Goal: Task Accomplishment & Management: Manage account settings

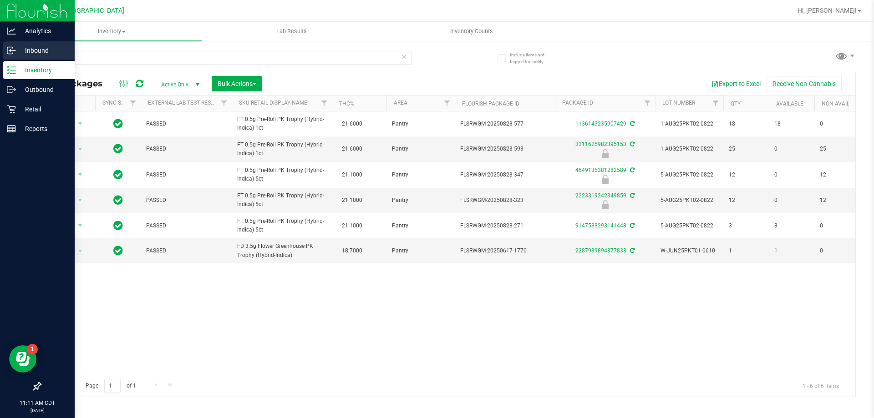
click at [15, 51] on circle at bounding box center [14, 50] width 1 height 1
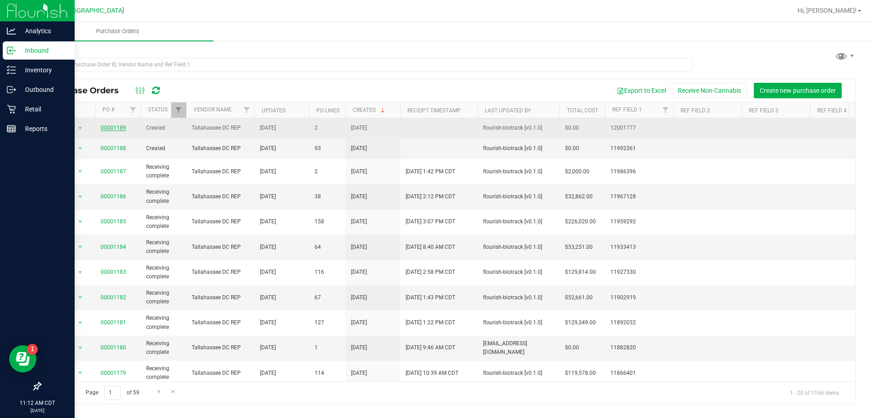
click at [114, 130] on link "00001189" at bounding box center [113, 128] width 25 height 6
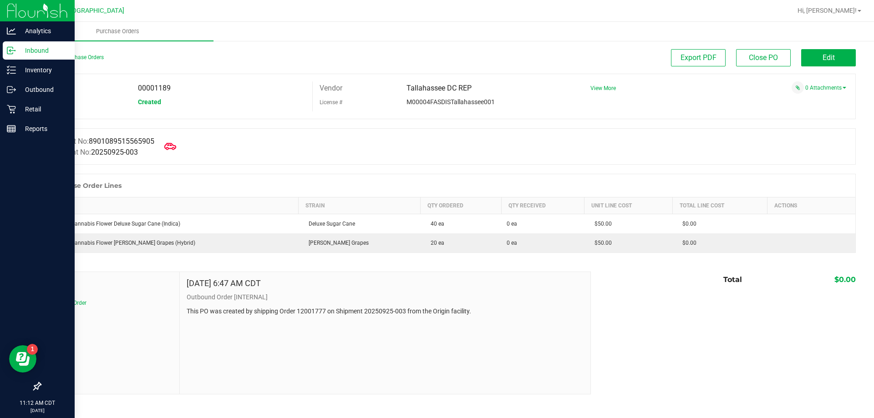
click at [176, 147] on icon at bounding box center [170, 146] width 12 height 7
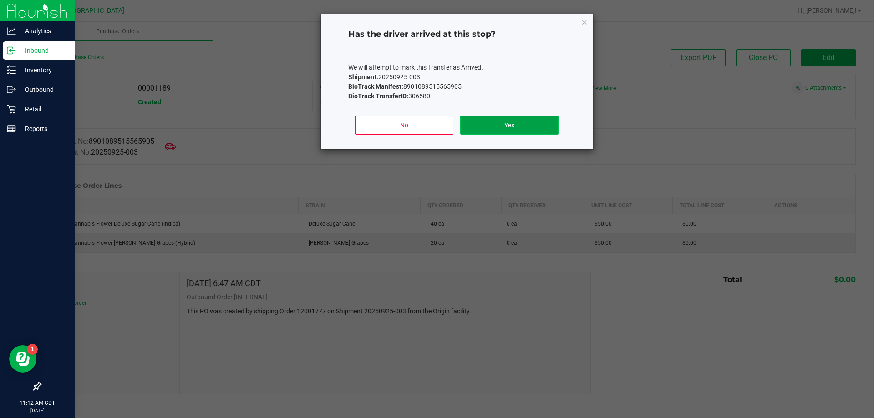
click at [515, 130] on button "Yes" at bounding box center [509, 125] width 98 height 19
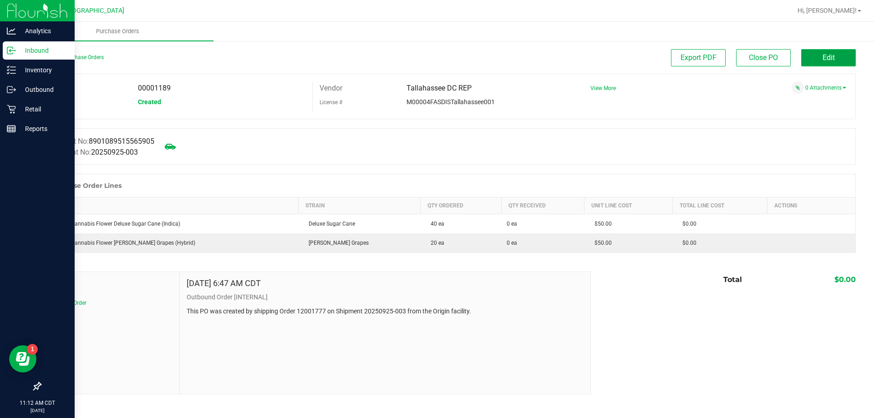
click at [831, 57] on span "Edit" at bounding box center [828, 57] width 12 height 9
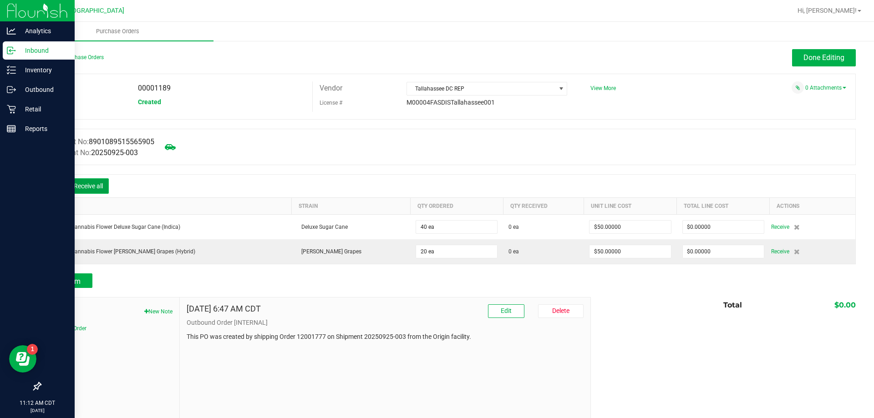
click at [92, 189] on button "Receive all" at bounding box center [88, 185] width 41 height 15
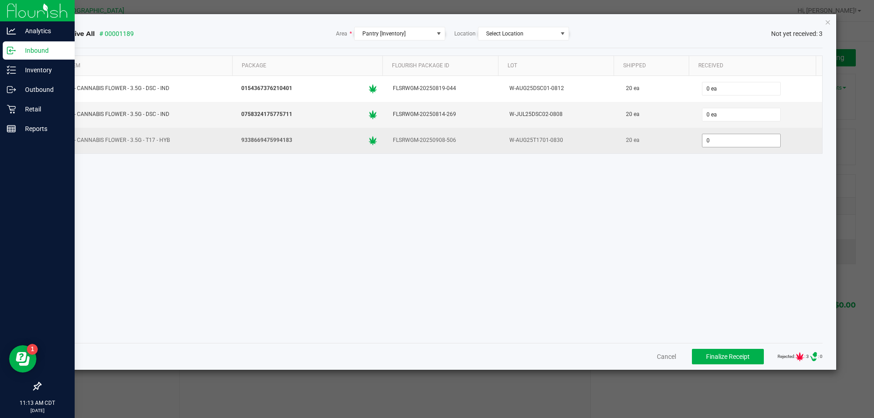
click at [725, 142] on input "0" at bounding box center [741, 140] width 78 height 13
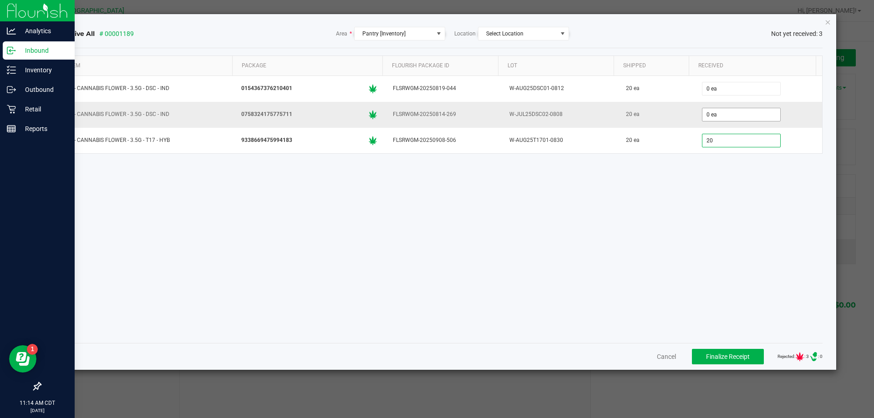
type input "20"
type input "0"
type input "20 ea"
click at [759, 116] on input "0" at bounding box center [741, 114] width 78 height 13
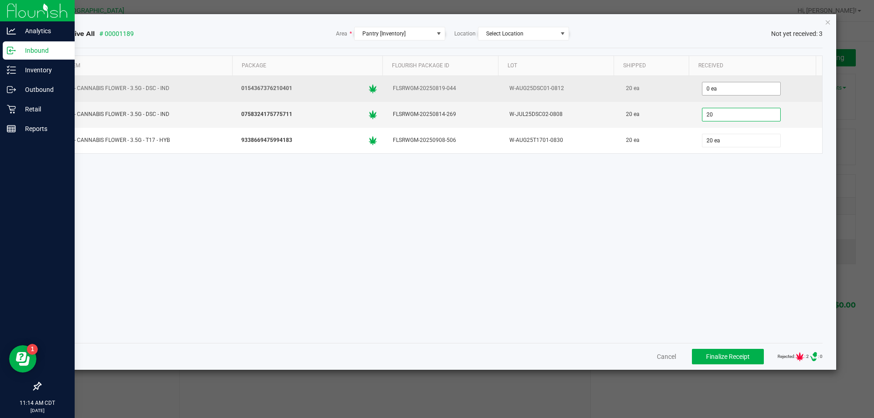
type input "20"
type input "0"
type input "20 ea"
click at [714, 88] on input "0" at bounding box center [741, 88] width 78 height 13
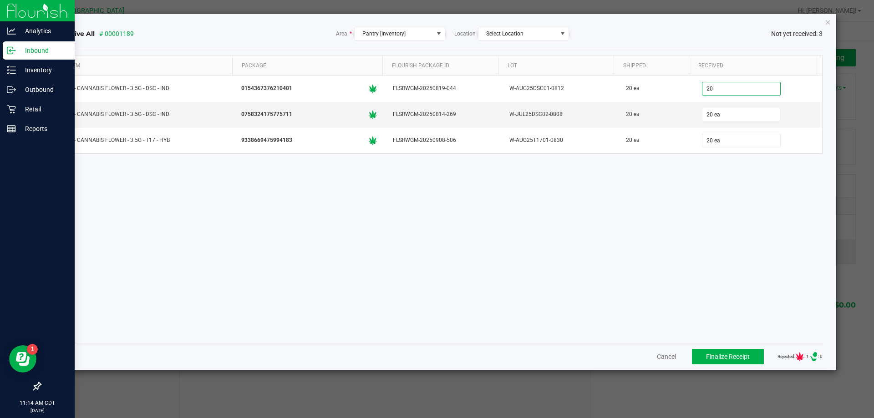
type input "20 ea"
click at [734, 272] on div "Item Package Flourish Package ID Lot Shipped Received FT - CANNABIS FLOWER - 3.…" at bounding box center [440, 196] width 765 height 280
click at [726, 356] on span "Finalize Receipt" at bounding box center [728, 356] width 44 height 7
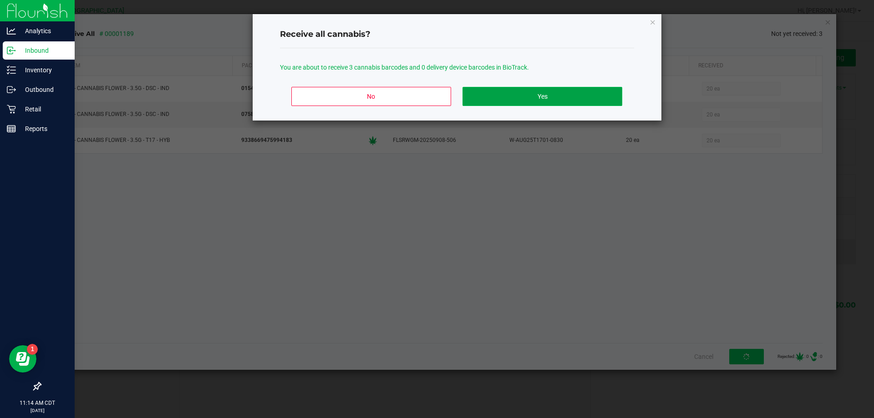
click at [518, 97] on button "Yes" at bounding box center [541, 96] width 159 height 19
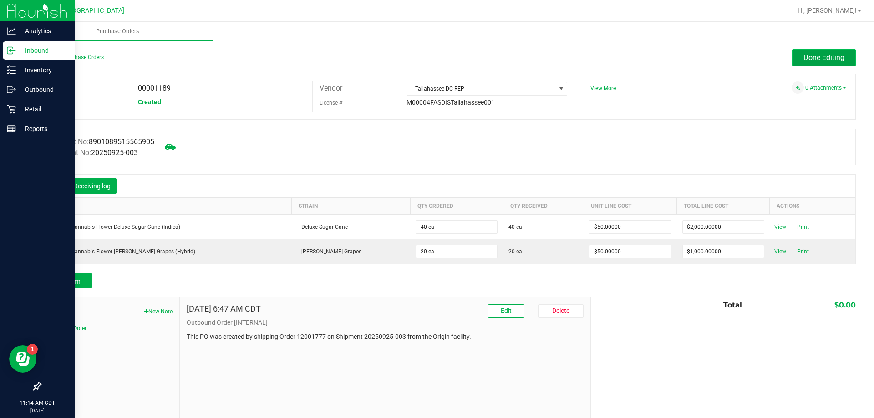
click at [809, 62] on button "Done Editing" at bounding box center [824, 57] width 64 height 17
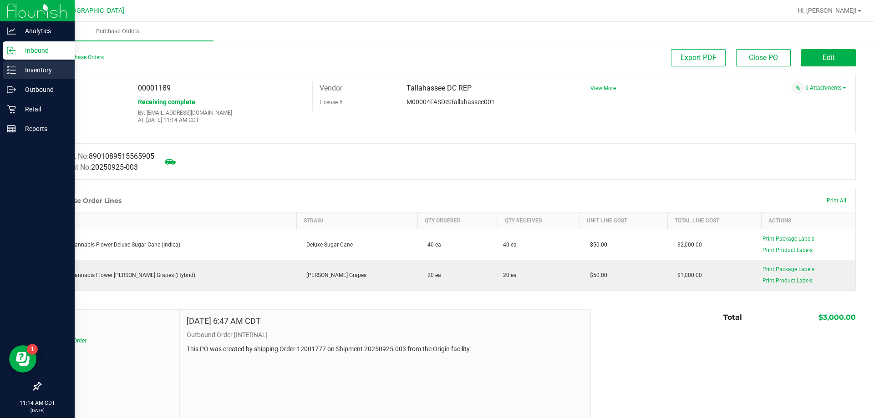
click at [12, 70] on line at bounding box center [12, 70] width 5 height 0
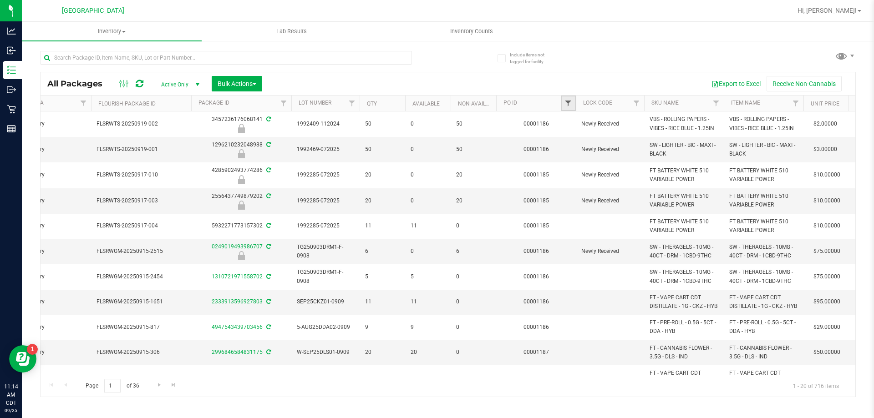
click at [572, 106] on span "Filter" at bounding box center [567, 103] width 7 height 7
click at [597, 121] on input "text" at bounding box center [613, 124] width 94 height 14
type input "1189"
click at [566, 137] on button "Filter" at bounding box center [588, 147] width 44 height 20
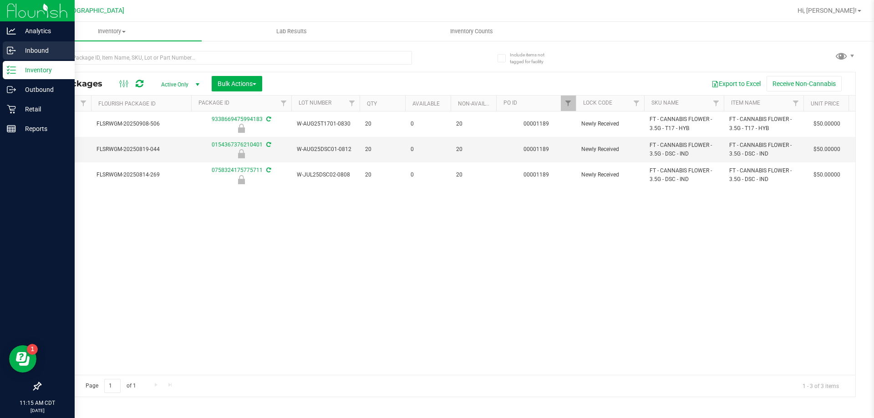
click at [34, 53] on p "Inbound" at bounding box center [43, 50] width 55 height 11
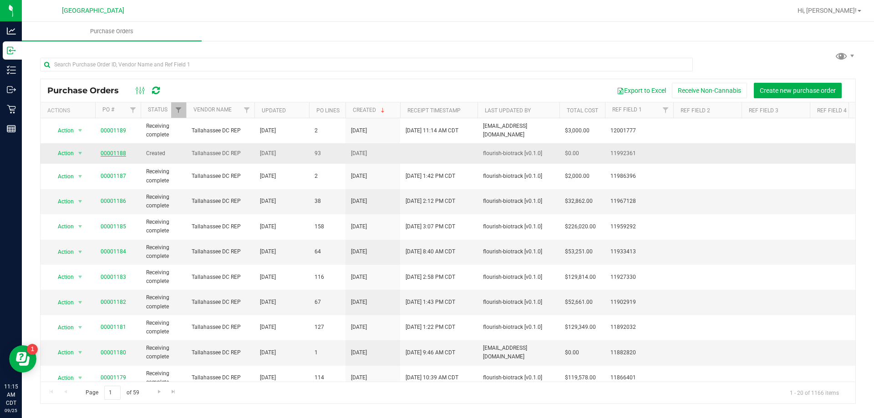
click at [115, 151] on link "00001188" at bounding box center [113, 153] width 25 height 6
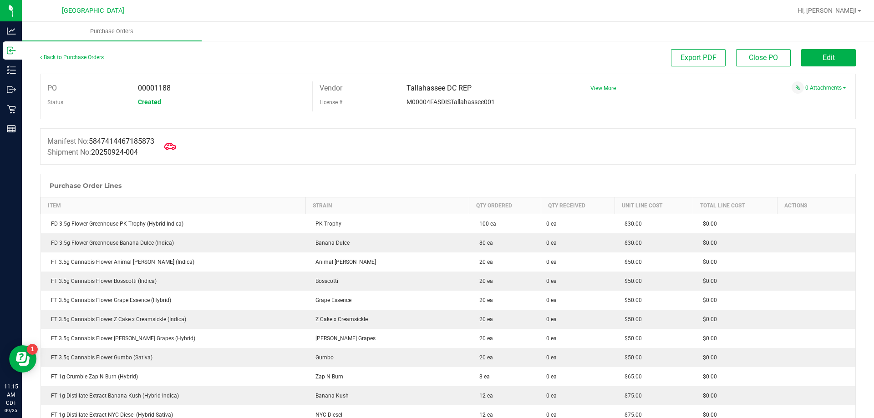
click at [176, 148] on icon at bounding box center [170, 147] width 12 height 12
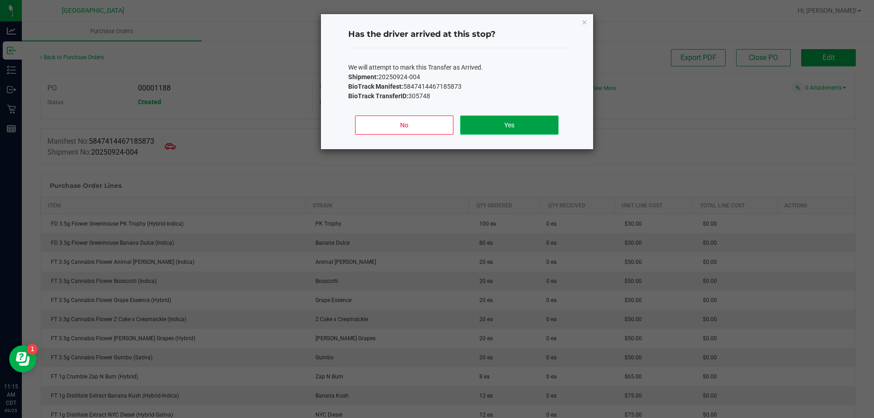
click at [502, 122] on button "Yes" at bounding box center [509, 125] width 98 height 19
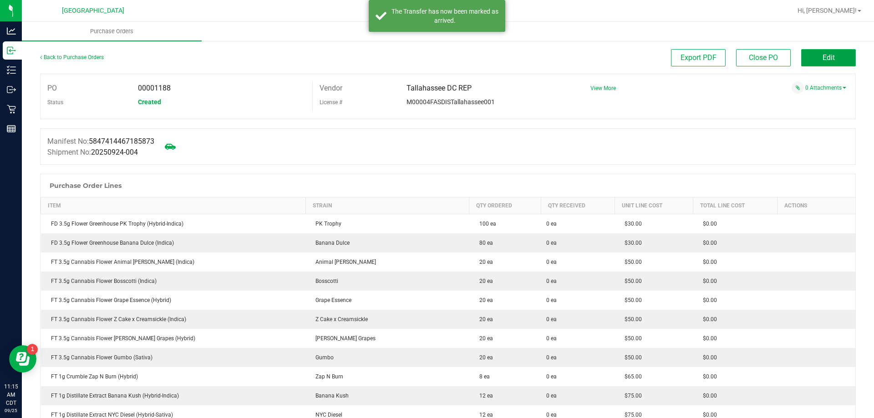
click at [831, 59] on button "Edit" at bounding box center [828, 57] width 55 height 17
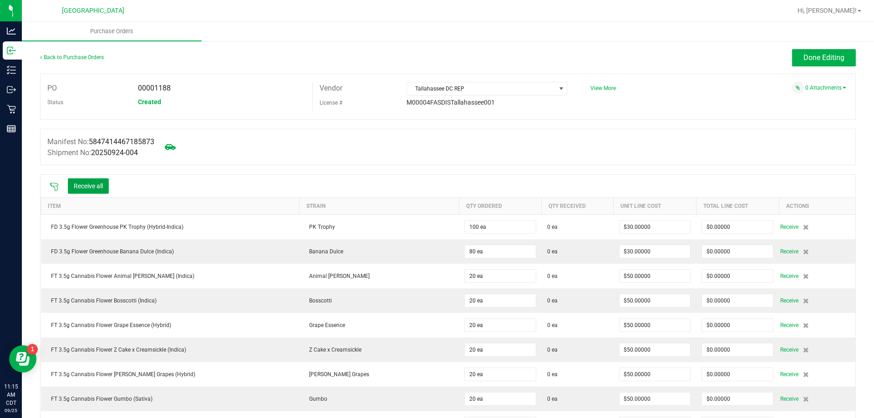
click at [81, 178] on button "Receive all" at bounding box center [88, 185] width 41 height 15
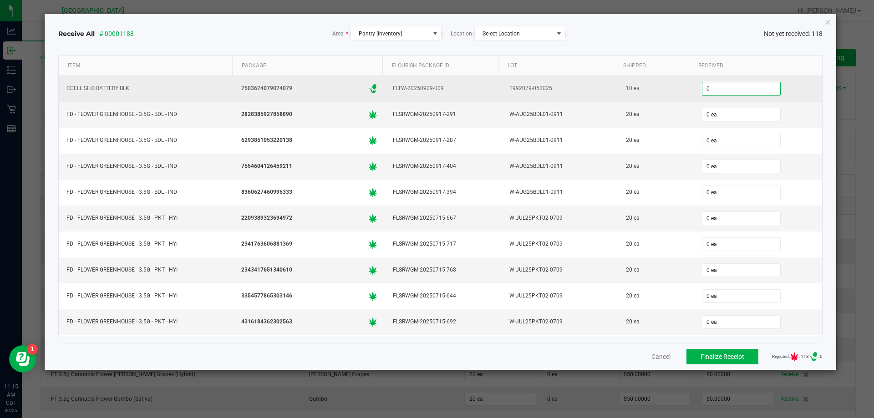
click at [744, 91] on input "0" at bounding box center [741, 88] width 78 height 13
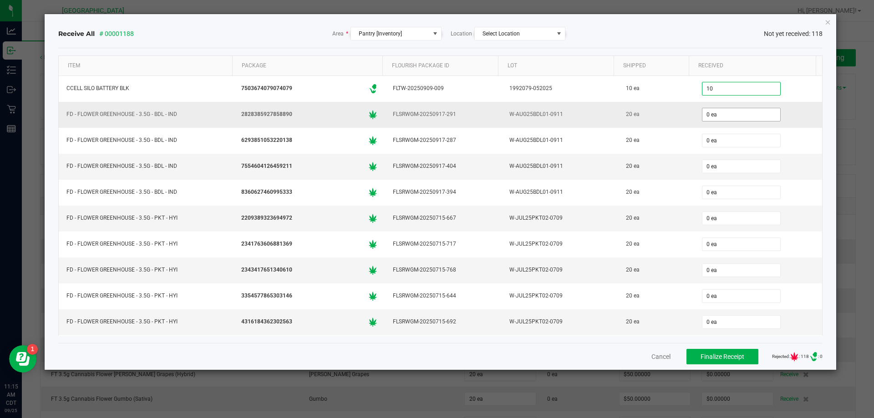
type input "10 ea"
click at [711, 118] on input "0" at bounding box center [741, 114] width 78 height 13
click at [704, 119] on input "20" at bounding box center [741, 114] width 78 height 13
drag, startPoint x: 704, startPoint y: 119, endPoint x: 686, endPoint y: 117, distance: 18.4
click at [694, 117] on td "20" at bounding box center [758, 115] width 128 height 26
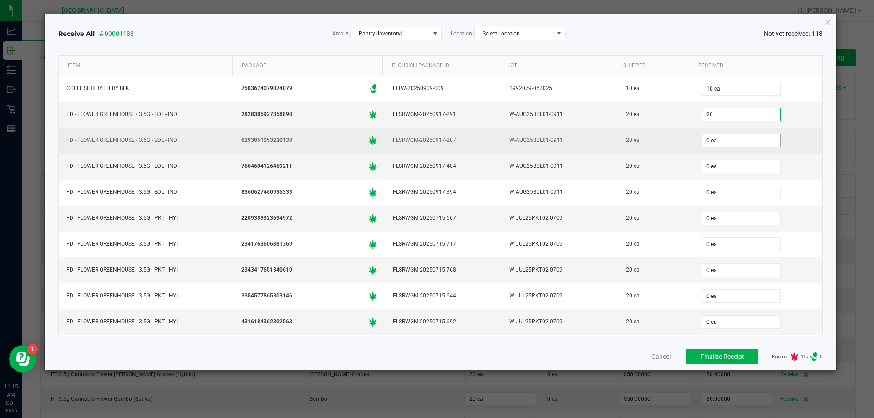
type input "20 ea"
click at [735, 138] on input "0" at bounding box center [741, 140] width 78 height 13
paste input "2"
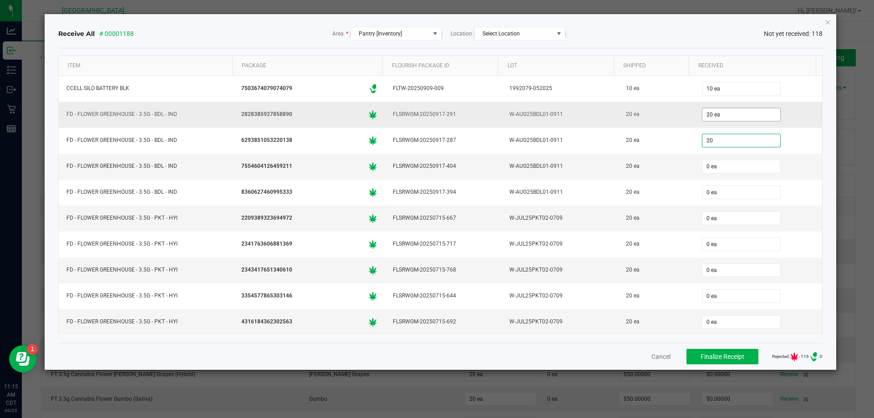
type input "20"
type input "20 ea"
click at [721, 114] on input "20" at bounding box center [741, 114] width 78 height 13
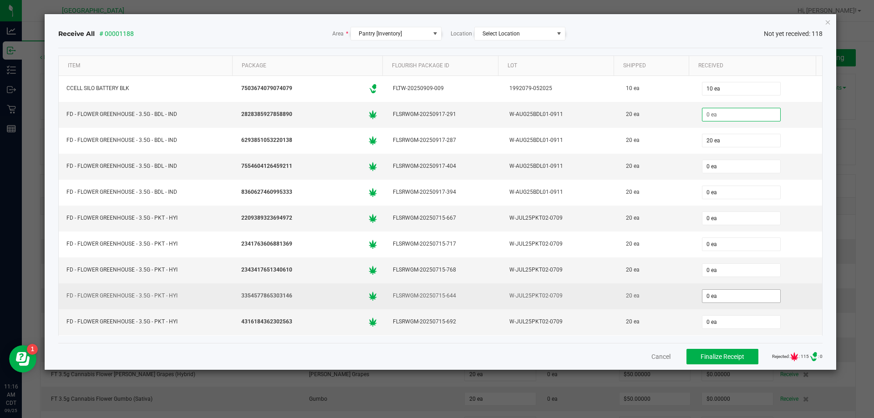
click at [712, 299] on input "0 ea" at bounding box center [741, 296] width 78 height 13
paste input "2"
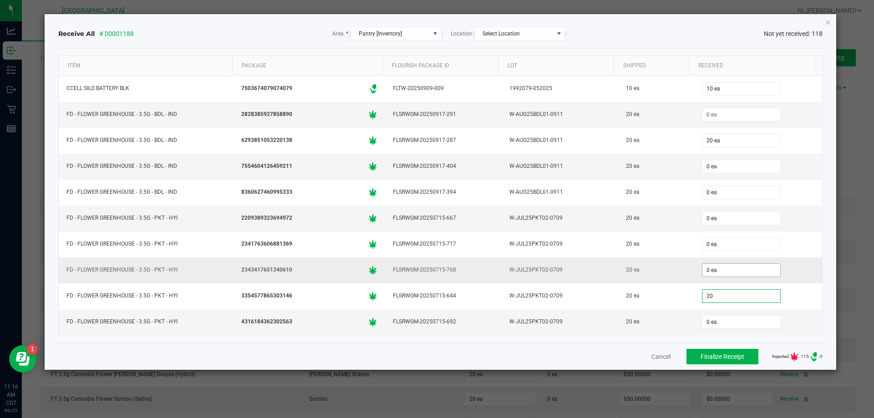
type input "20"
click at [715, 267] on input "0 ea" at bounding box center [741, 270] width 78 height 13
type input "0"
type input "20 ea"
paste input "2"
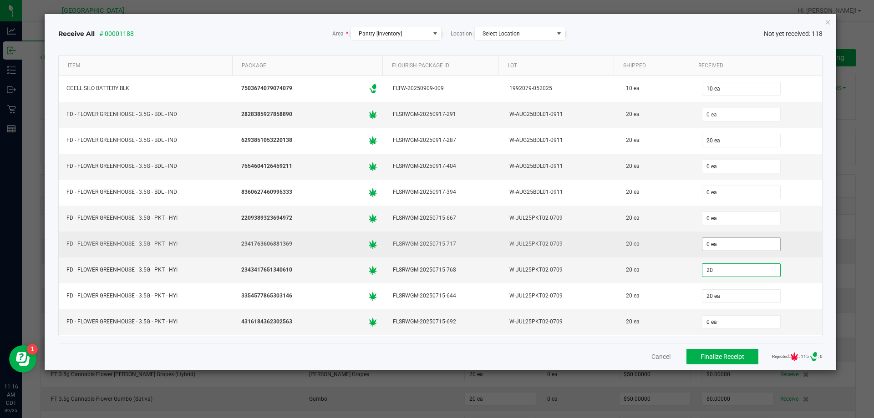
type input "20"
click at [718, 244] on input "0 ea" at bounding box center [741, 244] width 78 height 13
type input "0"
type input "20 ea"
paste input "2"
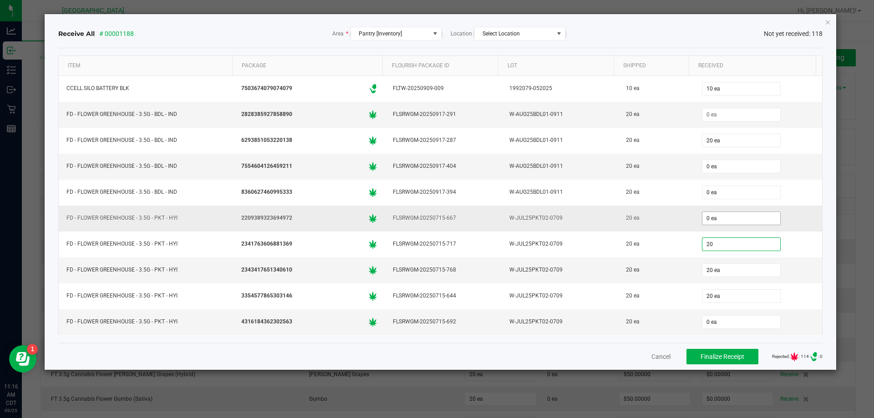
type input "20"
type input "0"
type input "20 ea"
click at [717, 218] on input "0" at bounding box center [741, 218] width 78 height 13
paste input "2"
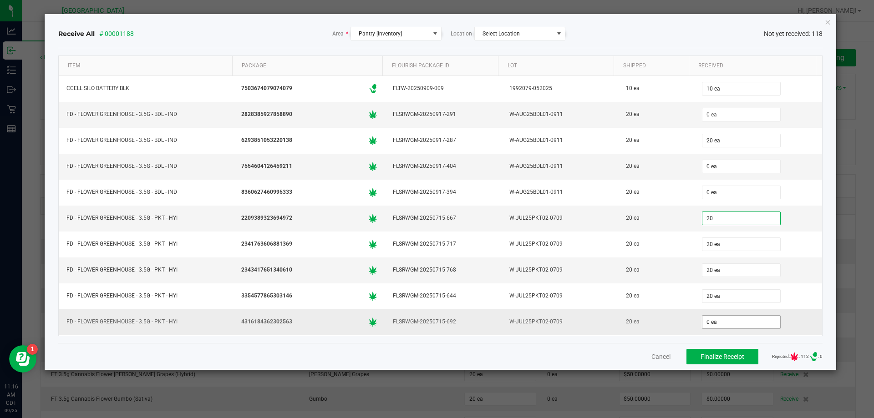
type input "20 ea"
click at [715, 324] on input "0" at bounding box center [741, 322] width 78 height 13
paste input "2"
click at [657, 266] on div "20 ea" at bounding box center [655, 270] width 65 height 13
type input "20 ea"
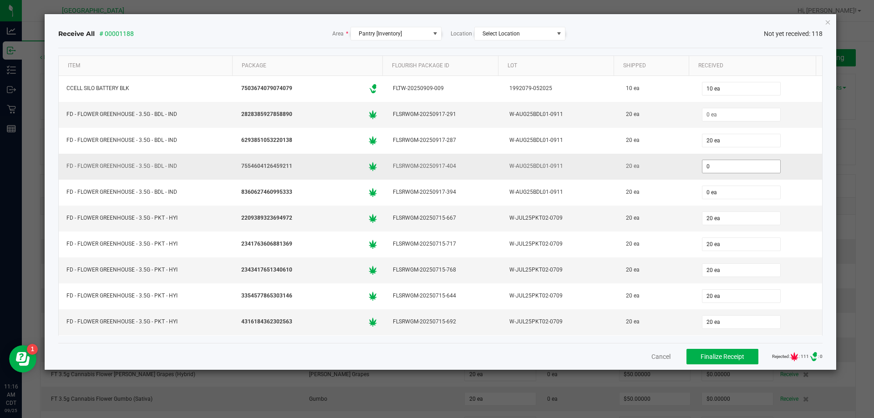
click at [709, 164] on input "0" at bounding box center [741, 166] width 78 height 13
paste input "2"
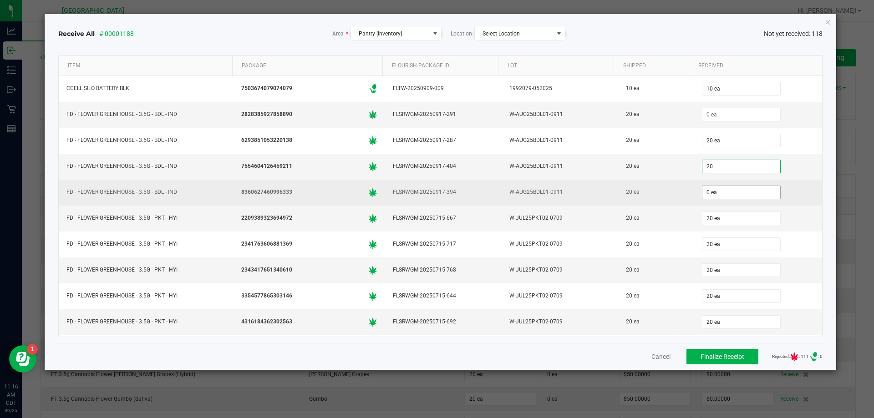
click at [709, 193] on input "0 ea" at bounding box center [741, 192] width 78 height 13
type input "20 ea"
paste input "2"
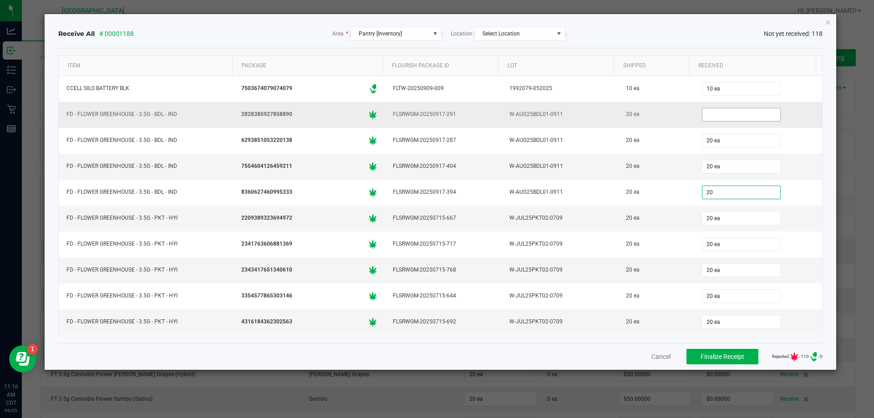
type input "20 ea"
click at [720, 117] on input at bounding box center [741, 114] width 78 height 13
paste input "20"
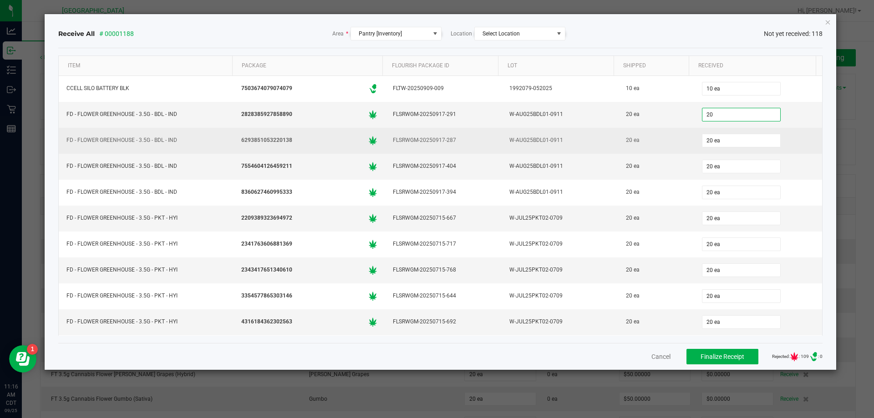
click at [655, 134] on div "20 ea" at bounding box center [655, 140] width 65 height 13
type input "20 ea"
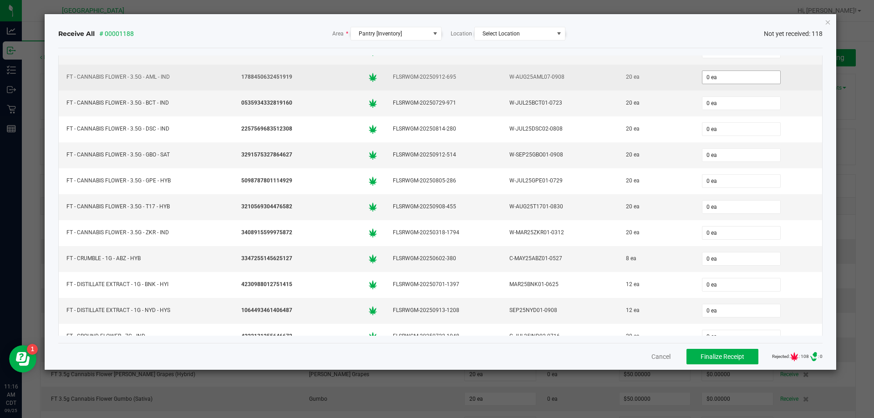
scroll to position [273, 0]
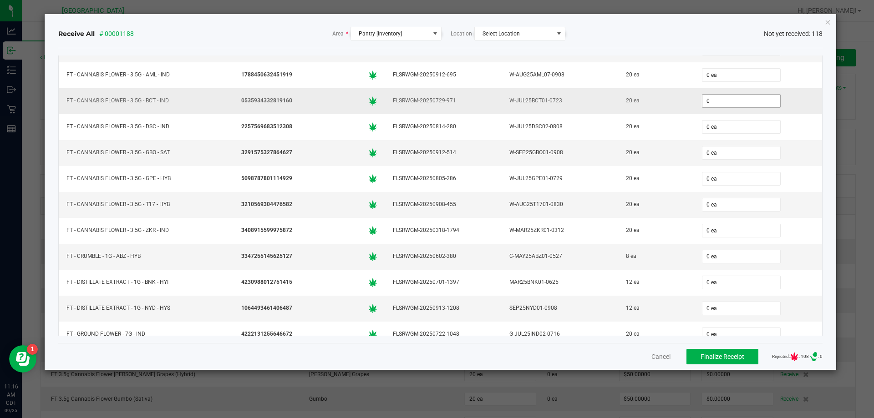
click at [713, 103] on input "0" at bounding box center [741, 101] width 78 height 13
paste input "2"
type input "20 ea"
click at [712, 152] on input "0" at bounding box center [741, 153] width 78 height 13
paste input "2"
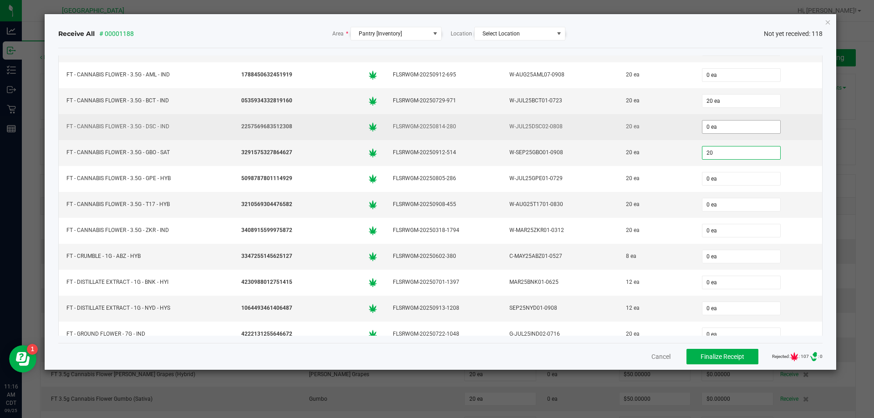
type input "20"
type input "0"
type input "20 ea"
click at [712, 125] on input "0" at bounding box center [741, 127] width 78 height 13
paste input "2"
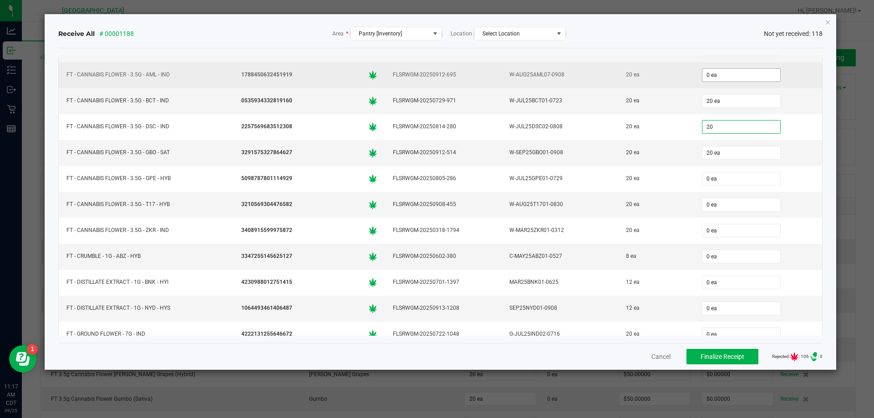
type input "20"
click at [729, 79] on input "0 ea" at bounding box center [741, 75] width 78 height 13
type input "0"
type input "20 ea"
paste input "2"
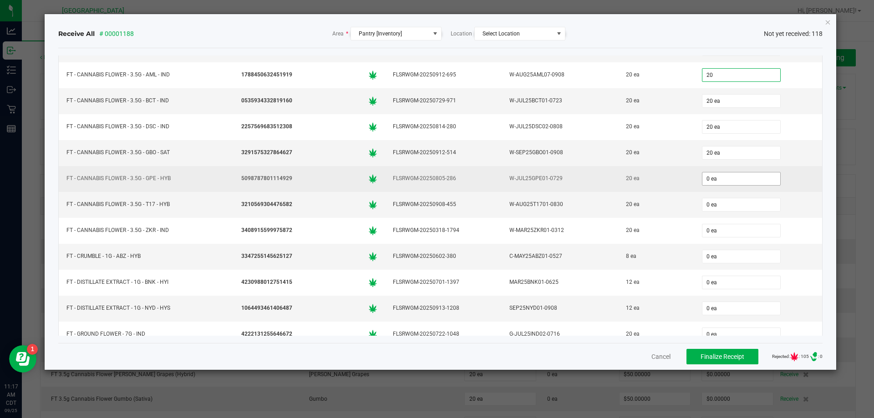
type input "20 ea"
click at [712, 178] on input "0" at bounding box center [741, 178] width 78 height 13
paste input "2"
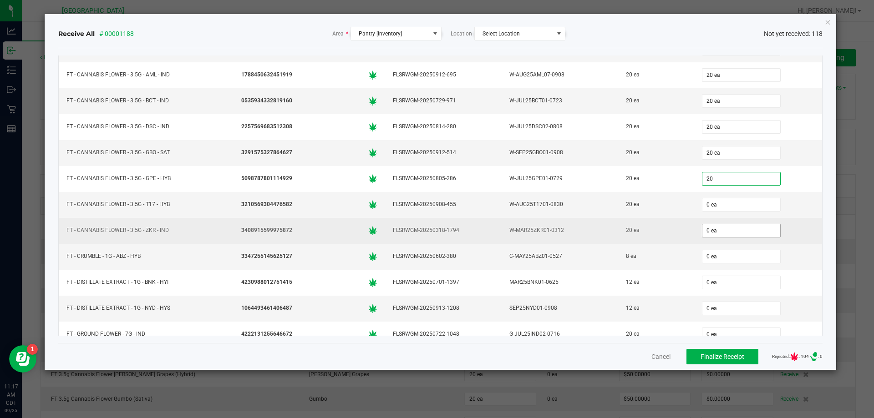
type input "20 ea"
click at [716, 230] on input "0" at bounding box center [741, 230] width 78 height 13
paste input "2"
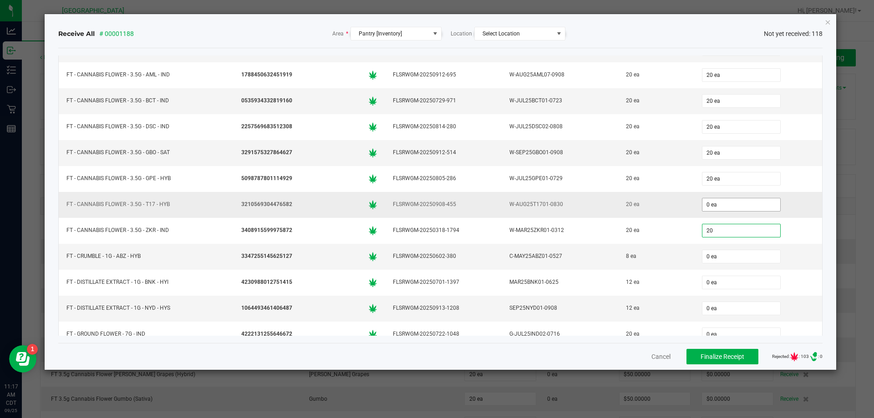
type input "20"
type input "0"
type input "20 ea"
click at [713, 206] on input "0" at bounding box center [741, 204] width 78 height 13
paste input "2"
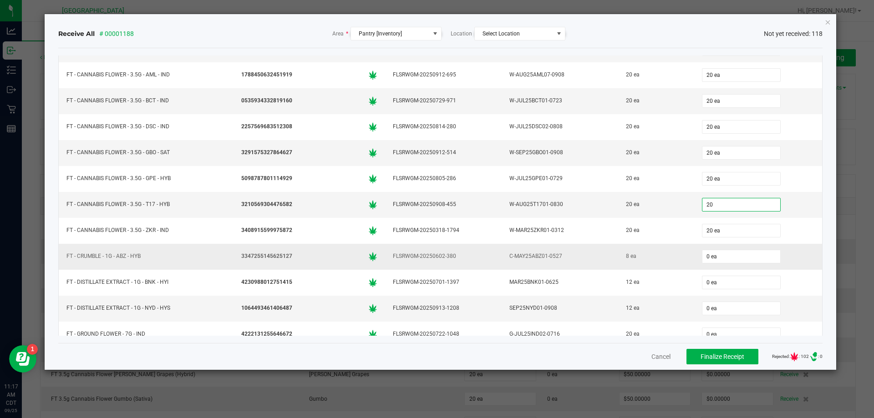
type input "20 ea"
click at [673, 258] on div "8 ea" at bounding box center [655, 256] width 65 height 13
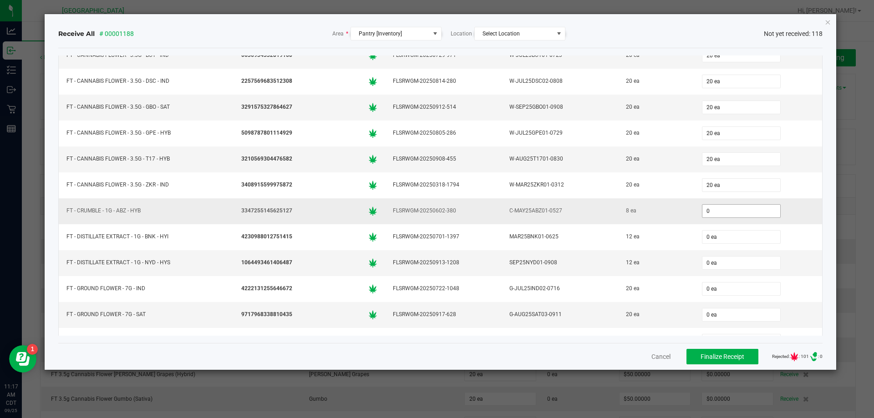
click at [712, 212] on input "0" at bounding box center [741, 211] width 78 height 13
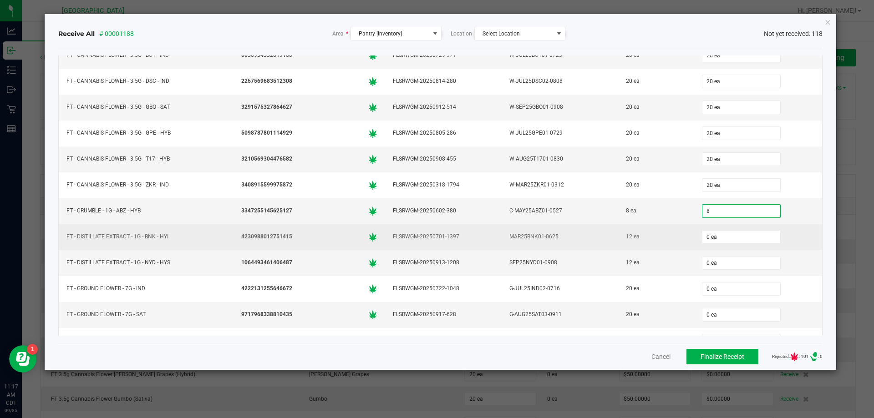
click at [655, 239] on div "12 ea" at bounding box center [655, 236] width 65 height 13
type input "8 ea"
click at [721, 238] on input "0" at bounding box center [741, 237] width 78 height 13
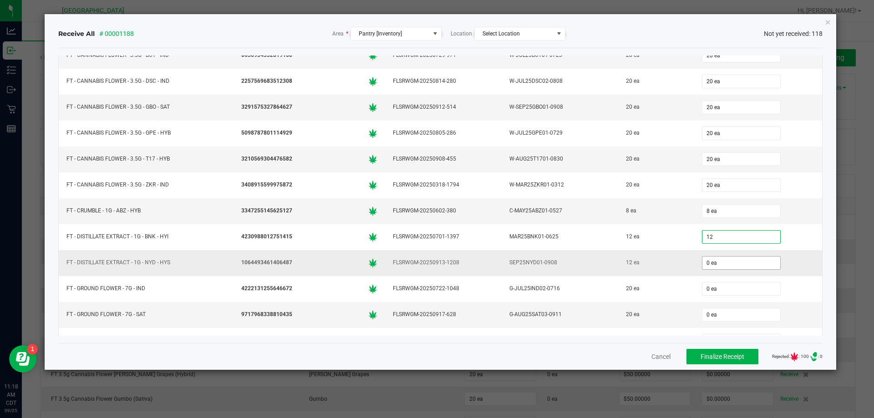
click at [720, 259] on input "0 ea" at bounding box center [741, 263] width 78 height 13
type input "12 ea"
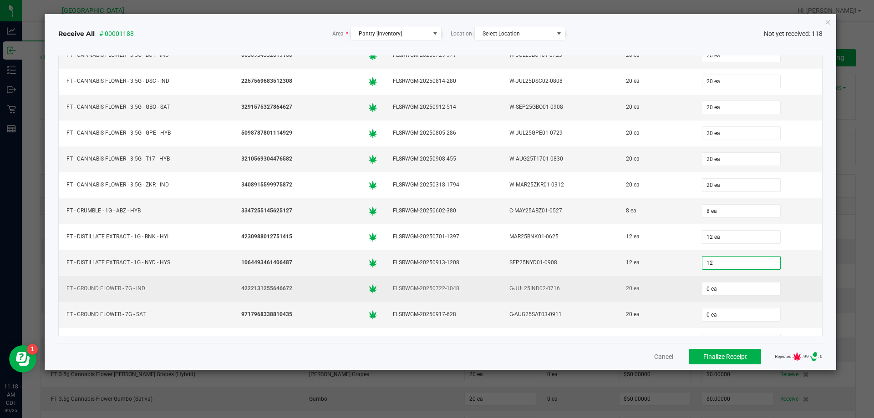
type input "12 ea"
click at [661, 294] on div "20 ea" at bounding box center [655, 288] width 65 height 13
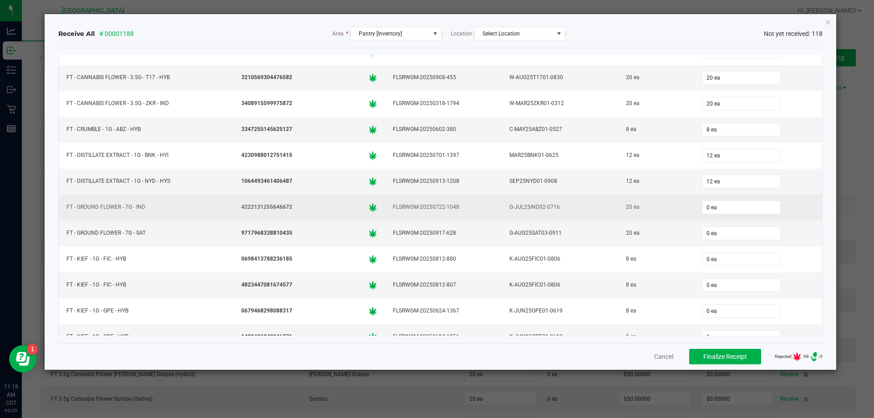
scroll to position [410, 0]
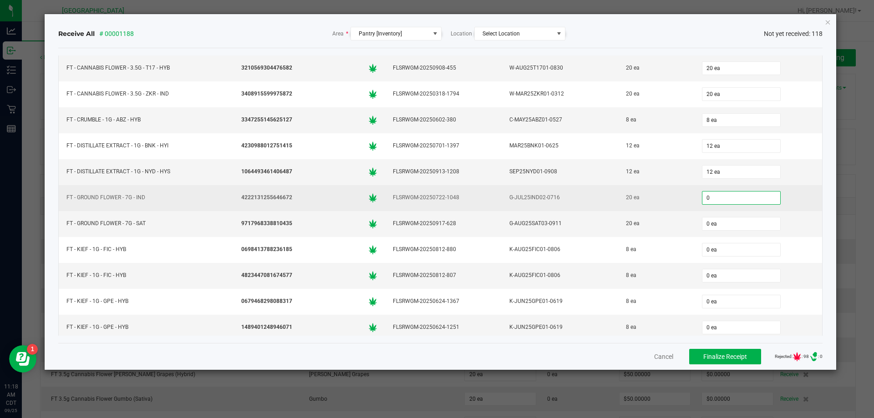
click at [734, 198] on input "0" at bounding box center [741, 198] width 78 height 13
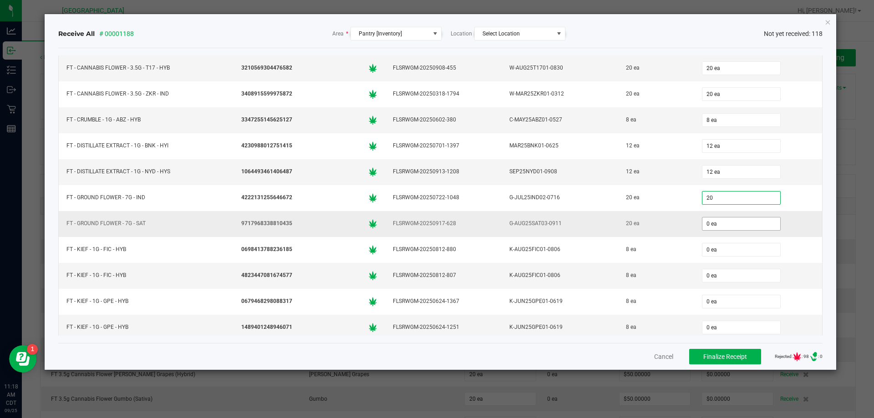
type input "20 ea"
click at [738, 218] on input "0" at bounding box center [741, 224] width 78 height 13
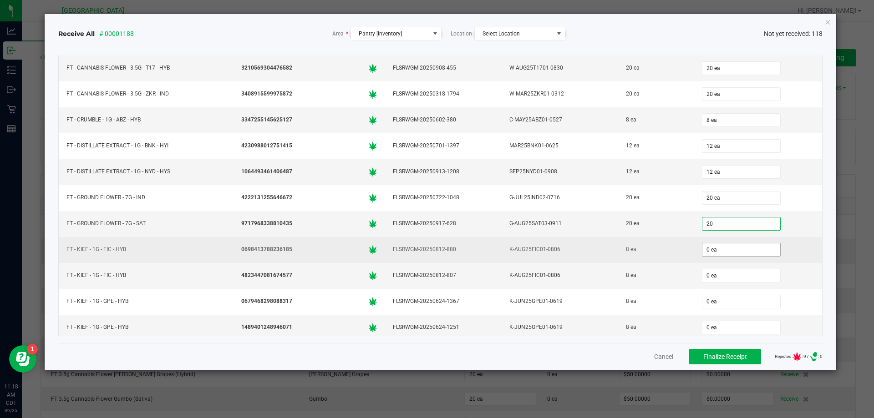
type input "20 ea"
click at [720, 248] on input "0" at bounding box center [741, 249] width 78 height 13
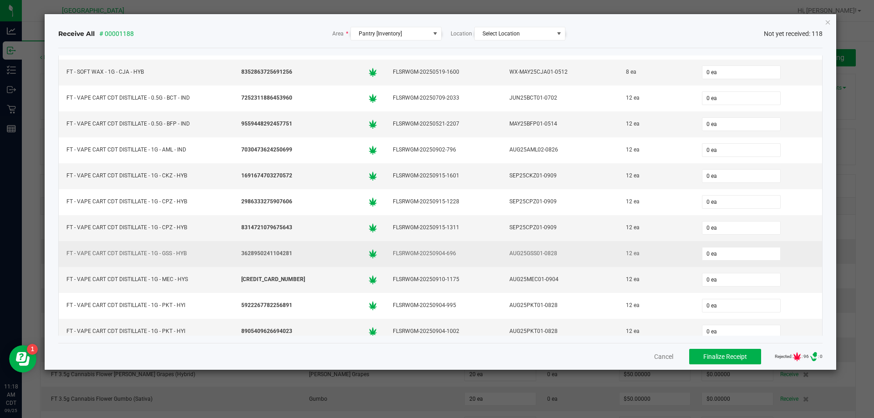
scroll to position [1183, 0]
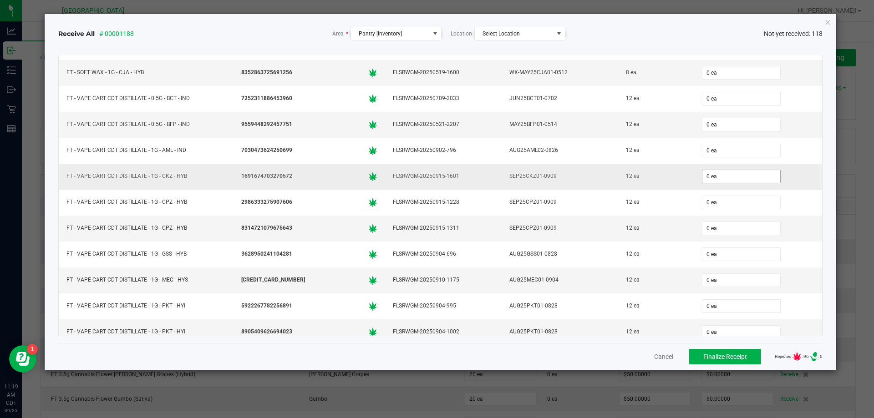
type input "0 ea"
click at [757, 179] on input "0" at bounding box center [741, 176] width 78 height 13
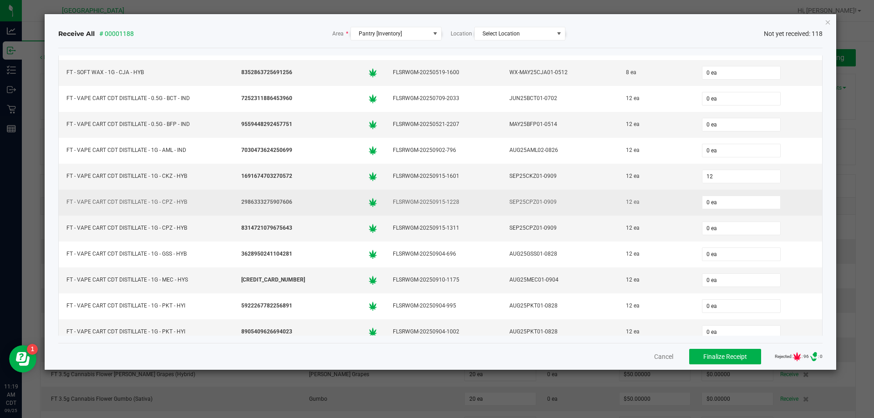
type input "12 ea"
click at [661, 199] on div "12 ea" at bounding box center [655, 202] width 65 height 13
click at [714, 203] on input "0" at bounding box center [741, 202] width 78 height 13
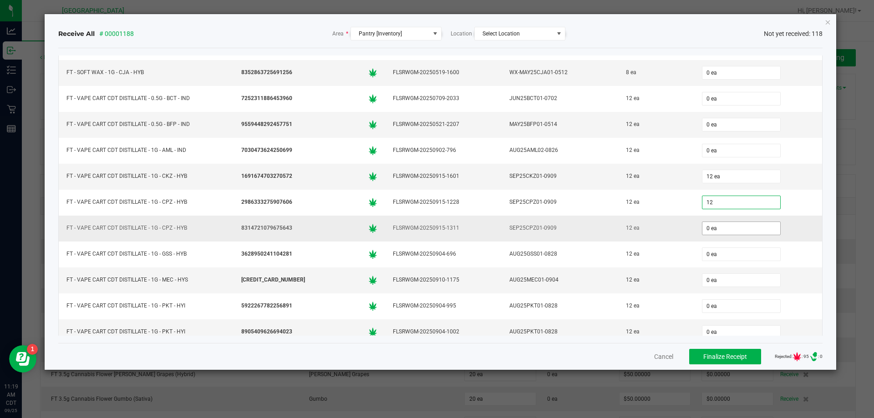
type input "12 ea"
click at [704, 228] on input "0" at bounding box center [741, 228] width 78 height 13
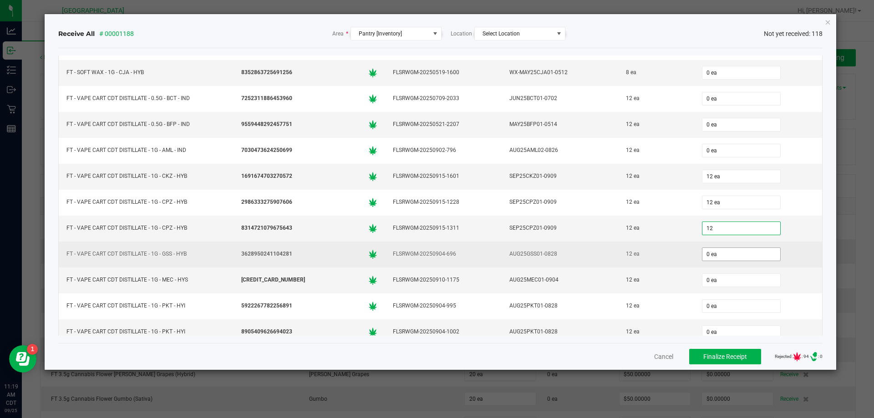
type input "12 ea"
click at [703, 254] on input "0" at bounding box center [741, 254] width 78 height 13
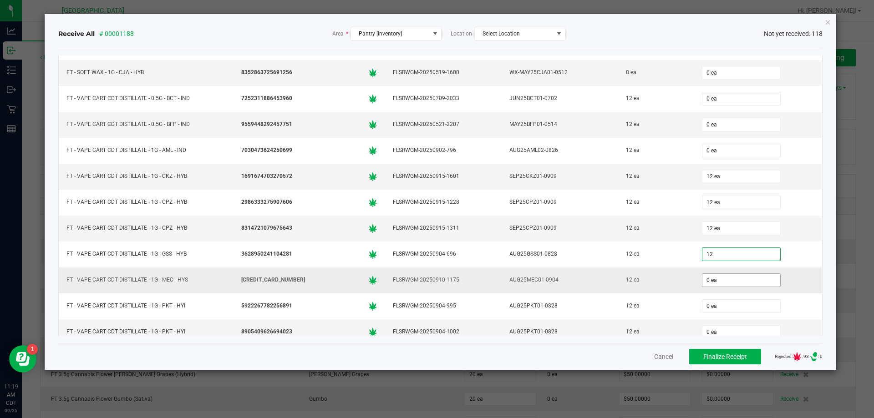
type input "12 ea"
click at [707, 279] on input "0" at bounding box center [741, 280] width 78 height 13
click at [654, 279] on div "12 ea" at bounding box center [655, 280] width 65 height 13
type input "12 ea"
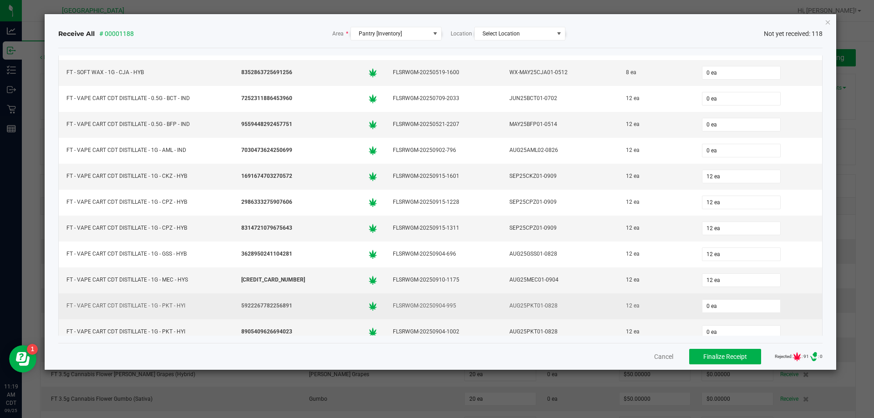
click at [659, 307] on div "12 ea" at bounding box center [655, 305] width 65 height 13
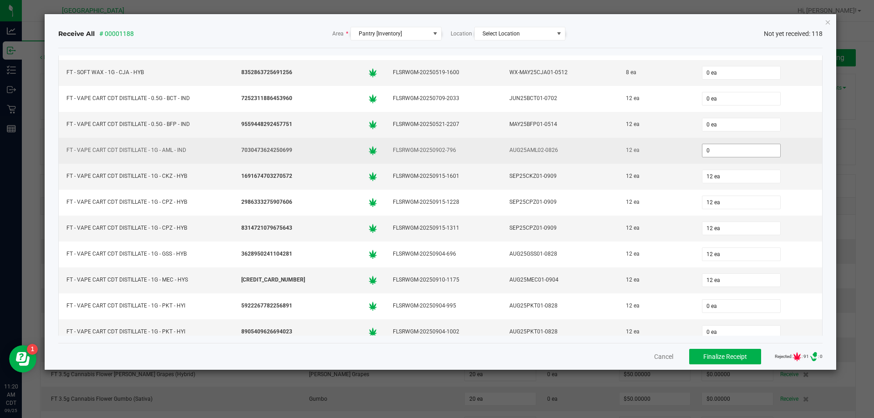
click at [723, 145] on input "0" at bounding box center [741, 150] width 78 height 13
click at [672, 156] on div "12 ea" at bounding box center [655, 150] width 65 height 13
type input "12 ea"
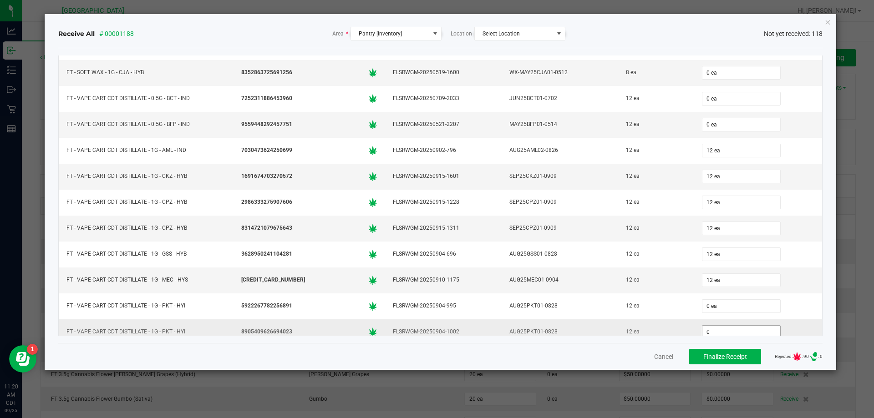
click at [738, 330] on input "0" at bounding box center [741, 332] width 78 height 13
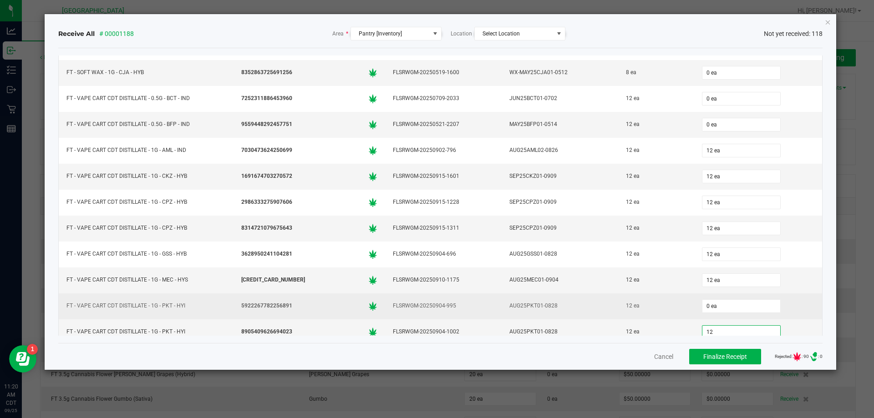
click at [672, 304] on div "12 ea" at bounding box center [655, 305] width 65 height 13
type input "12 ea"
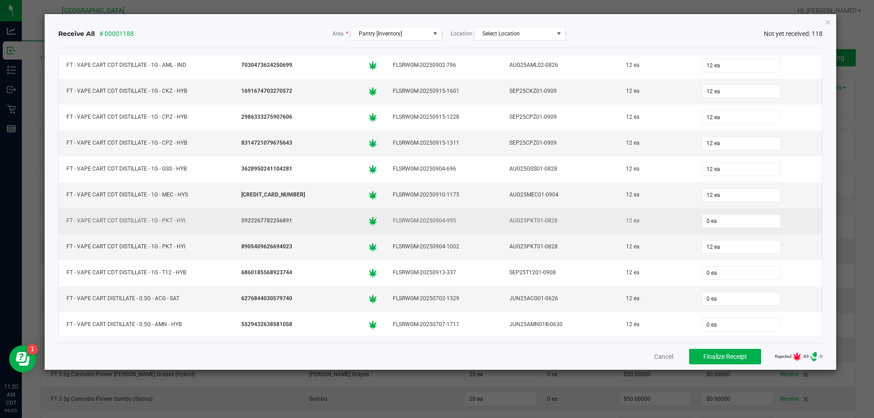
scroll to position [1320, 0]
click at [707, 221] on input "0 ea" at bounding box center [741, 221] width 78 height 13
type input "12 ea"
click at [662, 229] on td "12 ea" at bounding box center [656, 222] width 76 height 26
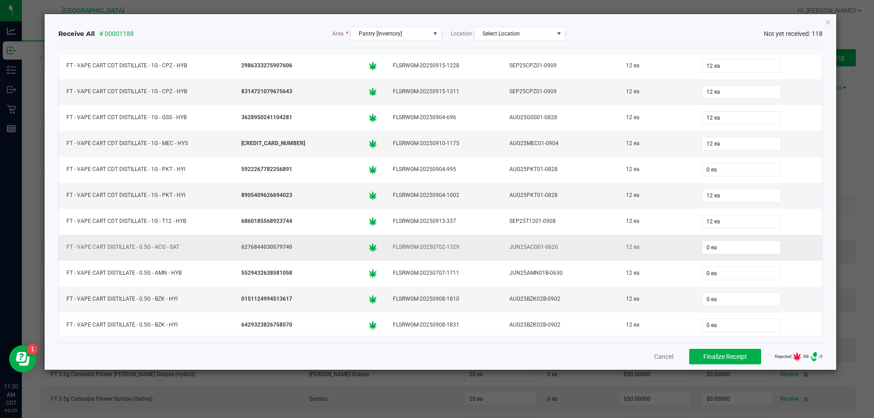
click at [664, 250] on div "12 ea" at bounding box center [655, 247] width 65 height 13
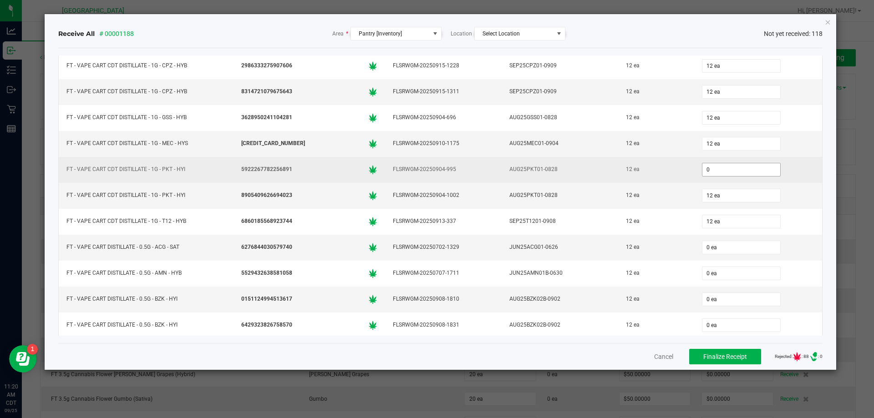
click at [710, 168] on input "0" at bounding box center [741, 169] width 78 height 13
type input "12 ea"
click at [659, 174] on div "12 ea" at bounding box center [655, 169] width 65 height 13
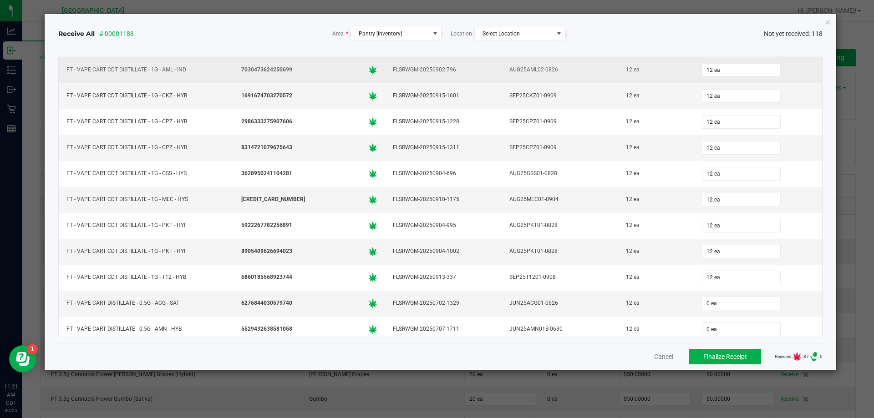
scroll to position [1183, 0]
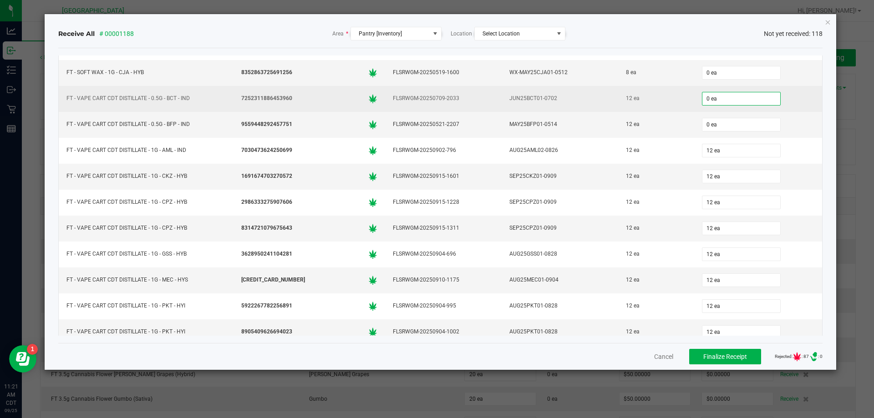
click at [739, 101] on input "0 ea" at bounding box center [741, 98] width 78 height 13
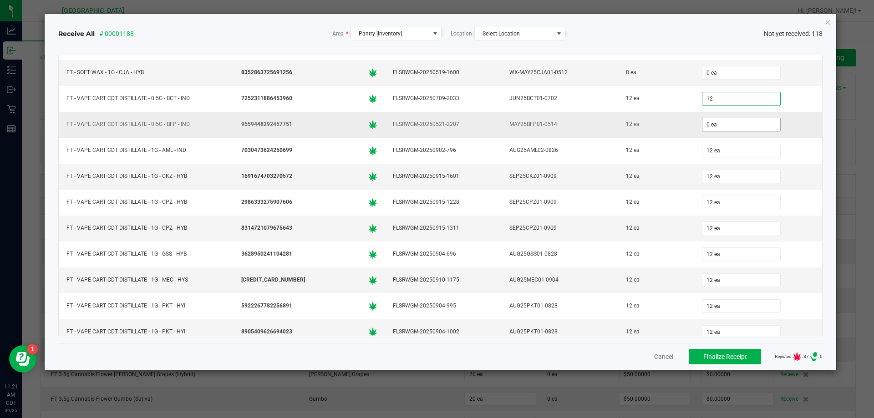
type input "12 ea"
click at [720, 121] on input "0" at bounding box center [741, 124] width 78 height 13
click at [672, 134] on td "12 ea" at bounding box center [656, 125] width 76 height 26
type input "12 ea"
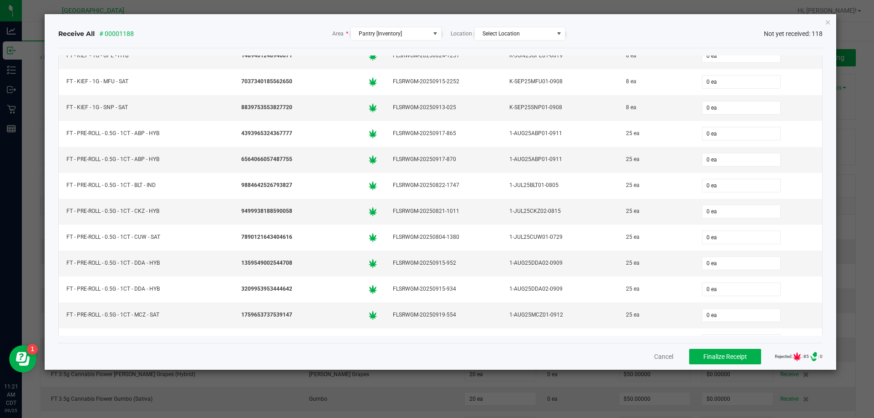
scroll to position [683, 0]
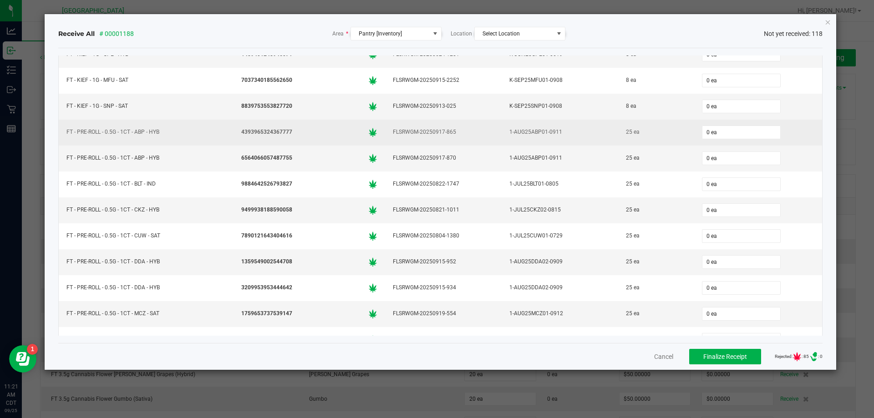
click at [656, 129] on div "25 ea" at bounding box center [655, 132] width 65 height 13
click at [717, 128] on input "0 ea" at bounding box center [741, 132] width 78 height 13
drag, startPoint x: 707, startPoint y: 134, endPoint x: 672, endPoint y: 135, distance: 35.5
click at [676, 135] on tr "FT - PRE-ROLL - 0.5G - 1CT - ABP - HYB 4393965324367777 FLSRWGM-20250917-865 1-…" at bounding box center [441, 133] width 764 height 26
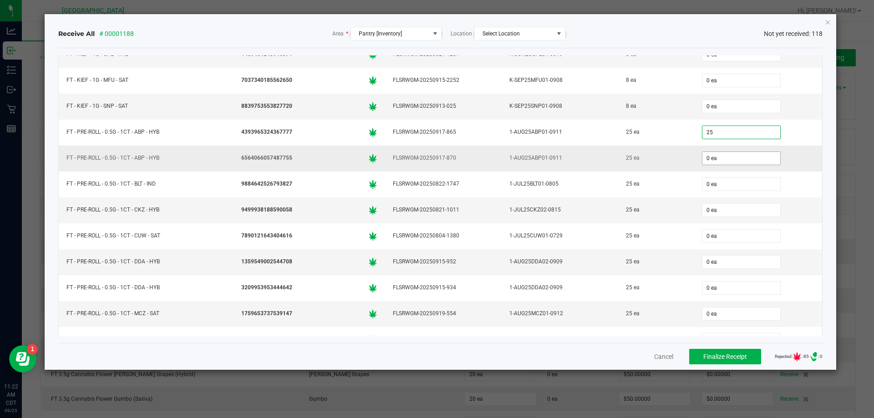
click at [710, 159] on input "0 ea" at bounding box center [741, 158] width 78 height 13
type input "25 ea"
paste input "25"
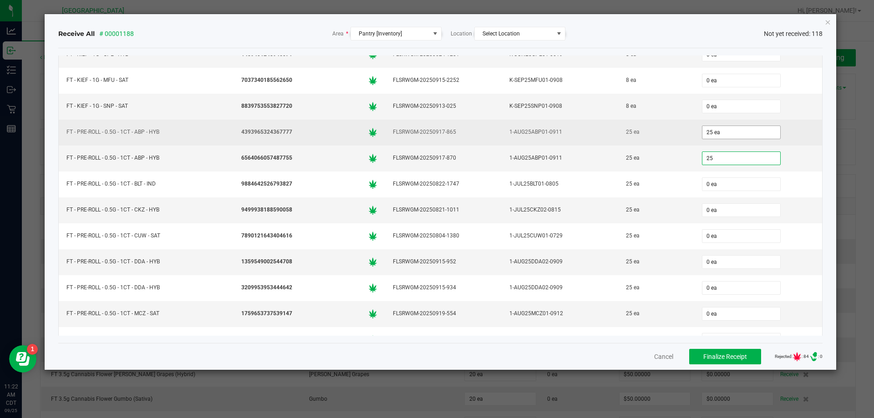
type input "25"
click at [719, 130] on input "25 ea" at bounding box center [741, 132] width 78 height 13
type input "25"
type input "25 ea"
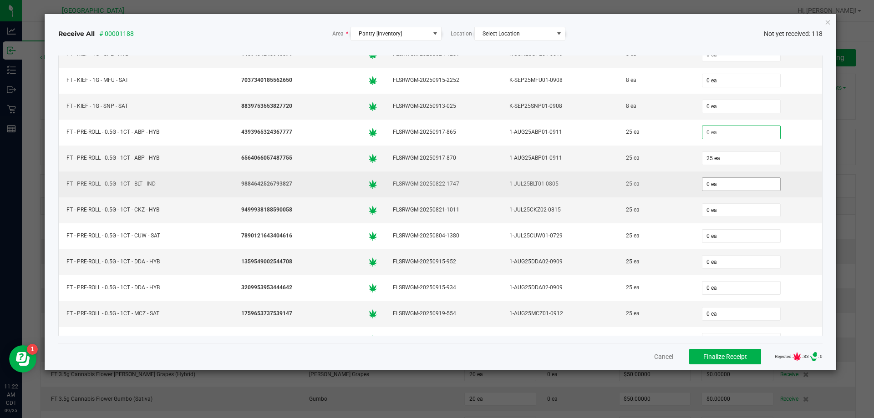
click at [712, 183] on input "0 ea" at bounding box center [741, 184] width 78 height 13
paste input "25"
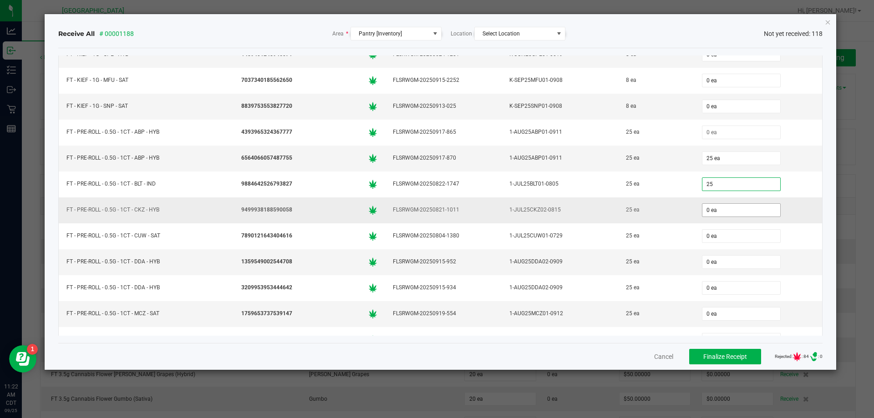
type input "25"
click at [712, 204] on input "0 ea" at bounding box center [741, 210] width 78 height 13
type input "0"
type input "25 ea"
paste input "25"
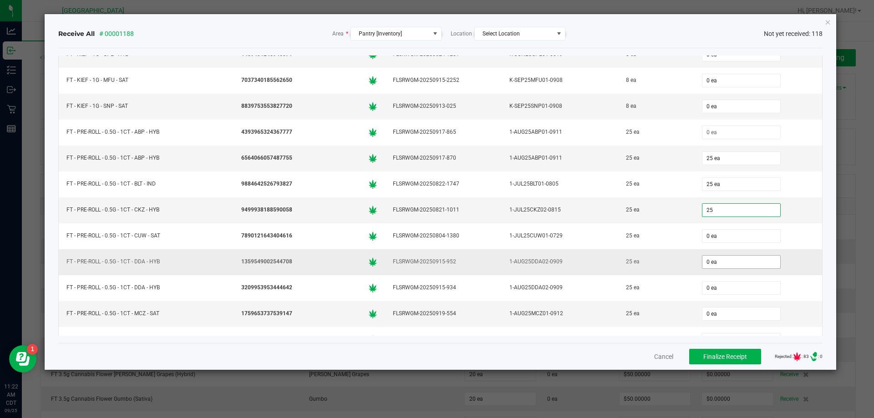
click at [711, 264] on input "0 ea" at bounding box center [741, 262] width 78 height 13
type input "25 ea"
type input "0"
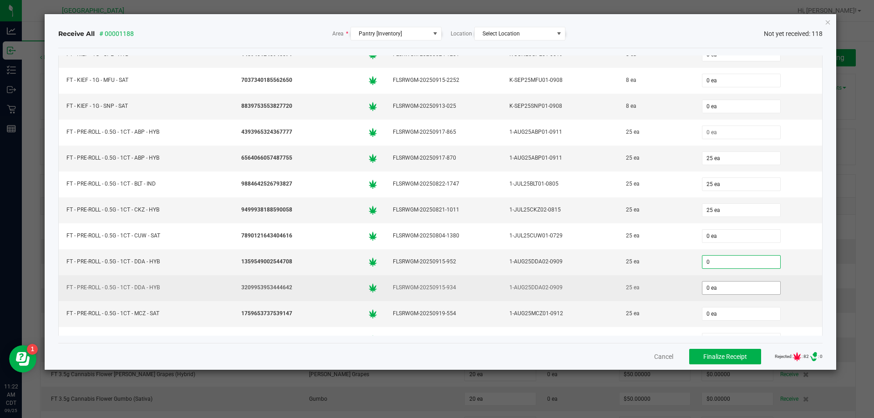
click at [711, 287] on input "0 ea" at bounding box center [741, 288] width 78 height 13
paste input "25"
type input "25"
type input "0 ea"
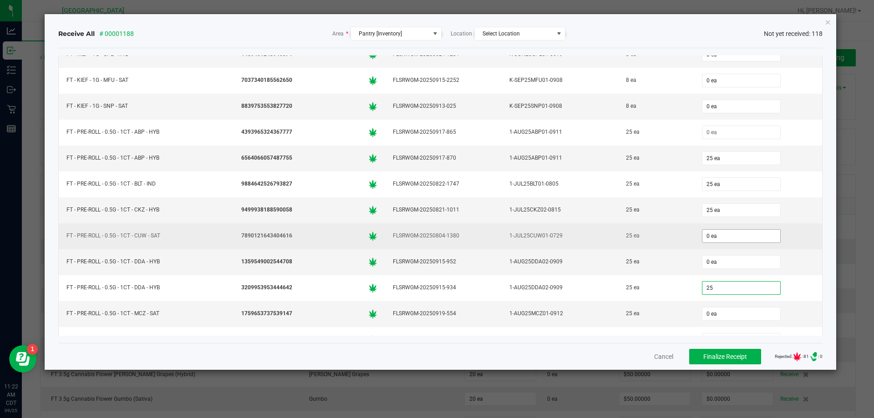
type input "25"
type input "0"
type input "25 ea"
click at [706, 233] on input "0" at bounding box center [741, 236] width 78 height 13
paste input "25"
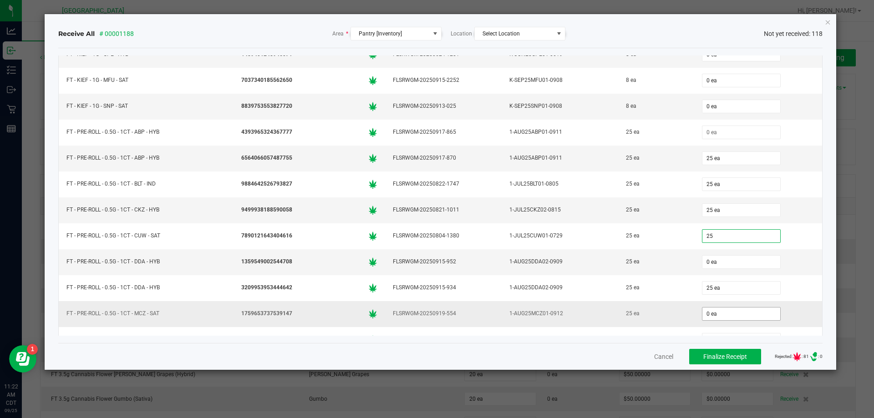
type input "25"
click at [712, 312] on input "0" at bounding box center [741, 314] width 78 height 13
paste input "25"
type input "25"
type input "25 ea"
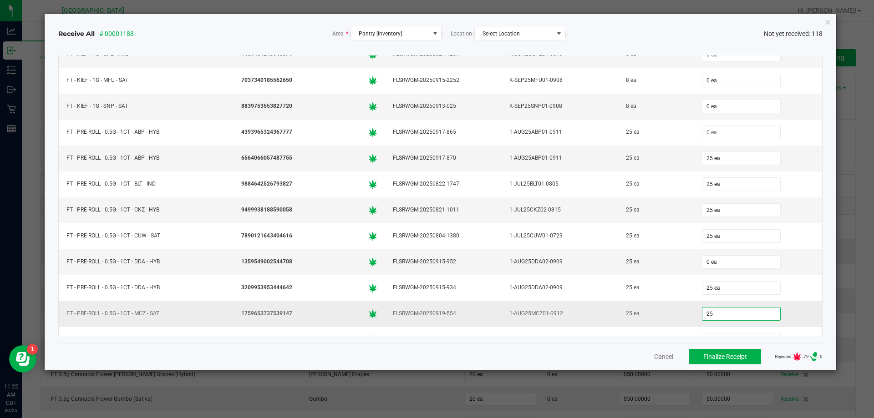
click at [646, 317] on div "25 ea" at bounding box center [655, 313] width 65 height 13
type input "25 ea"
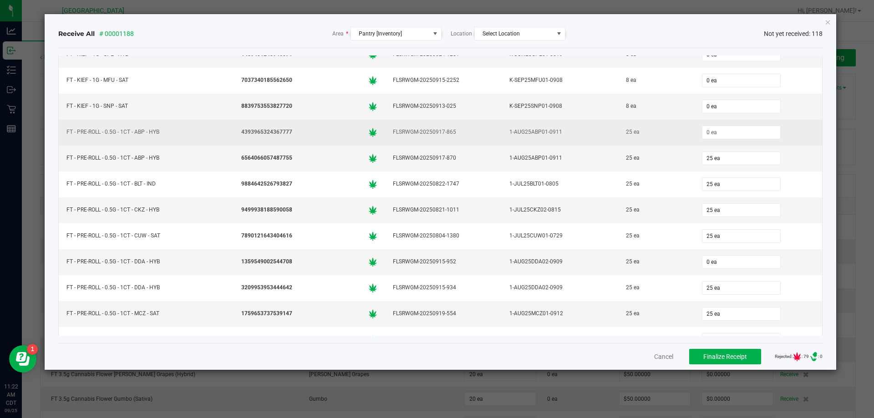
scroll to position [728, 0]
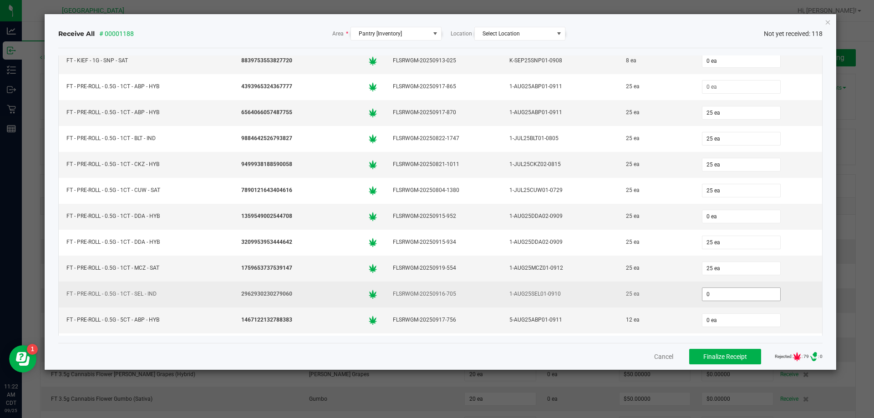
click at [717, 291] on input "0" at bounding box center [741, 294] width 78 height 13
paste input "25"
click at [634, 294] on div "25 ea" at bounding box center [655, 294] width 65 height 13
type input "25 ea"
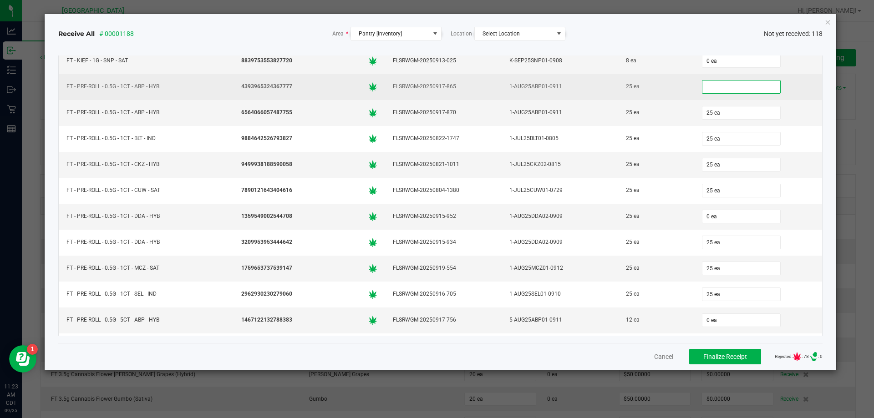
click at [722, 91] on input at bounding box center [741, 87] width 78 height 13
paste input "25"
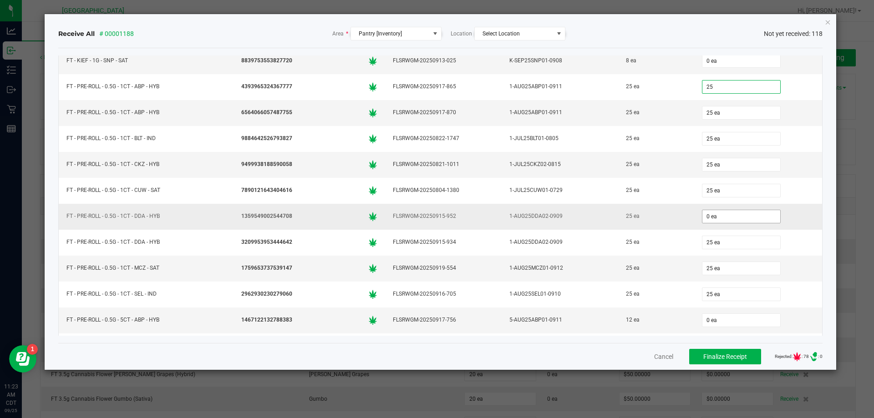
type input "25 ea"
click at [718, 211] on input "0" at bounding box center [741, 216] width 78 height 13
paste input "25"
click at [664, 218] on div "25 ea" at bounding box center [655, 216] width 65 height 13
type input "25 ea"
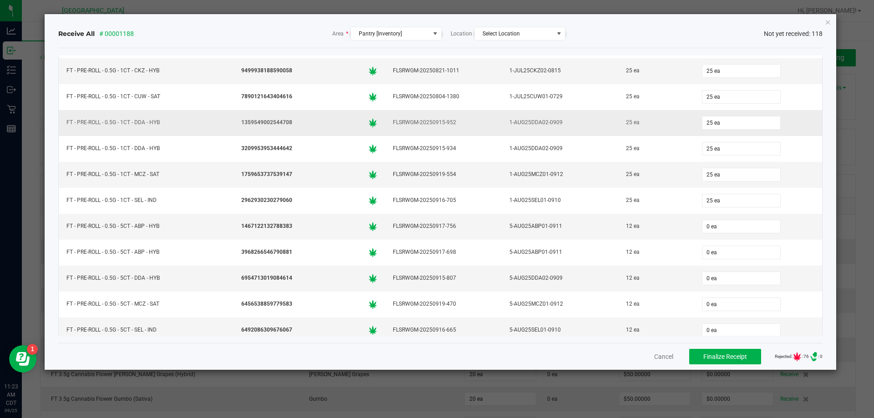
scroll to position [865, 0]
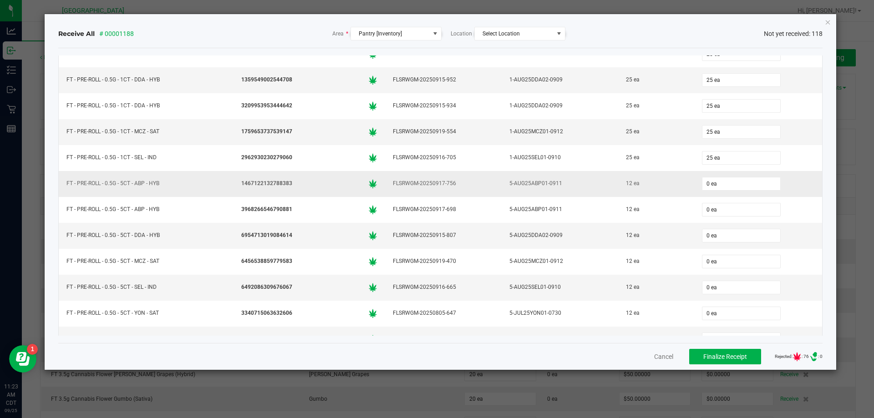
click at [654, 181] on div "12 ea" at bounding box center [655, 183] width 65 height 13
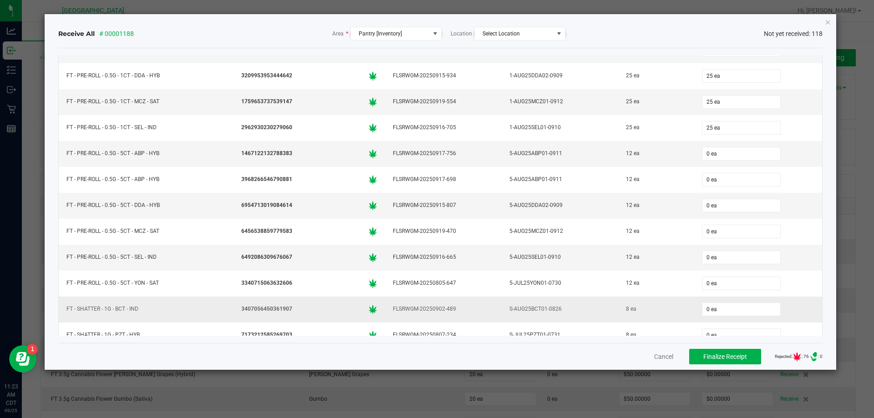
scroll to position [910, 0]
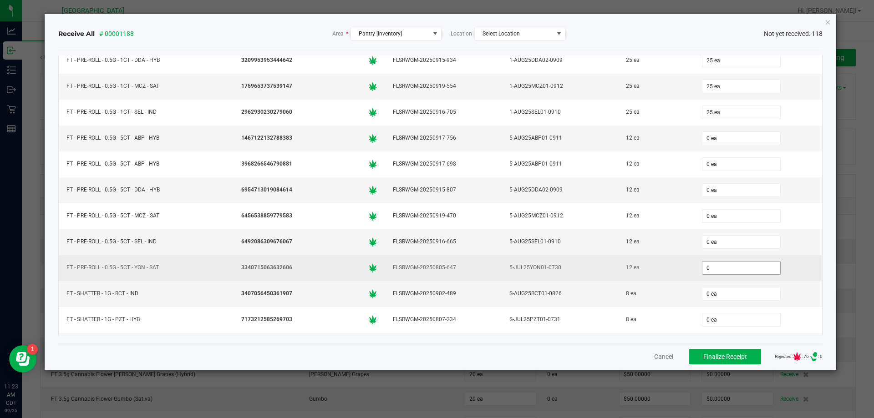
click at [715, 268] on input "0" at bounding box center [741, 268] width 78 height 13
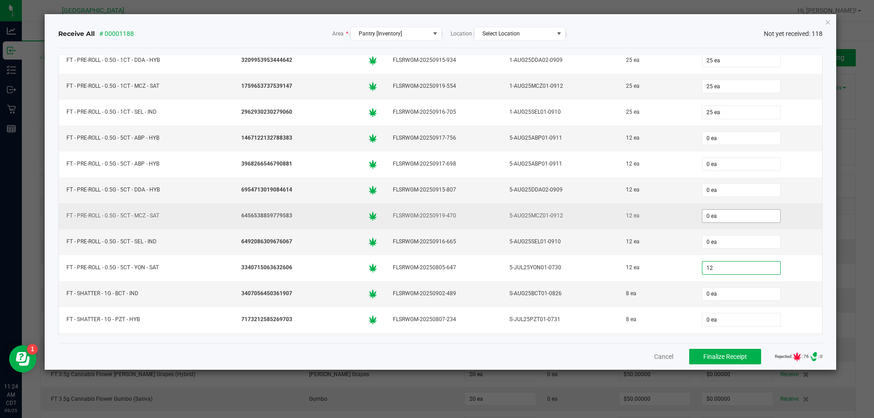
type input "12"
type input "0"
type input "12 ea"
click at [714, 216] on input "0" at bounding box center [741, 216] width 78 height 13
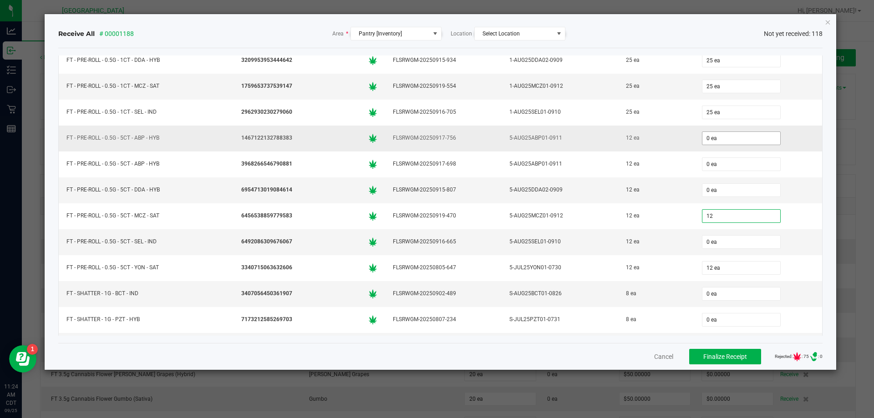
type input "12"
type input "0"
type input "12 ea"
click at [704, 137] on input "0" at bounding box center [741, 138] width 78 height 13
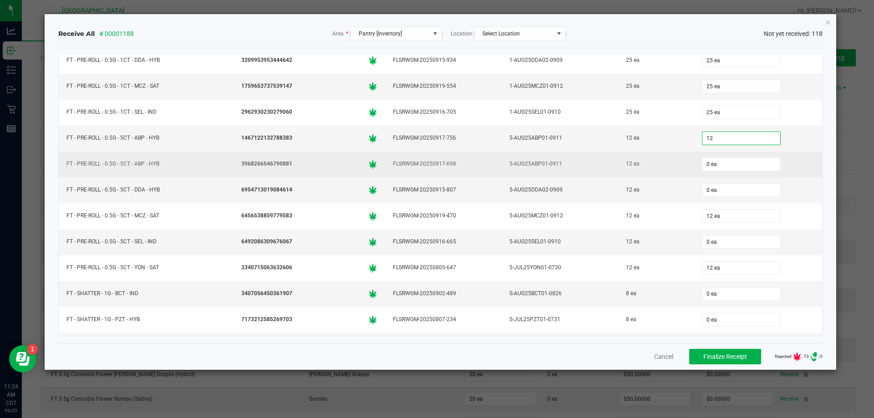
click at [668, 167] on div "12 ea" at bounding box center [655, 163] width 65 height 13
type input "12 ea"
click at [712, 167] on input "0" at bounding box center [741, 164] width 78 height 13
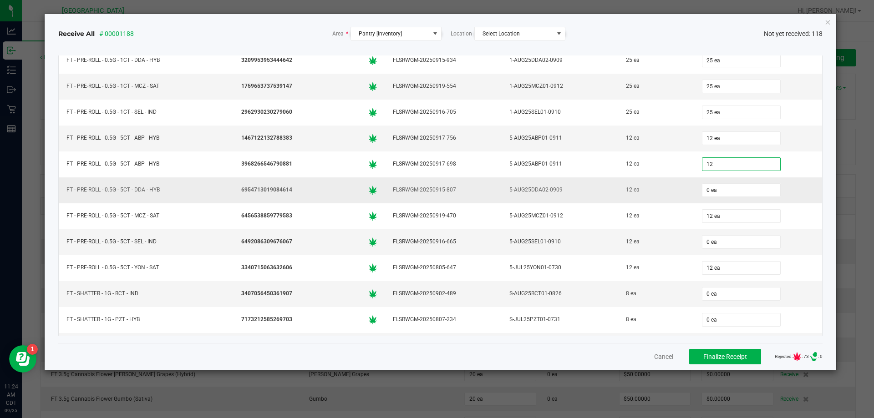
click at [665, 177] on td "12 ea" at bounding box center [656, 190] width 76 height 26
type input "12 ea"
click at [712, 244] on input "0" at bounding box center [741, 242] width 78 height 13
type input "12"
click at [724, 193] on input "0 ea" at bounding box center [741, 190] width 78 height 13
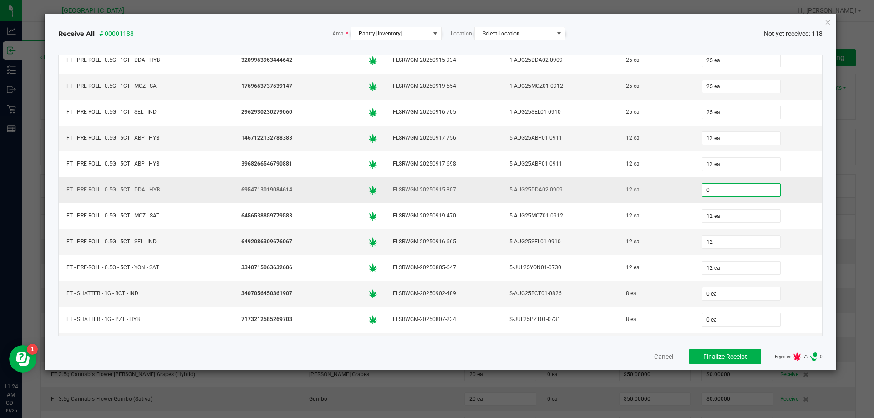
type input "01"
type input "12 ea"
type input "2"
click at [650, 184] on div "12 ea" at bounding box center [655, 189] width 65 height 13
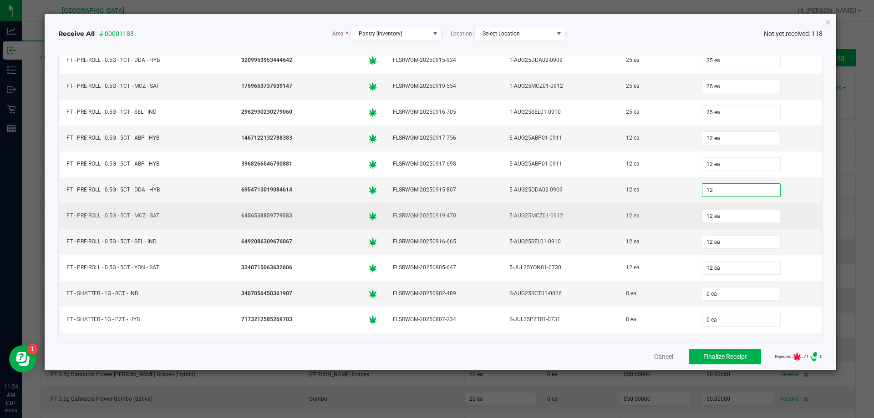
type input "12 ea"
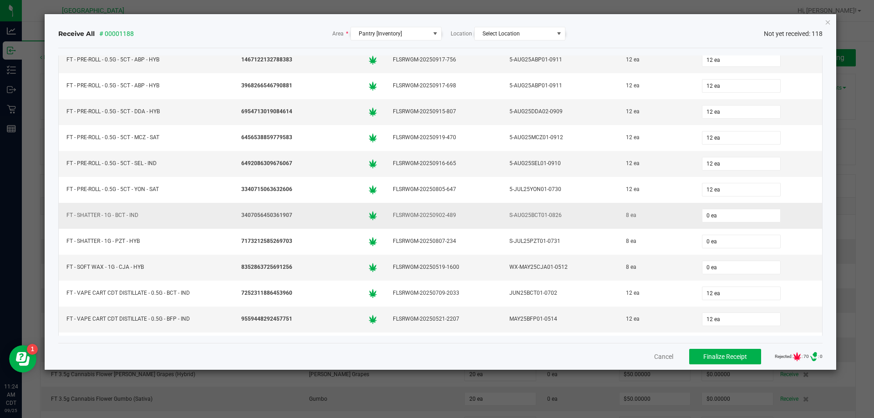
scroll to position [1047, 0]
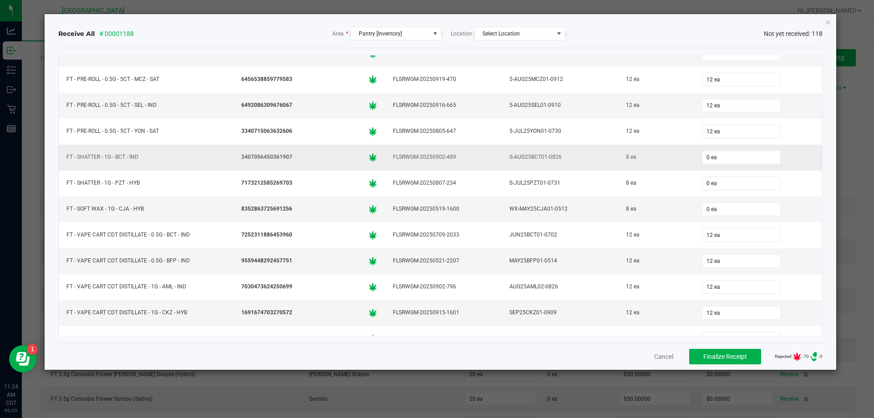
click at [632, 154] on div "8 ea" at bounding box center [655, 157] width 65 height 13
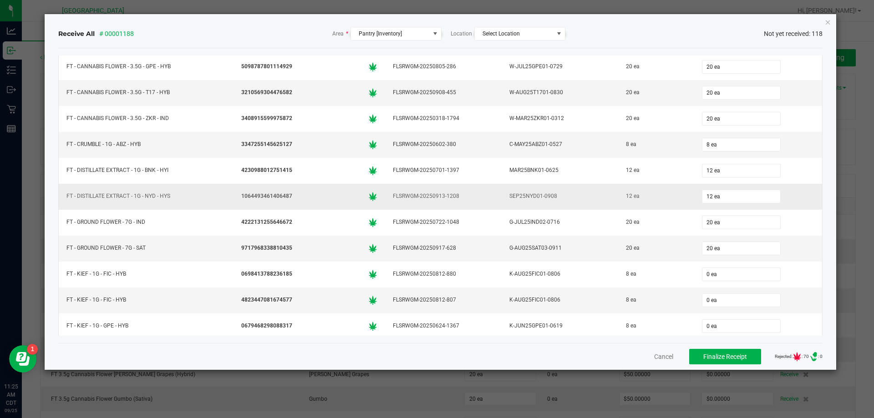
scroll to position [501, 0]
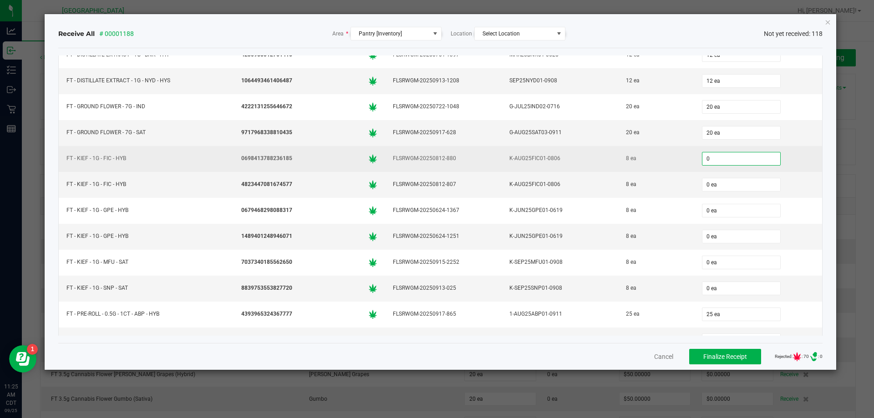
click at [731, 156] on input "0" at bounding box center [741, 158] width 78 height 13
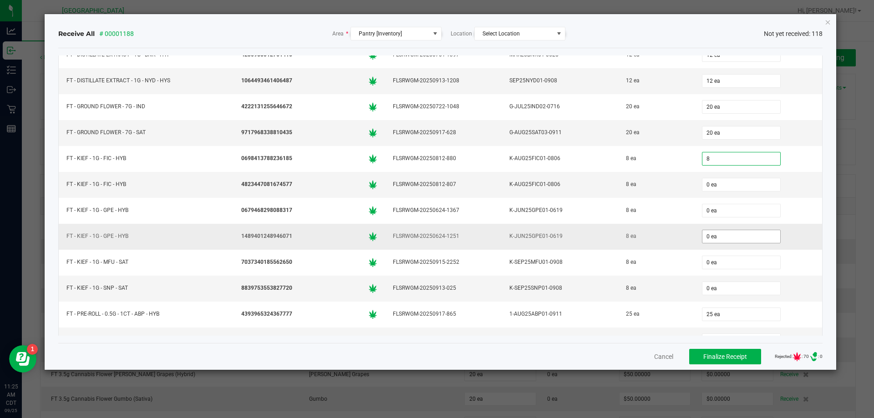
click at [754, 238] on input "0 ea" at bounding box center [741, 236] width 78 height 13
type input "8 ea"
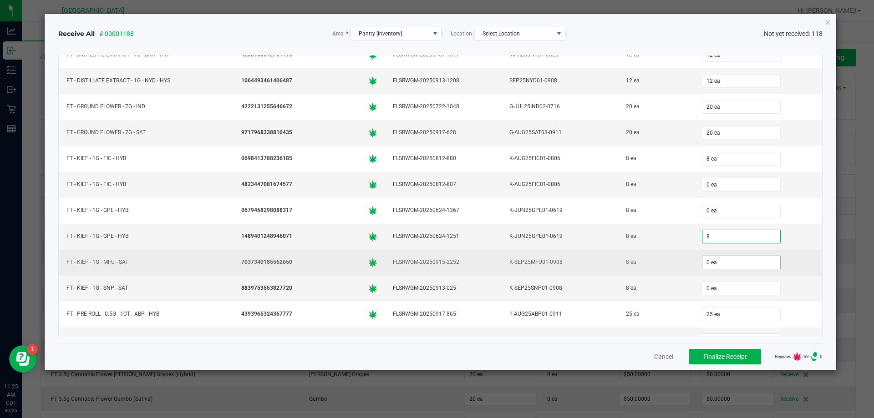
click at [731, 266] on input "0 ea" at bounding box center [741, 262] width 78 height 13
type input "8 ea"
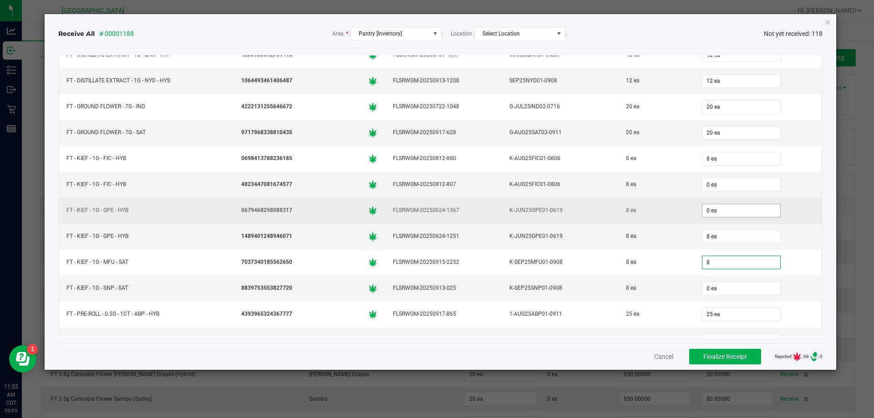
type input "8"
click at [746, 210] on input "0 ea" at bounding box center [741, 210] width 78 height 13
type input "0"
type input "8 ea"
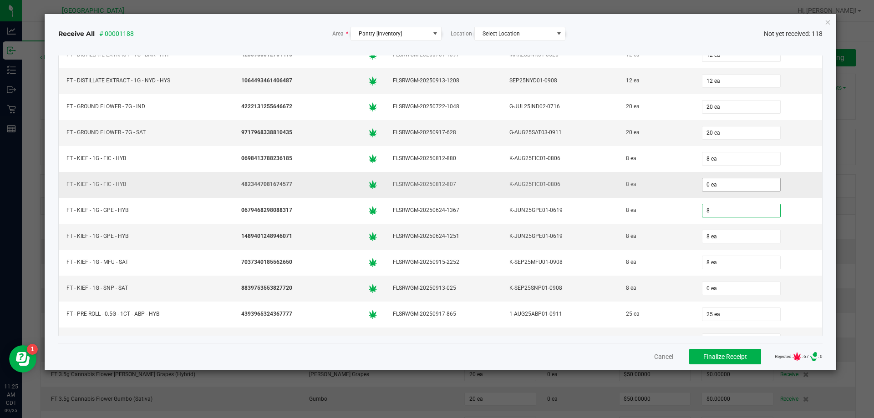
type input "8"
click at [742, 183] on input "0 ea" at bounding box center [741, 184] width 78 height 13
type input "0"
type input "8 ea"
click at [712, 287] on input "0 ea" at bounding box center [741, 288] width 78 height 13
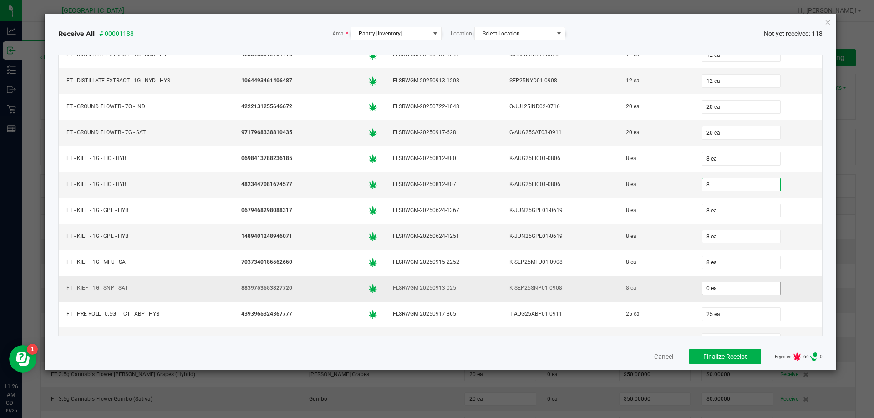
type input "8 ea"
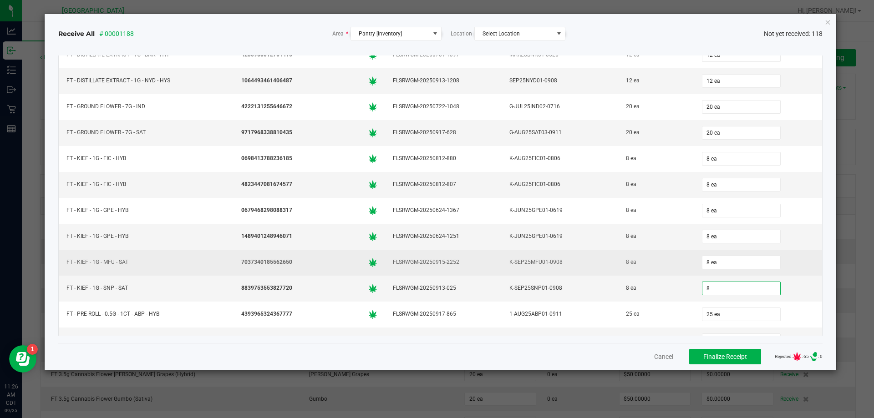
click at [652, 268] on div "8 ea" at bounding box center [655, 262] width 65 height 13
type input "8 ea"
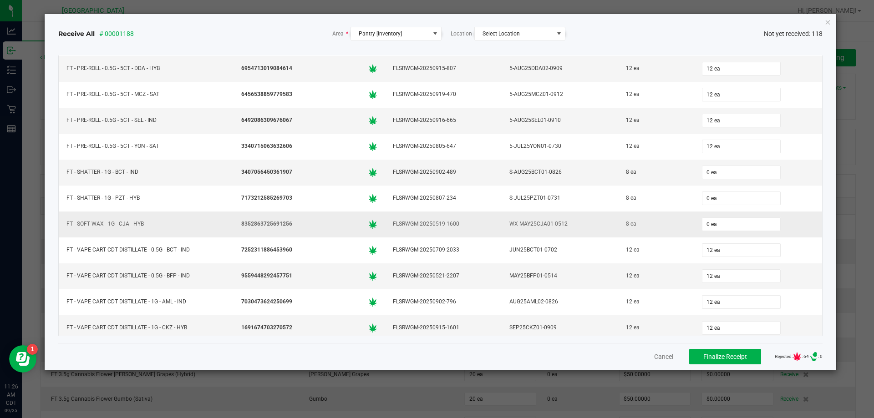
scroll to position [1047, 0]
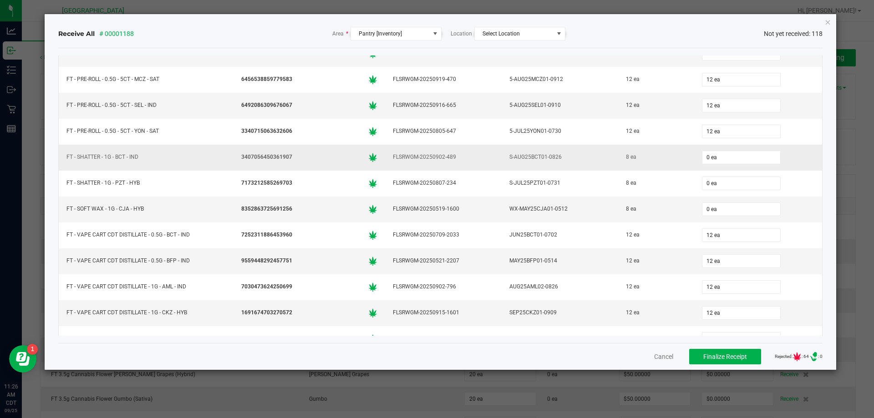
click at [660, 159] on div "8 ea" at bounding box center [655, 157] width 65 height 13
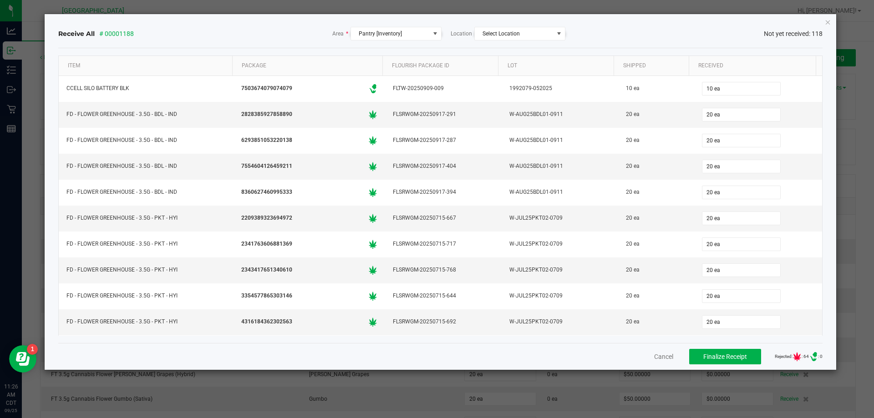
scroll to position [1047, 0]
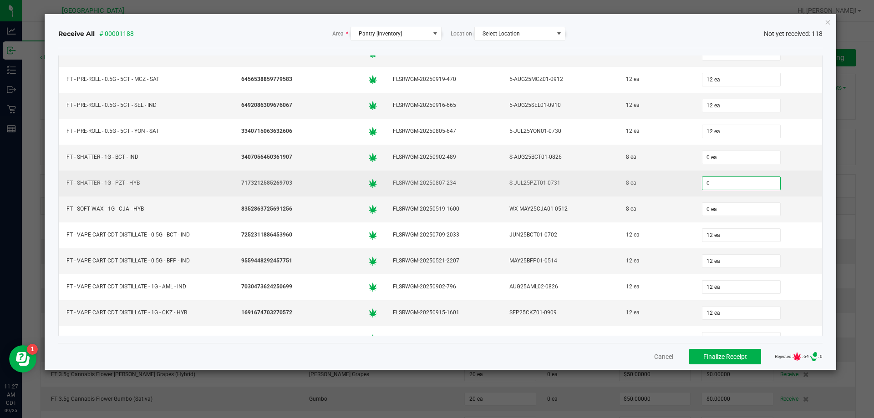
click at [717, 179] on input "0" at bounding box center [741, 183] width 78 height 13
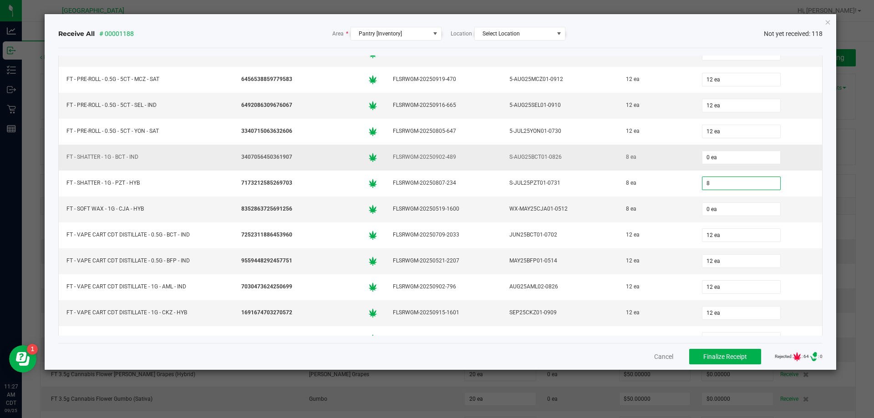
type input "8 ea"
click at [658, 158] on div "8 ea" at bounding box center [655, 157] width 65 height 13
click at [706, 157] on input "0" at bounding box center [741, 157] width 78 height 13
click at [669, 157] on div "8 ea" at bounding box center [655, 157] width 65 height 13
type input "8 ea"
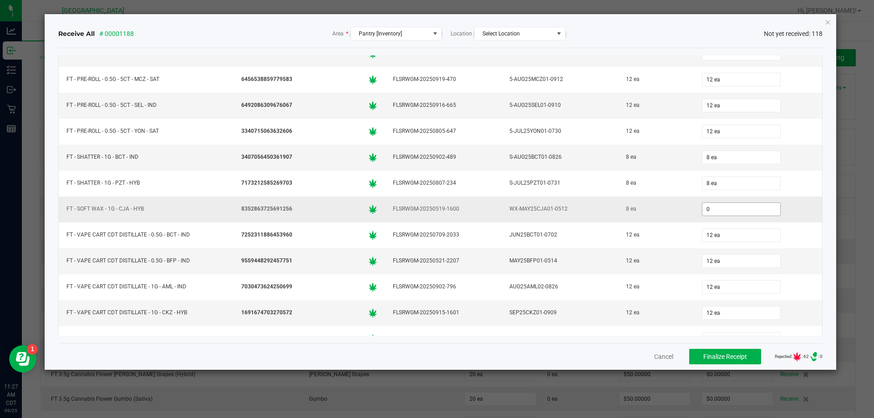
click at [721, 212] on input "0" at bounding box center [741, 209] width 78 height 13
click at [647, 211] on div "8 ea" at bounding box center [655, 209] width 65 height 13
type input "8 ea"
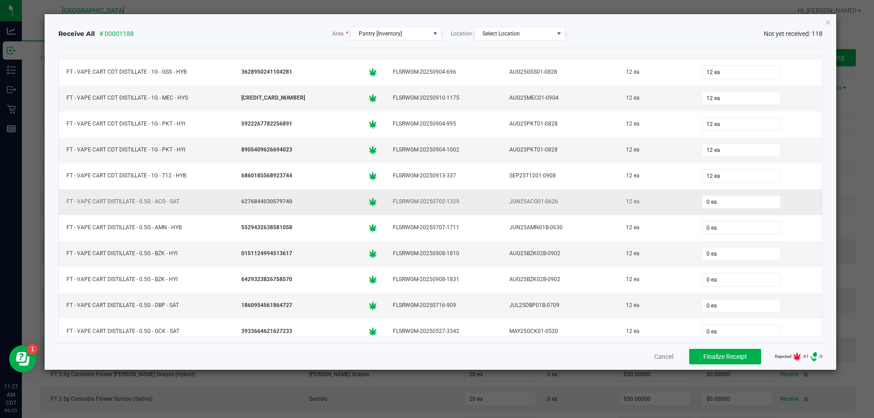
click at [654, 202] on div "12 ea" at bounding box center [655, 201] width 65 height 13
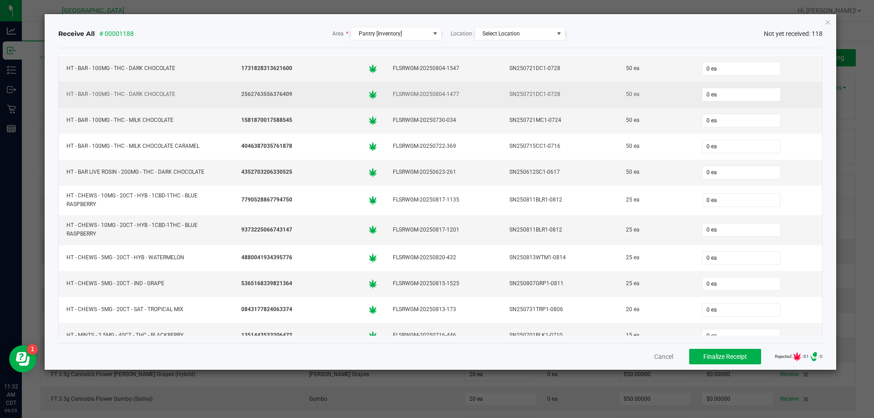
scroll to position [2367, 0]
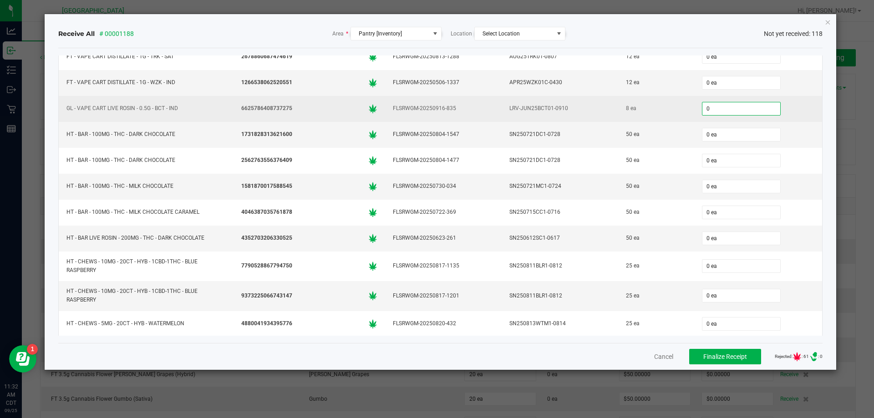
click at [726, 111] on input "0" at bounding box center [741, 108] width 78 height 13
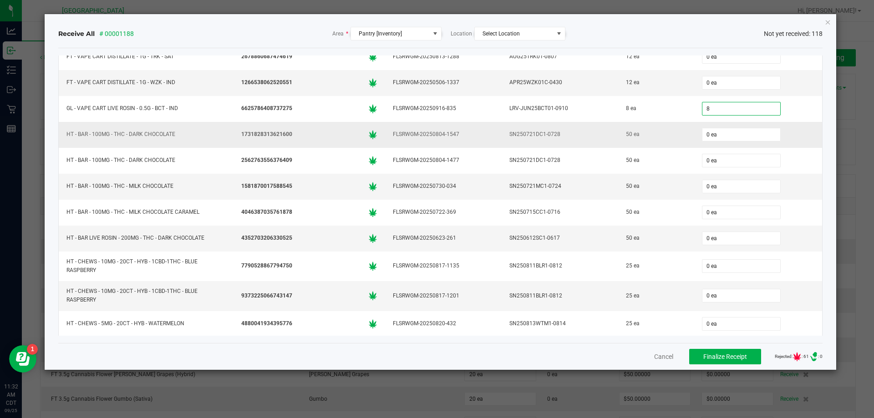
click at [640, 137] on div "50 ea" at bounding box center [655, 134] width 65 height 13
type input "8 ea"
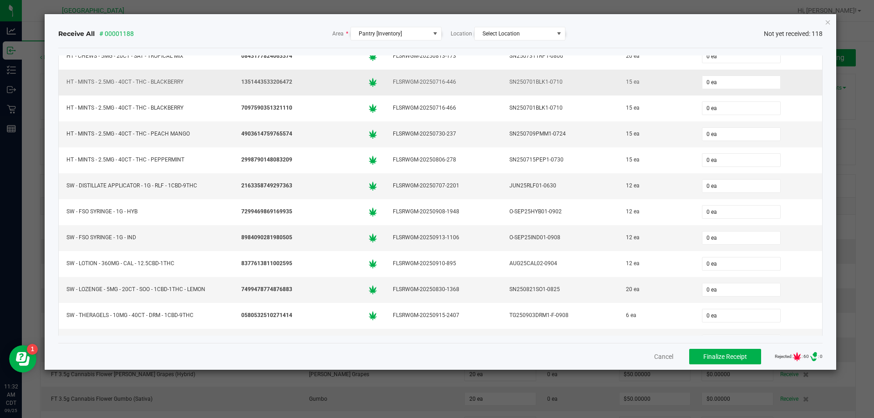
scroll to position [2813, 0]
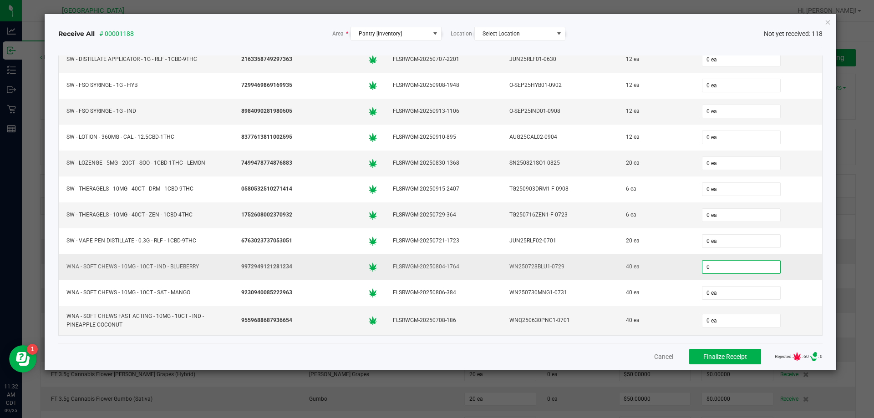
click at [715, 267] on input "0" at bounding box center [741, 267] width 78 height 13
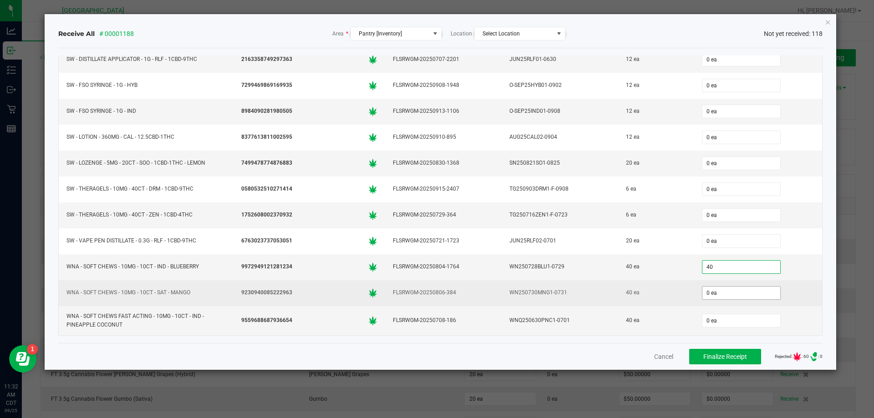
type input "40 ea"
click at [715, 292] on input "0" at bounding box center [741, 293] width 78 height 13
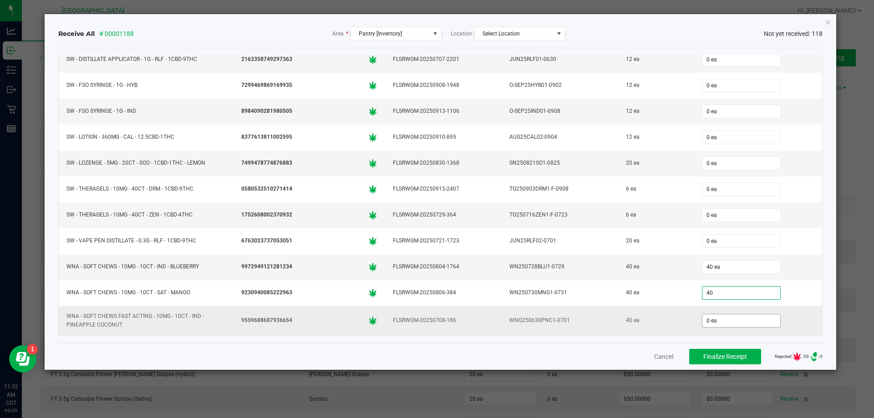
click at [704, 321] on input "0 ea" at bounding box center [741, 320] width 78 height 13
type input "40 ea"
type input "4"
type input "40 ea"
click at [676, 307] on td "40 ea" at bounding box center [656, 320] width 76 height 29
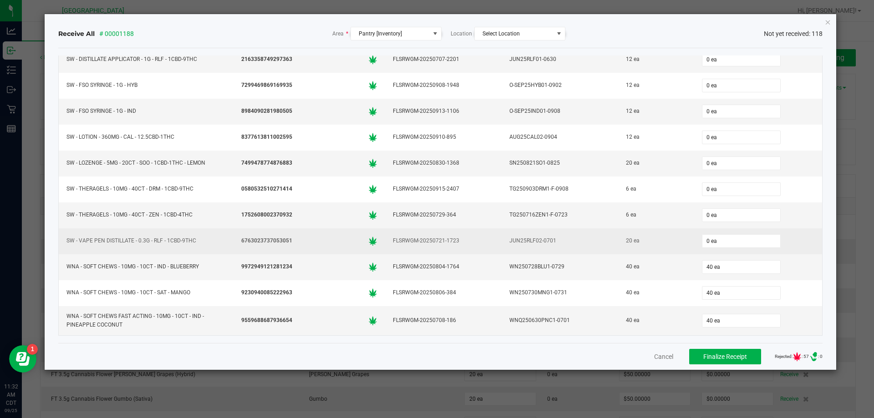
click at [662, 238] on div "20 ea" at bounding box center [655, 240] width 65 height 13
click at [719, 243] on input "0" at bounding box center [741, 241] width 78 height 13
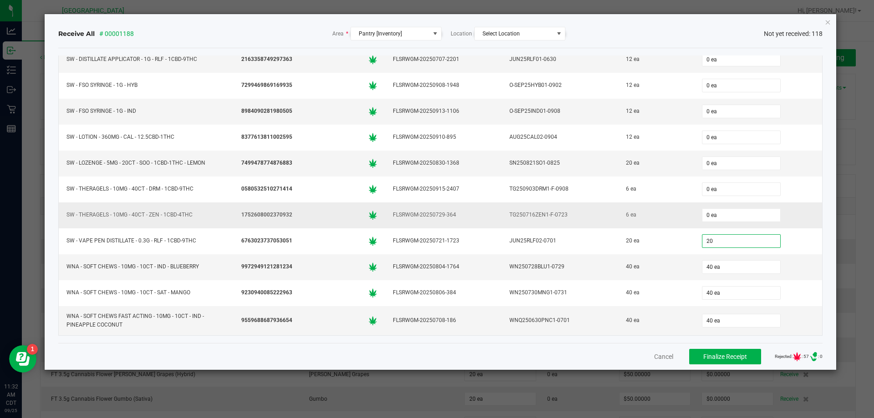
click at [651, 209] on div "6 ea" at bounding box center [655, 214] width 65 height 13
type input "20 ea"
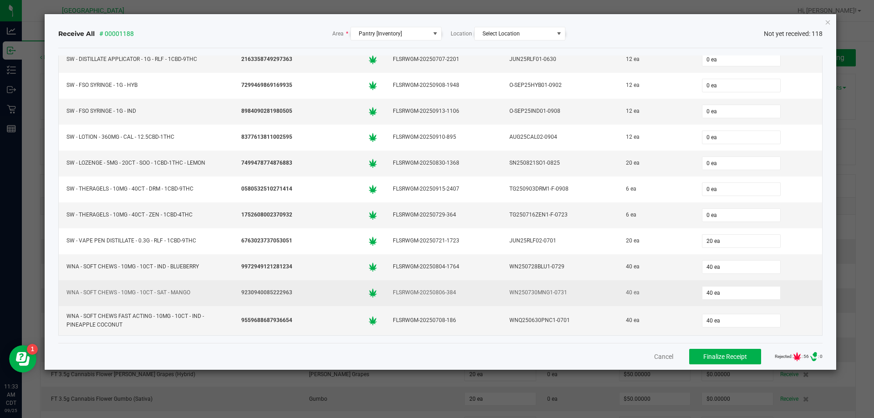
scroll to position [2767, 0]
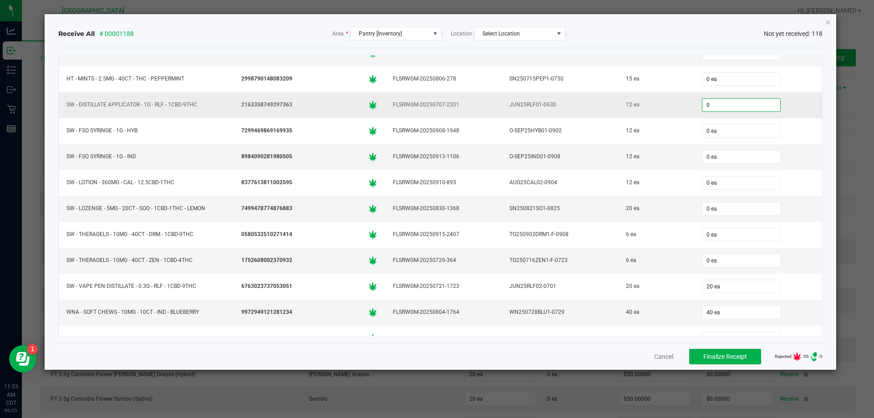
click at [718, 103] on input "0" at bounding box center [741, 105] width 78 height 13
click at [642, 110] on div "12 ea" at bounding box center [655, 104] width 65 height 13
type input "12 ea"
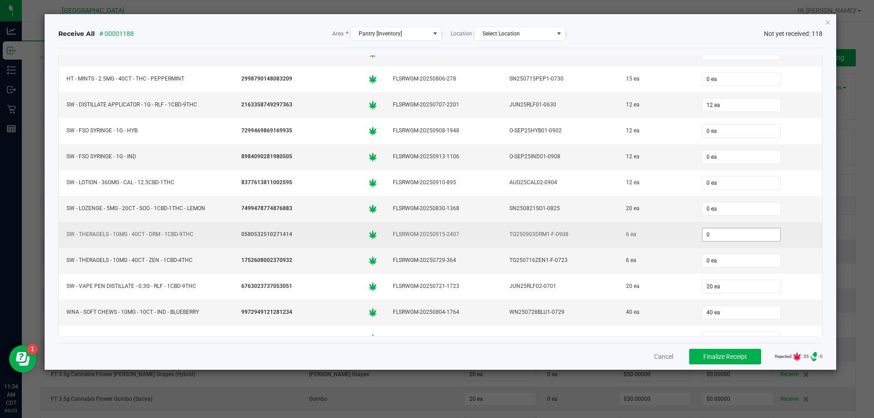
click at [721, 231] on input "0" at bounding box center [741, 234] width 78 height 13
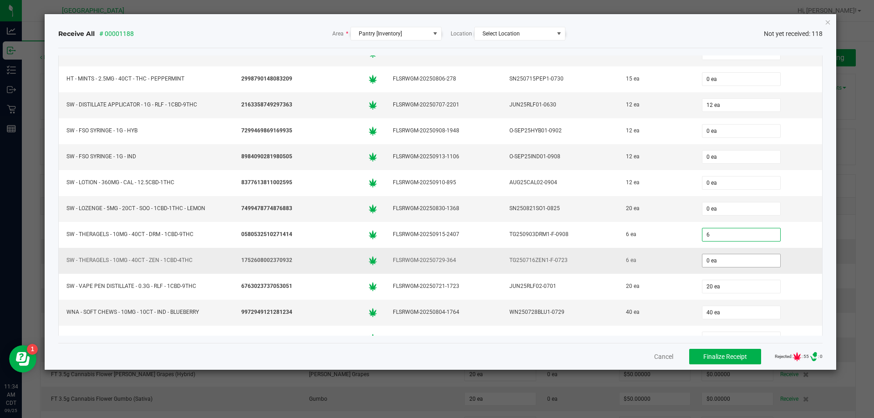
click at [739, 266] on input "0 ea" at bounding box center [741, 260] width 78 height 13
type input "6 ea"
click at [644, 260] on div "6 ea" at bounding box center [655, 260] width 65 height 13
type input "6 ea"
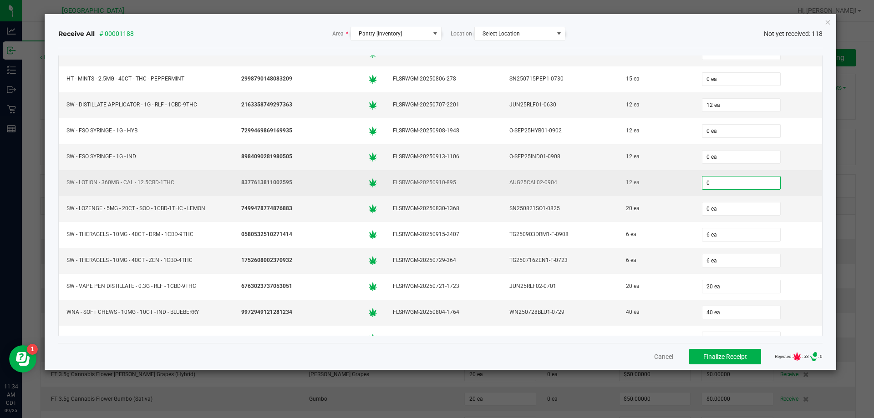
click at [726, 178] on input "0" at bounding box center [741, 183] width 78 height 13
drag, startPoint x: 655, startPoint y: 194, endPoint x: 655, endPoint y: 178, distance: 15.5
click at [656, 188] on td "12 ea" at bounding box center [656, 183] width 76 height 26
type input "12 ea"
click at [655, 178] on div "12 ea" at bounding box center [655, 182] width 65 height 13
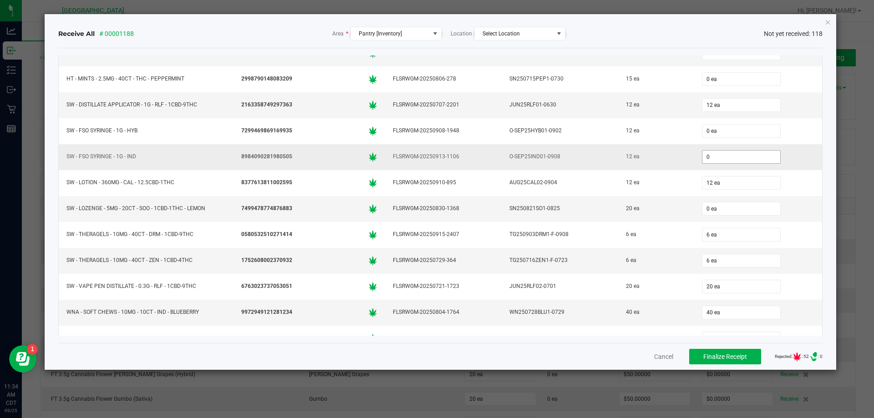
click at [731, 162] on input "0" at bounding box center [741, 157] width 78 height 13
click at [654, 162] on div "12 ea" at bounding box center [655, 156] width 65 height 13
type input "12 ea"
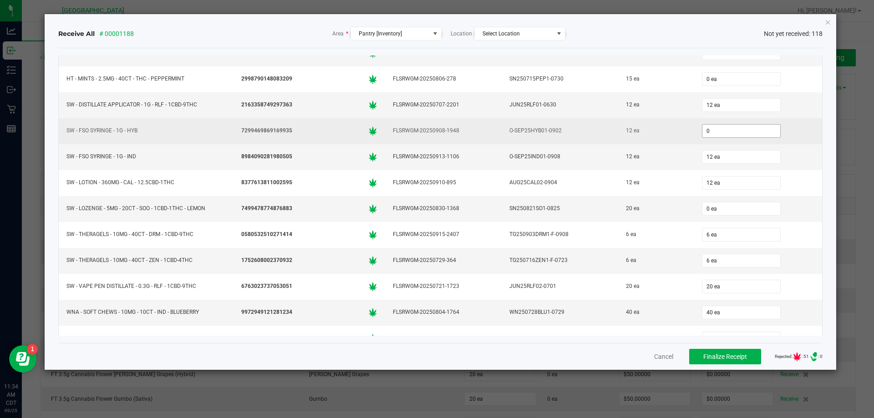
click at [707, 131] on input "0" at bounding box center [741, 131] width 78 height 13
click at [669, 132] on div "12 ea" at bounding box center [655, 130] width 65 height 13
type input "12 ea"
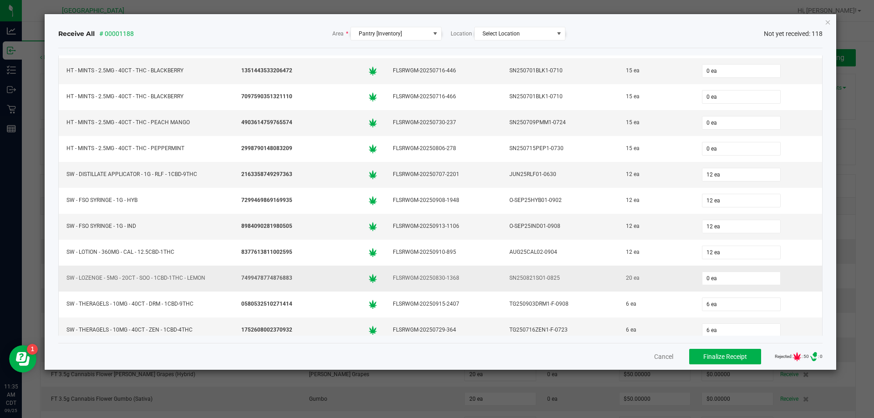
scroll to position [2676, 0]
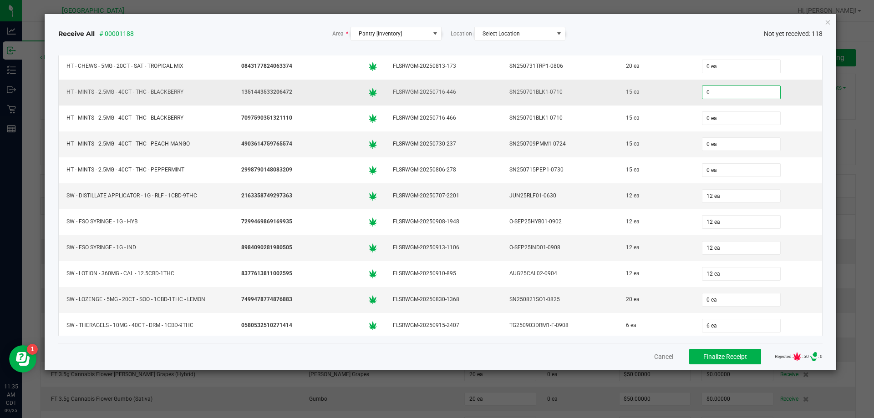
click at [710, 94] on input "0" at bounding box center [741, 92] width 78 height 13
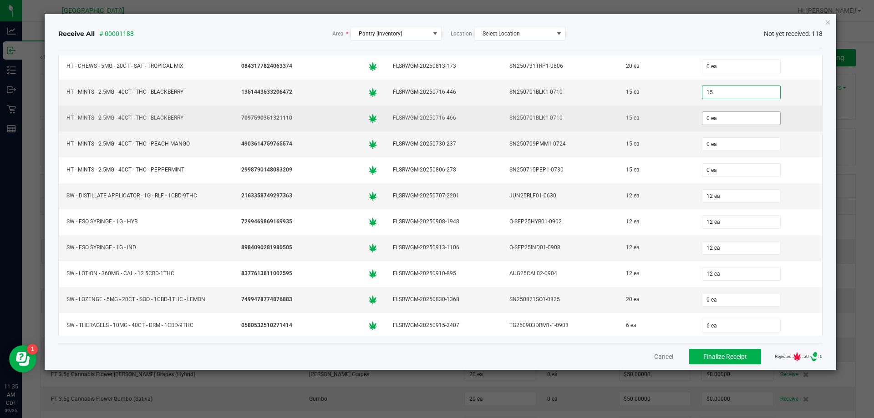
type input "15 ea"
click at [705, 115] on input "0" at bounding box center [741, 118] width 78 height 13
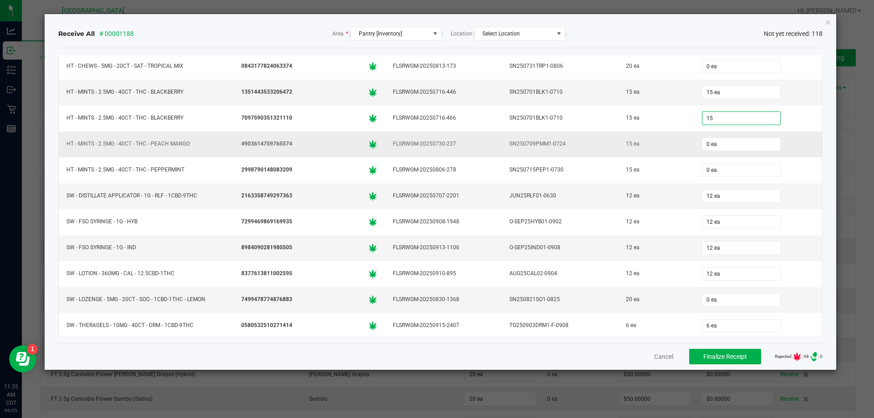
click at [669, 146] on div "15 ea" at bounding box center [655, 143] width 65 height 13
type input "15 ea"
click at [706, 146] on input "0" at bounding box center [741, 144] width 78 height 13
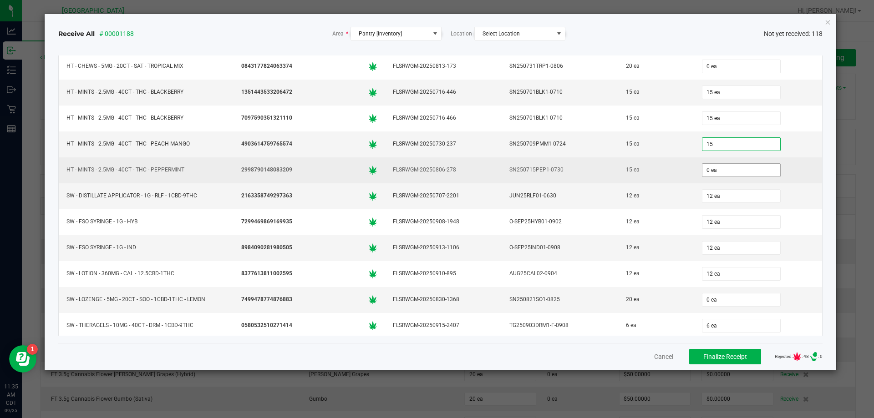
type input "15"
click at [711, 167] on input "0 ea" at bounding box center [741, 170] width 78 height 13
type input "0"
type input "15 ea"
type input "5"
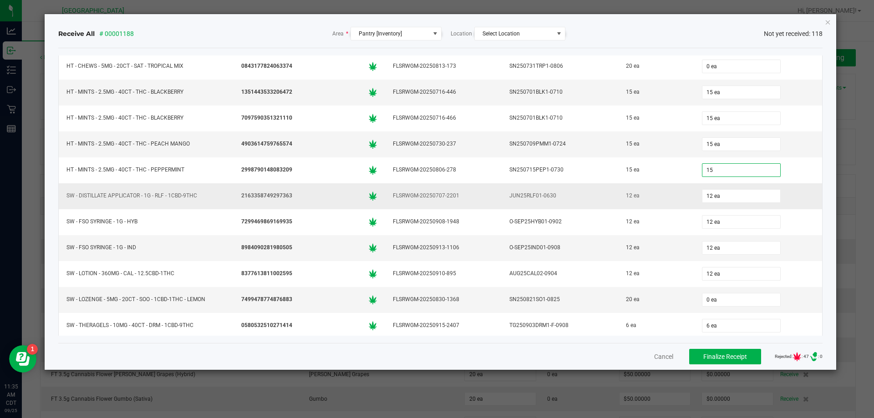
click at [664, 191] on div "12 ea" at bounding box center [655, 195] width 65 height 13
type input "15 ea"
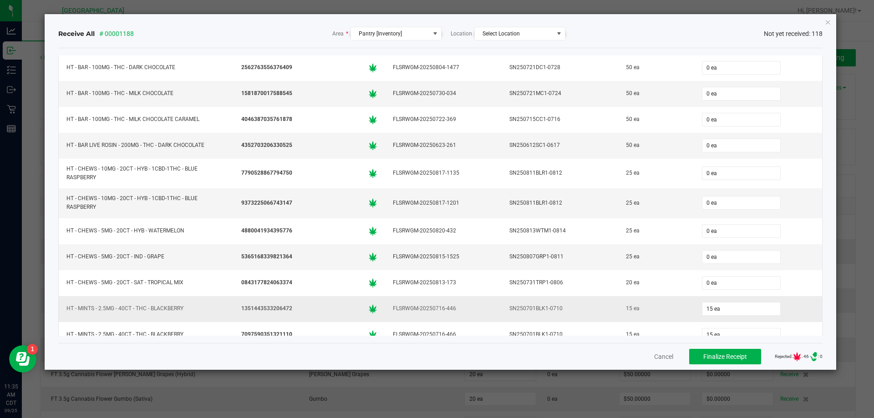
scroll to position [2494, 0]
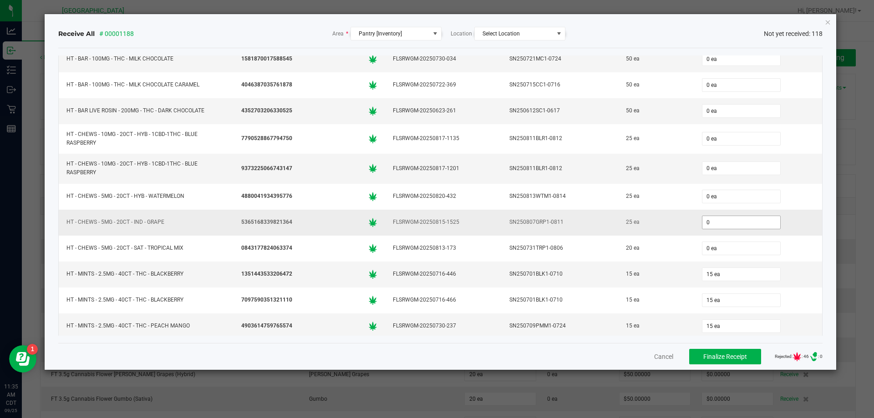
click at [728, 220] on input "0" at bounding box center [741, 222] width 78 height 13
click at [666, 219] on div "25 ea" at bounding box center [655, 222] width 65 height 13
type input "25 ea"
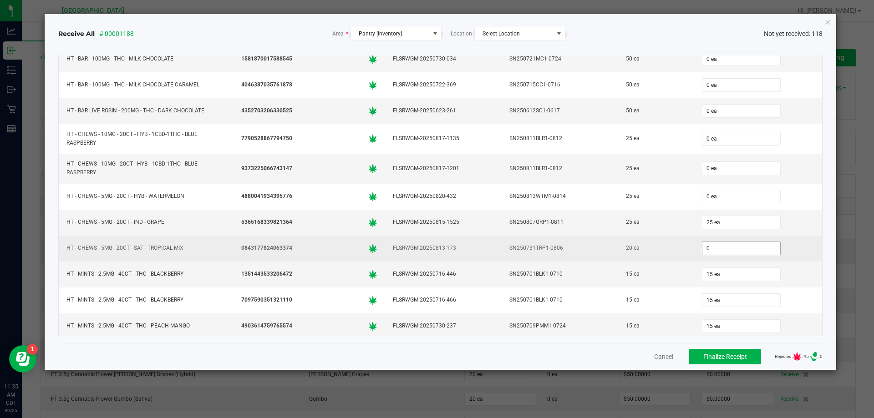
click at [714, 244] on input "0" at bounding box center [741, 248] width 78 height 13
type input "20 ea"
click at [669, 245] on div "20 ea" at bounding box center [655, 248] width 65 height 13
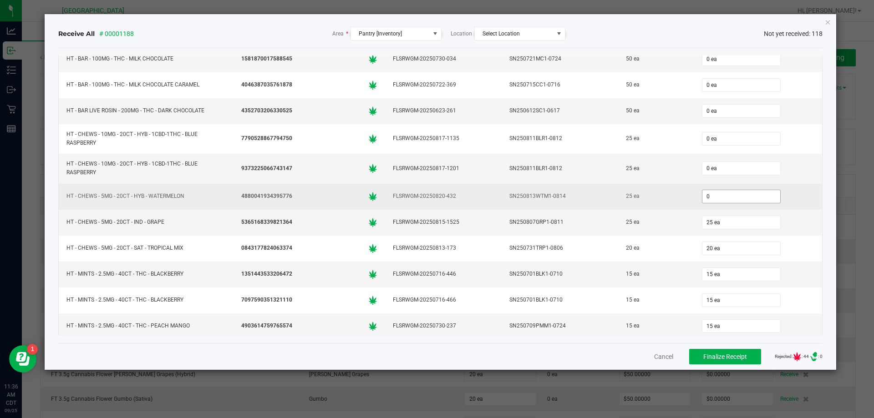
click at [724, 196] on input "0" at bounding box center [741, 196] width 78 height 13
click at [668, 198] on div "25 ea" at bounding box center [655, 196] width 65 height 13
type input "25 ea"
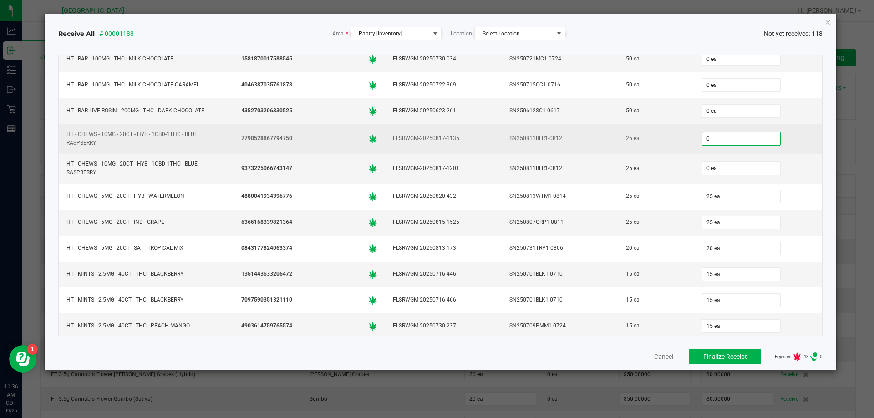
click at [735, 137] on input "0" at bounding box center [741, 138] width 78 height 13
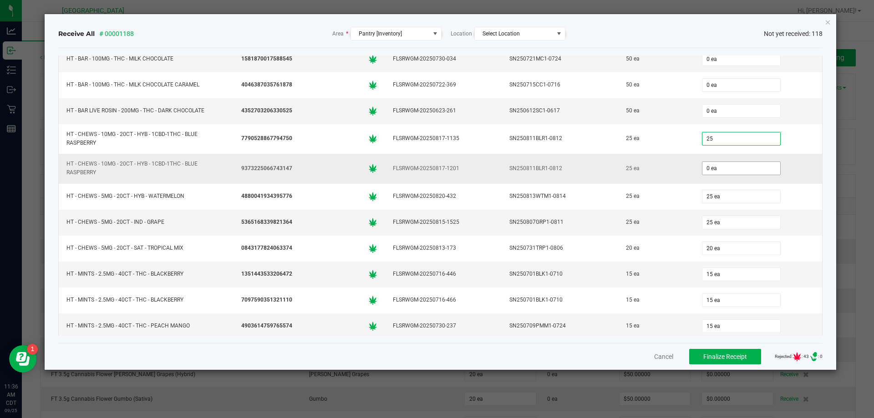
type input "25 ea"
click at [727, 168] on input "0" at bounding box center [741, 168] width 78 height 13
click at [670, 171] on div "25 ea" at bounding box center [655, 168] width 65 height 13
type input "25 ea"
click at [707, 53] on div "Item Package Flourish Package ID Lot Shipped Received CCELL SILO BATTERY BLK 75…" at bounding box center [440, 195] width 765 height 295
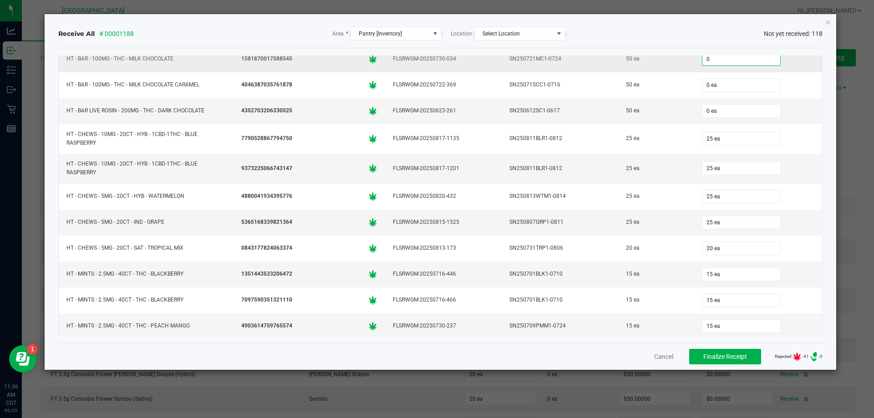
click at [705, 57] on input "0" at bounding box center [741, 59] width 78 height 13
click at [677, 69] on td "50 ea" at bounding box center [656, 59] width 76 height 26
type input "50 ea"
click at [708, 110] on input "0" at bounding box center [741, 111] width 78 height 13
click at [658, 120] on td "50 ea" at bounding box center [656, 111] width 76 height 26
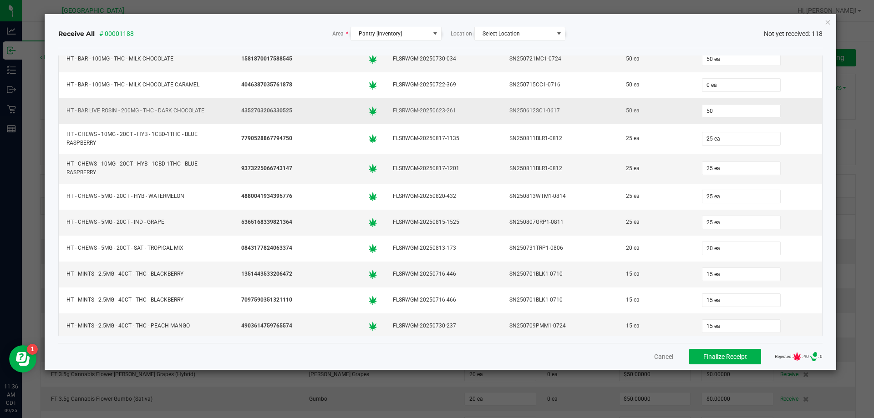
type input "50 ea"
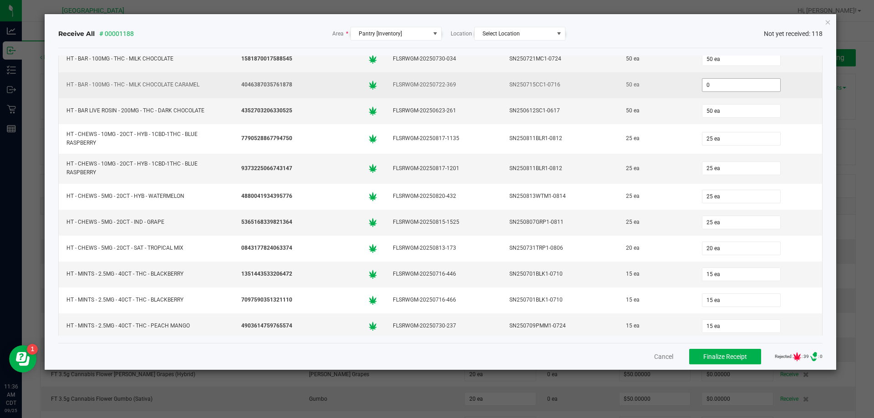
click at [717, 86] on input "0" at bounding box center [741, 85] width 78 height 13
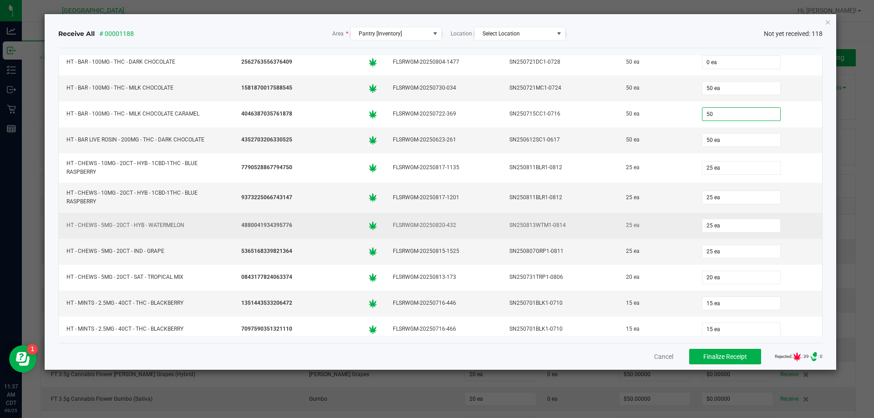
scroll to position [2448, 0]
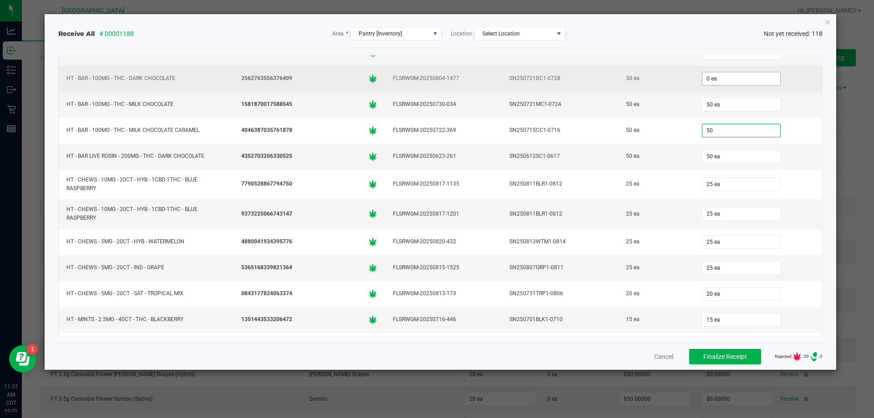
type input "50"
click at [727, 78] on input "0 ea" at bounding box center [741, 78] width 78 height 13
type input "0"
type input "50 ea"
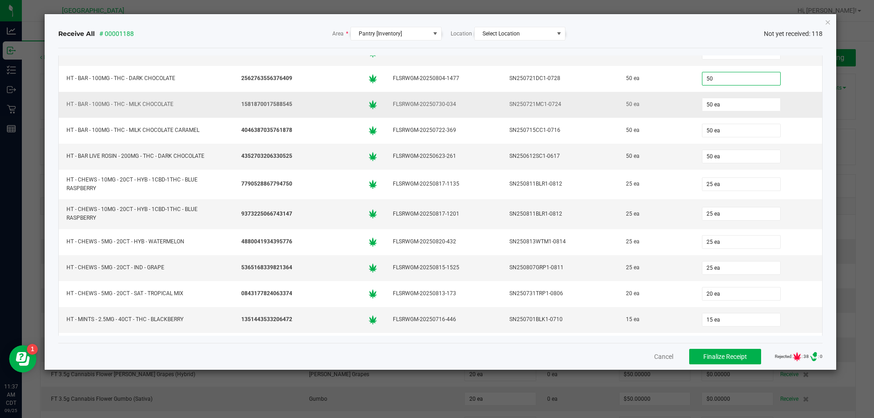
click at [660, 96] on td "50 ea" at bounding box center [656, 105] width 76 height 26
type input "50 ea"
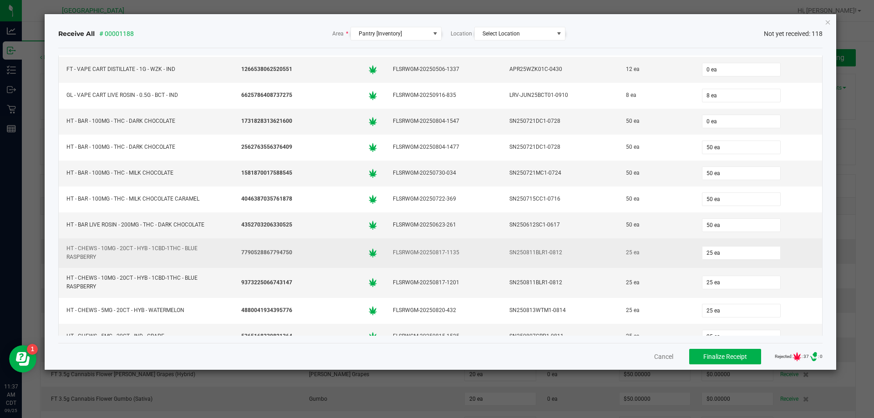
scroll to position [2357, 0]
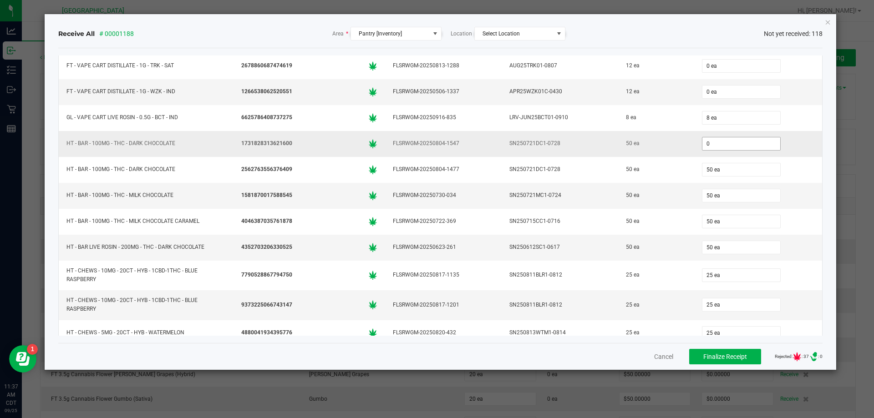
click at [723, 143] on input "0" at bounding box center [741, 143] width 78 height 13
click at [673, 255] on td "50 ea" at bounding box center [656, 248] width 76 height 26
type input "50 ea"
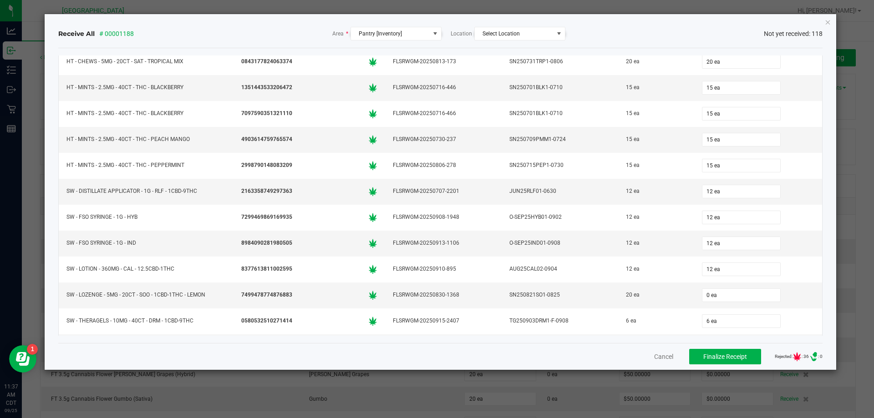
scroll to position [2722, 0]
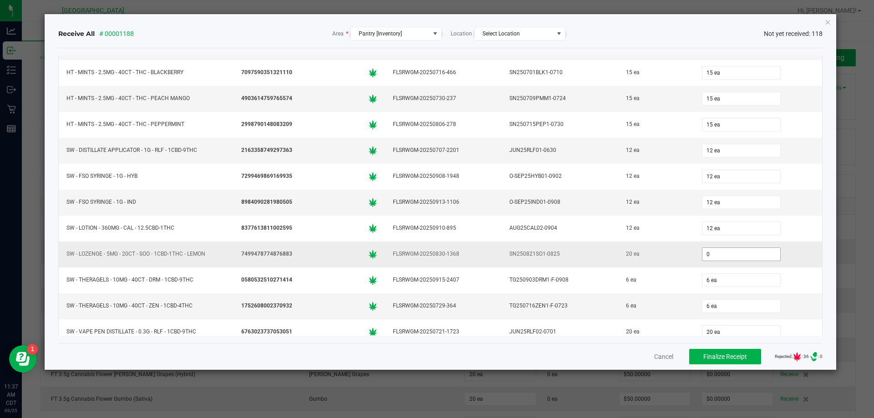
click at [726, 251] on input "0" at bounding box center [741, 254] width 78 height 13
click at [672, 254] on div "20 ea" at bounding box center [655, 254] width 65 height 13
type input "20 ea"
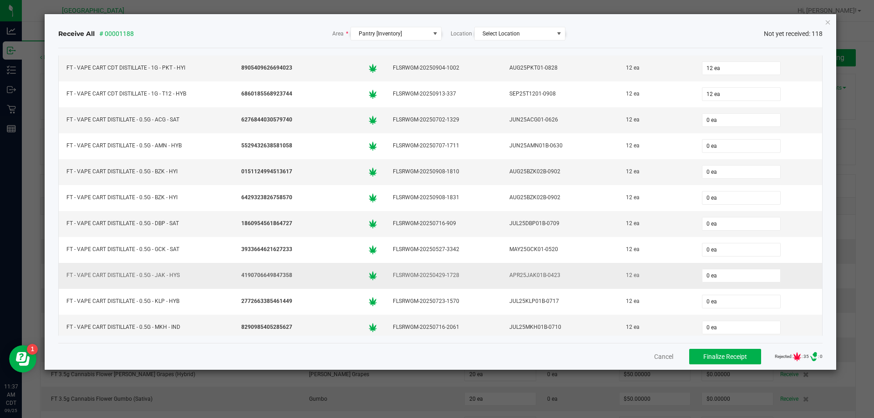
scroll to position [1402, 0]
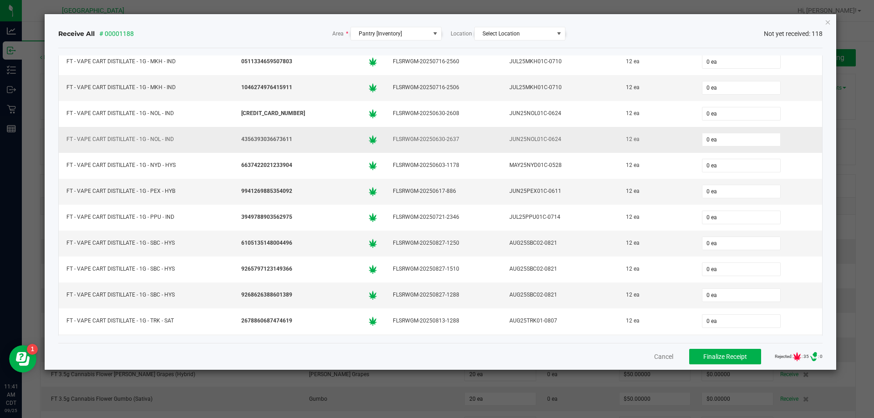
scroll to position [2130, 0]
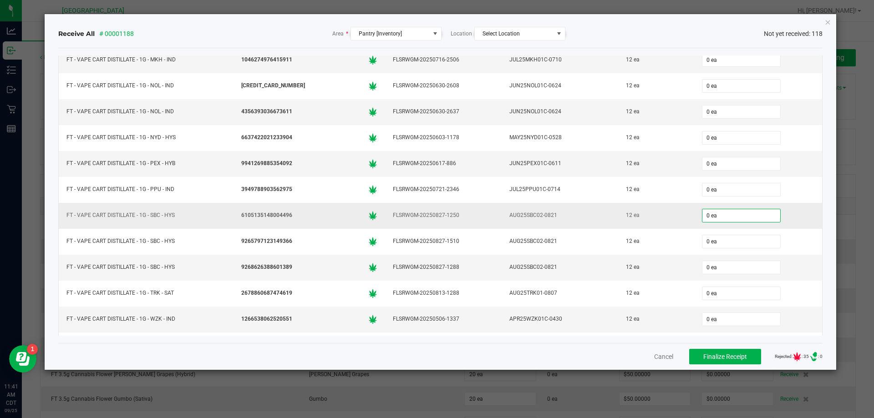
click at [749, 214] on input "0 ea" at bounding box center [741, 215] width 78 height 13
click at [661, 223] on td "12 ea" at bounding box center [656, 216] width 76 height 26
type input "12 ea"
click at [723, 265] on input "0" at bounding box center [741, 267] width 78 height 13
click at [649, 267] on div "12 ea" at bounding box center [655, 267] width 65 height 13
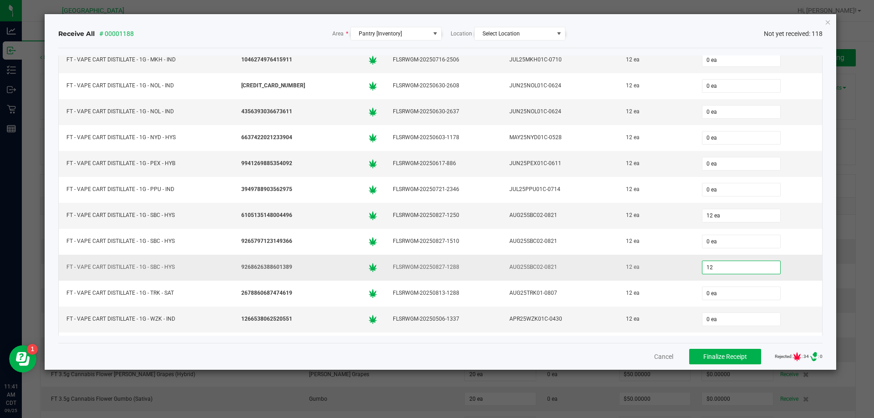
type input "12 ea"
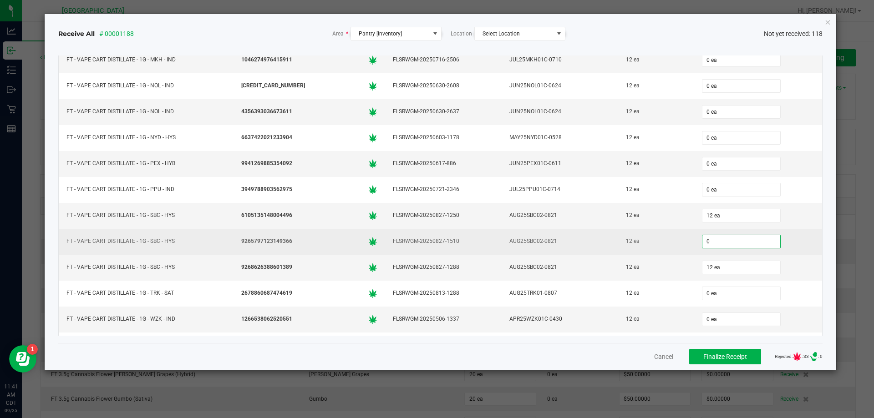
click at [710, 241] on input "0" at bounding box center [741, 241] width 78 height 13
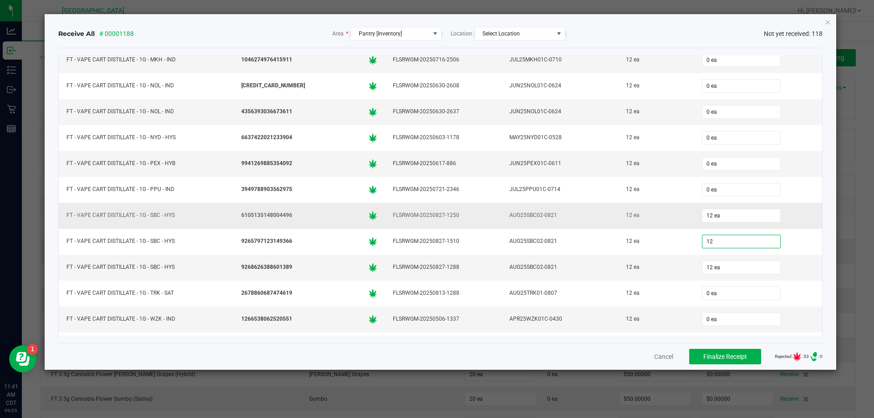
type input "12 ea"
click at [661, 216] on div "12 ea" at bounding box center [655, 215] width 65 height 13
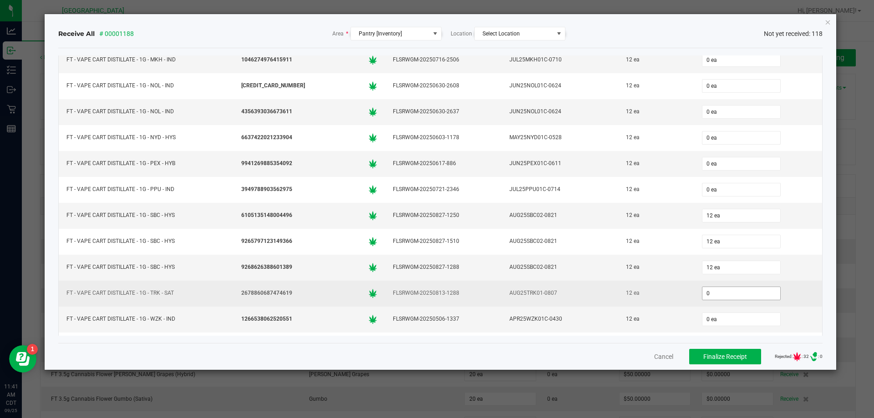
click at [726, 291] on input "0" at bounding box center [741, 293] width 78 height 13
type input "12 ea"
click at [676, 286] on td "12 ea" at bounding box center [656, 294] width 76 height 26
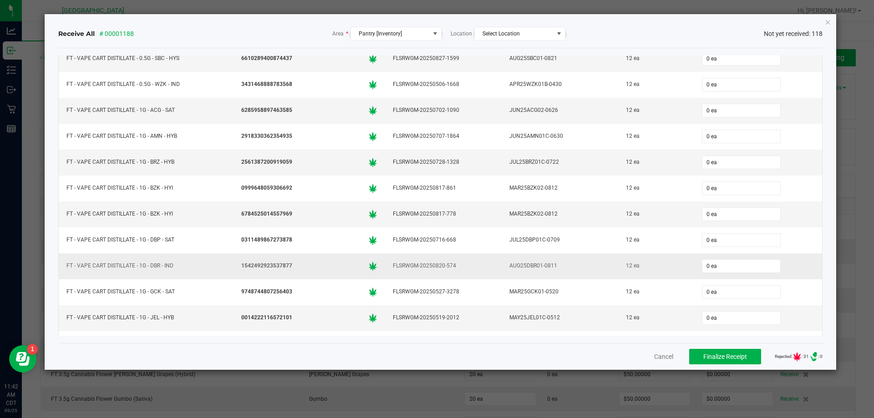
scroll to position [1811, 0]
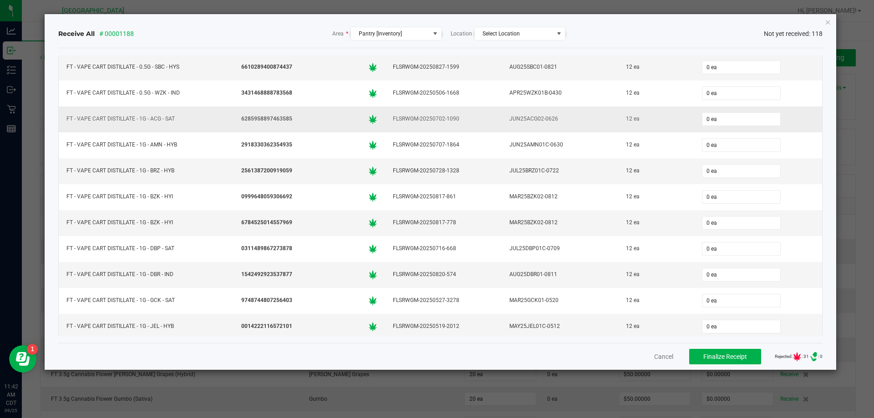
click at [649, 123] on div "12 ea" at bounding box center [655, 118] width 65 height 13
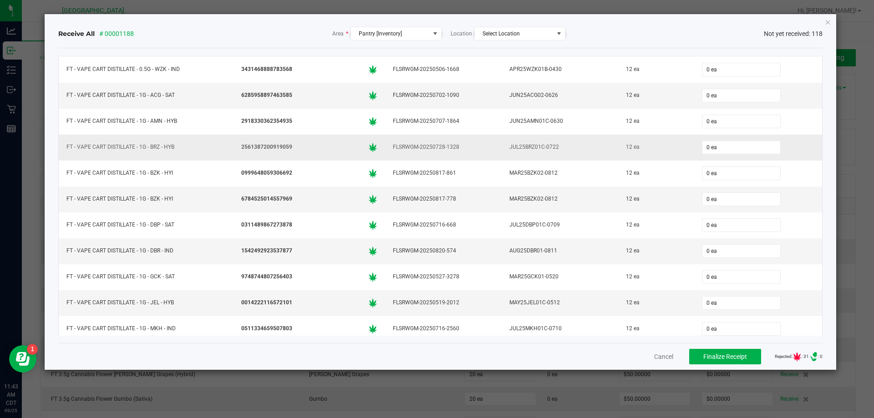
scroll to position [1857, 0]
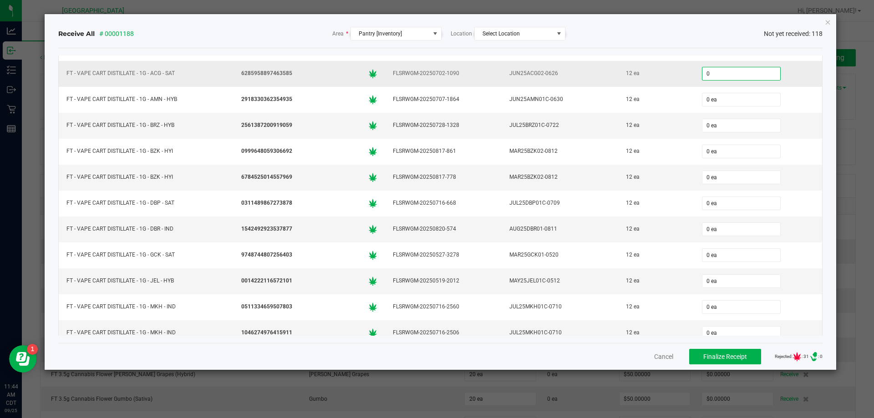
click at [724, 74] on input "0" at bounding box center [741, 73] width 78 height 13
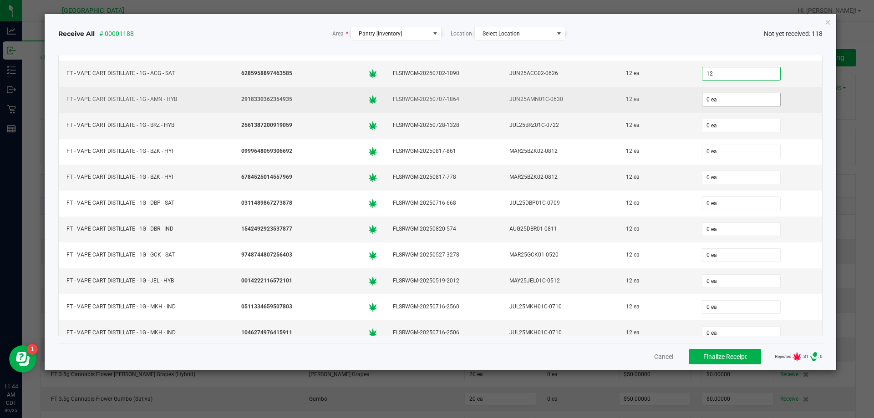
type input "12 ea"
click at [712, 99] on input "0" at bounding box center [741, 99] width 78 height 13
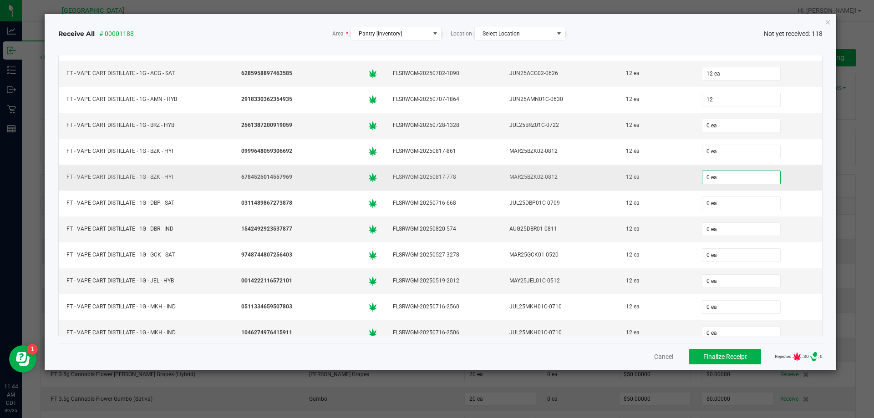
type input "12 ea"
click at [715, 174] on input "0" at bounding box center [741, 177] width 78 height 13
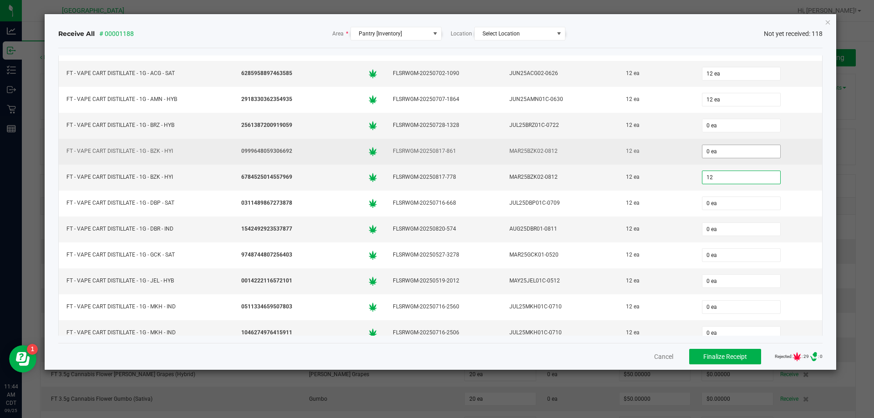
type input "12"
type input "0"
type input "12 ea"
click at [711, 149] on input "0" at bounding box center [741, 151] width 78 height 13
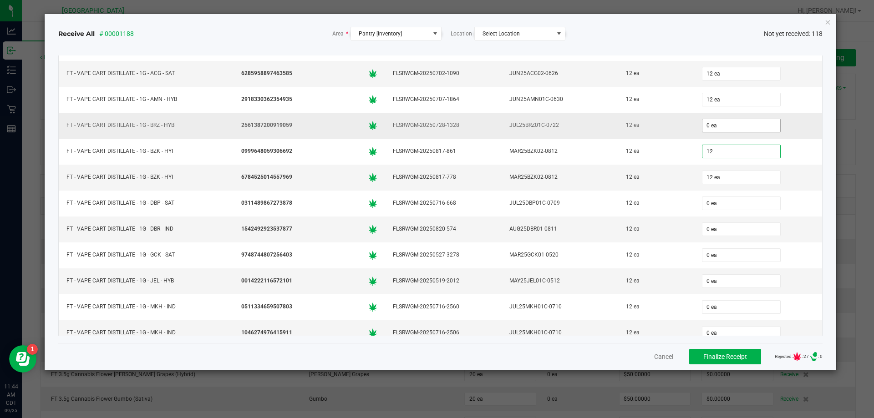
type input "12"
type input "0"
type input "12 ea"
click at [714, 121] on input "0" at bounding box center [741, 125] width 78 height 13
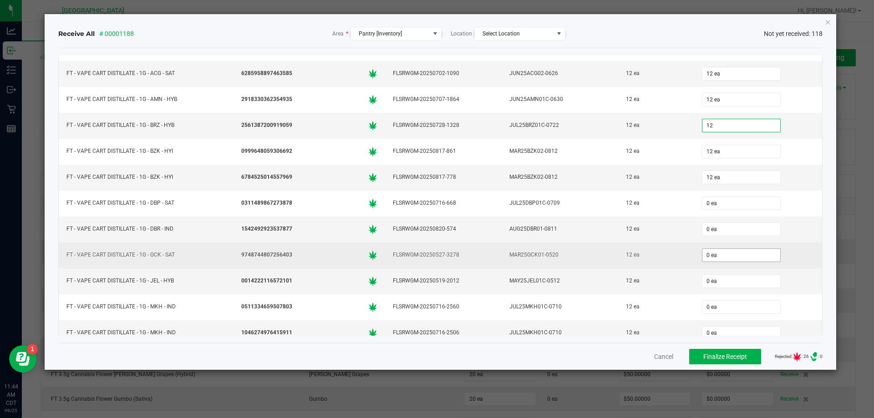
click at [716, 256] on input "0 ea" at bounding box center [741, 255] width 78 height 13
type input "12 ea"
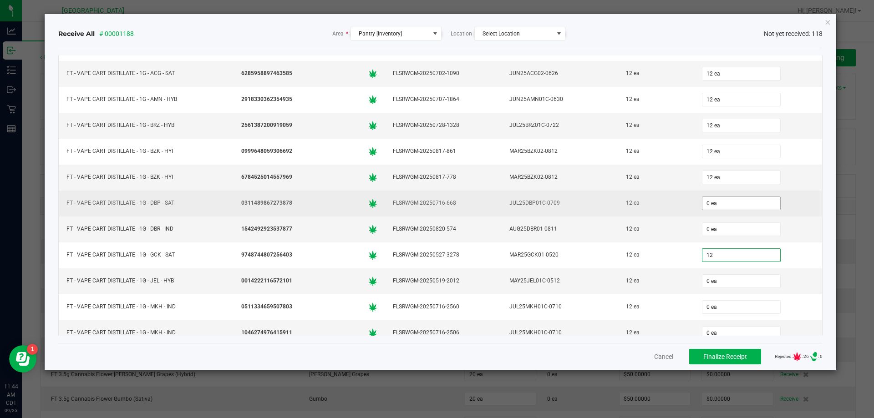
type input "12"
type input "0"
type input "12 ea"
click at [712, 206] on input "0" at bounding box center [741, 203] width 78 height 13
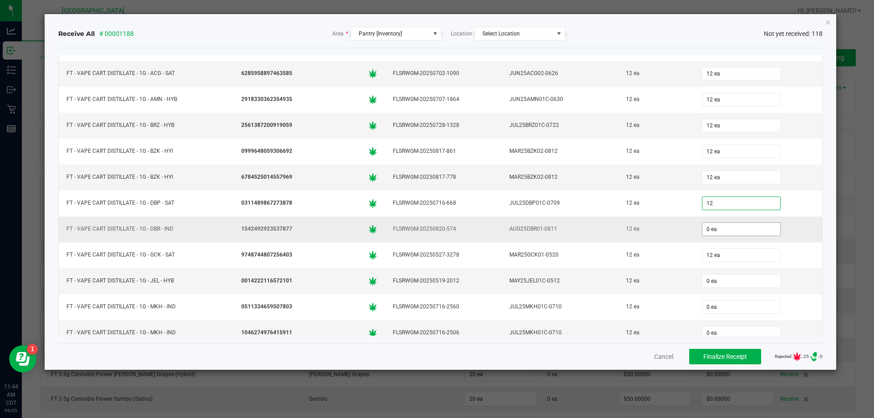
click at [711, 228] on input "0 ea" at bounding box center [741, 229] width 78 height 13
type input "12 ea"
click at [663, 276] on div "12 ea" at bounding box center [655, 280] width 65 height 13
type input "12 ea"
click at [729, 284] on input "0" at bounding box center [741, 281] width 78 height 13
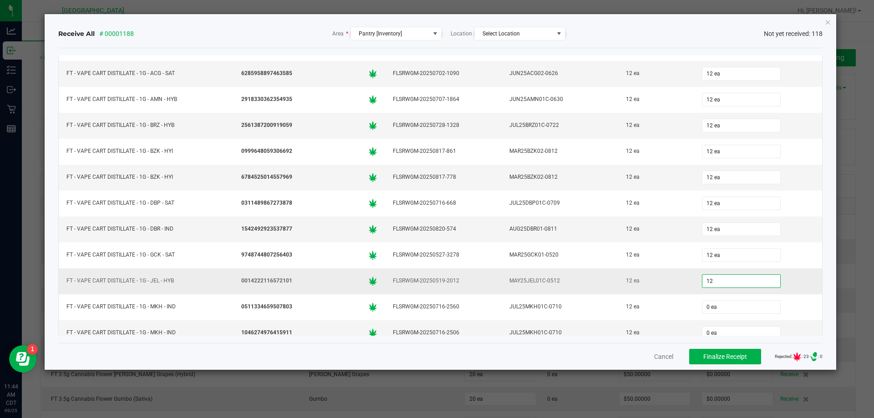
click at [664, 281] on div "12 ea" at bounding box center [655, 280] width 65 height 13
type input "12 ea"
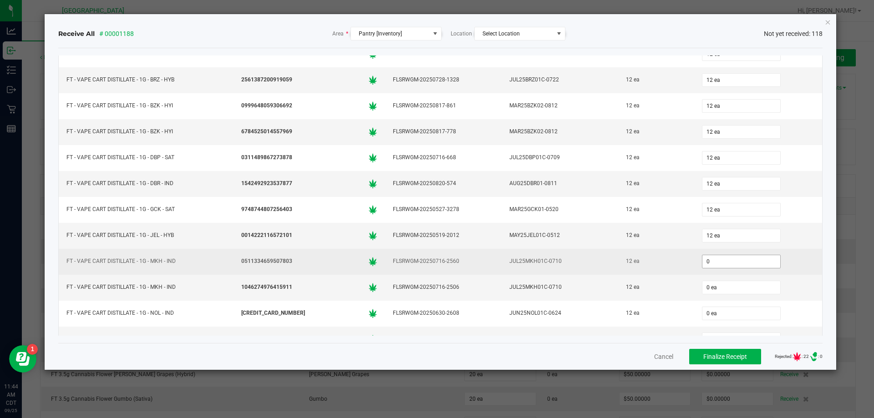
click at [729, 264] on input "0" at bounding box center [741, 261] width 78 height 13
click at [676, 263] on div "12 ea" at bounding box center [655, 261] width 65 height 13
type input "12 ea"
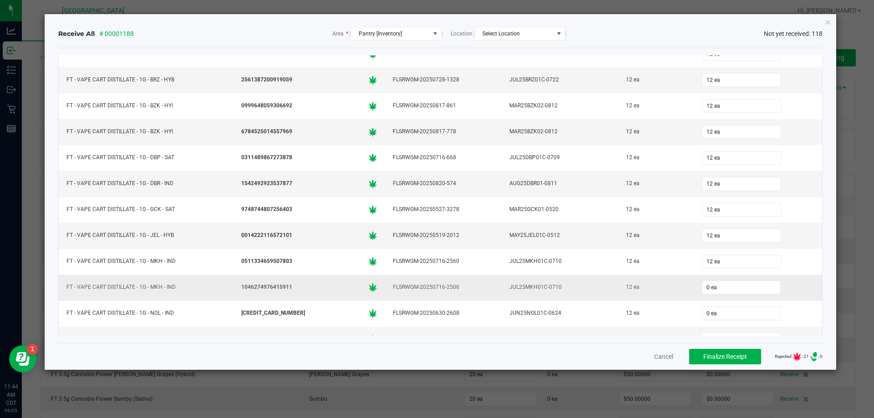
click at [675, 288] on div "12 ea" at bounding box center [655, 287] width 65 height 13
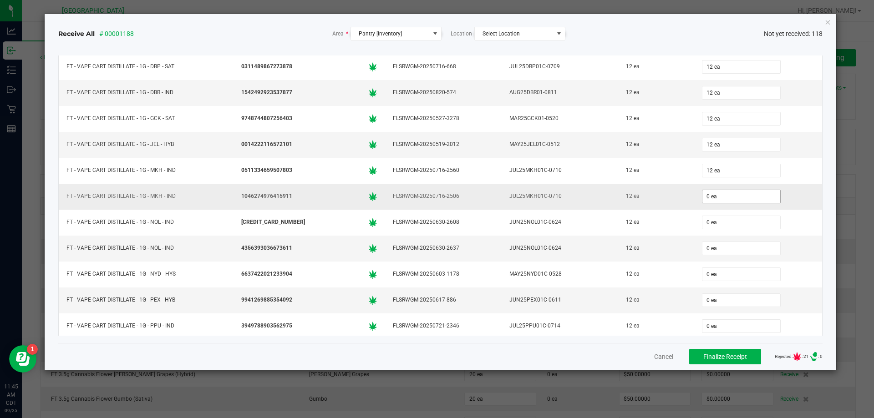
type input "0"
click at [711, 198] on input "0" at bounding box center [741, 196] width 78 height 13
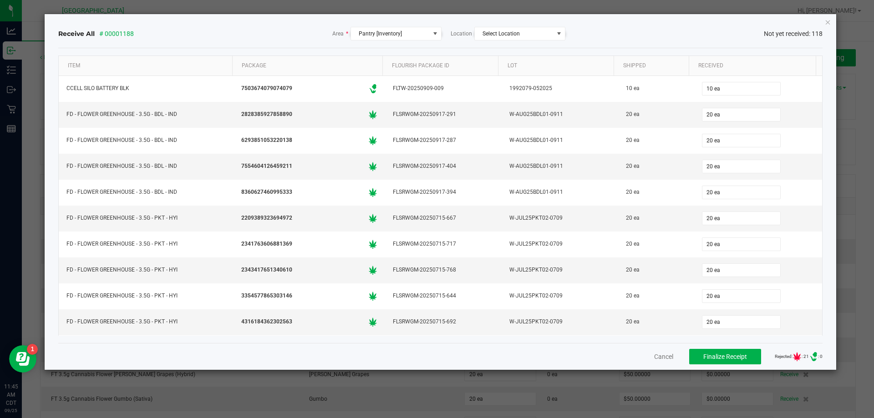
scroll to position [1993, 0]
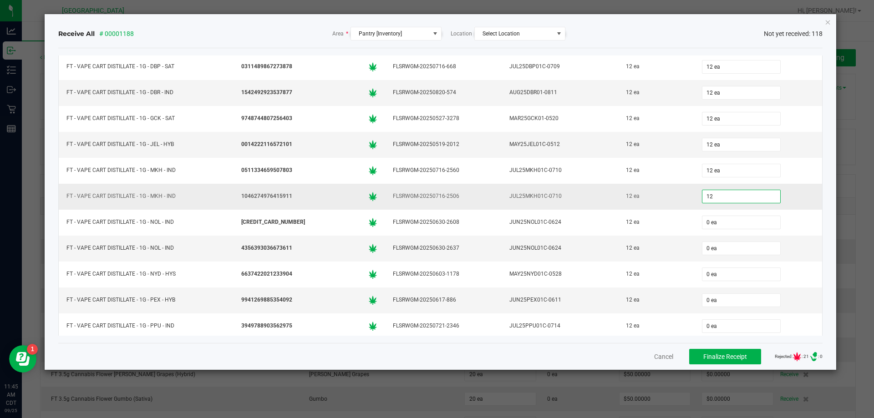
type input "12 ea"
click at [676, 194] on div "12 ea" at bounding box center [655, 196] width 65 height 13
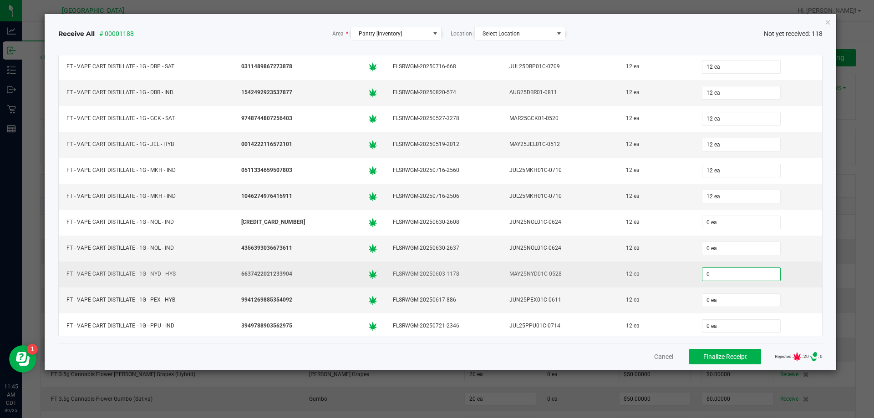
click at [737, 278] on input "0" at bounding box center [741, 274] width 78 height 13
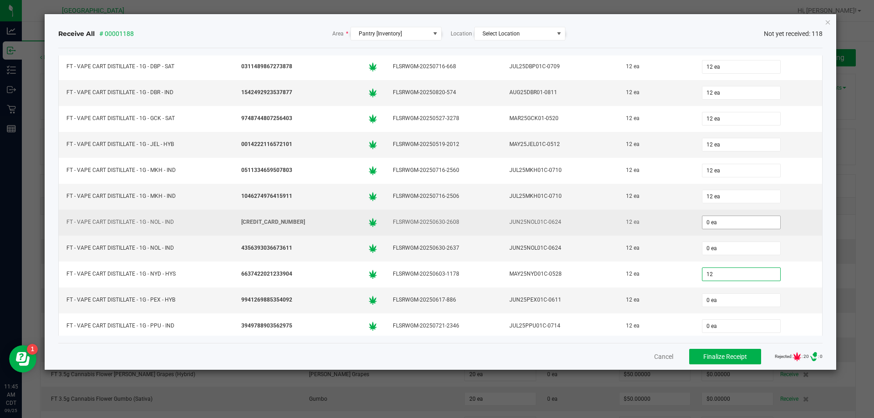
type input "12"
click at [715, 223] on input "0 ea" at bounding box center [741, 222] width 78 height 13
type input "0"
type input "12 ea"
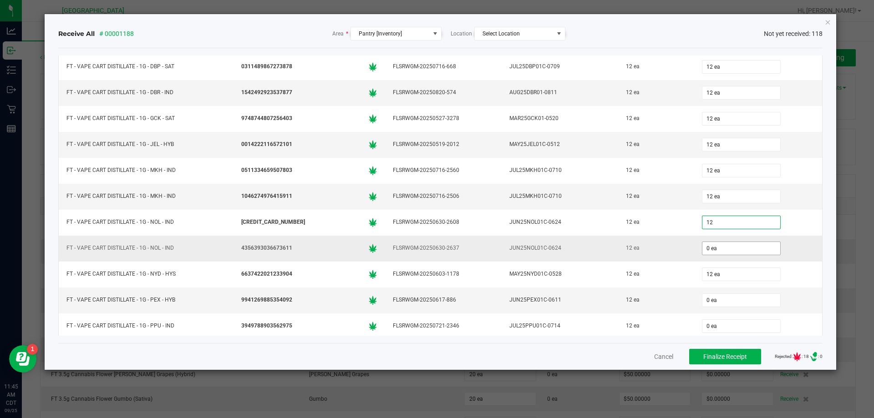
click at [713, 245] on input "0 ea" at bounding box center [741, 248] width 78 height 13
type input "12 ea"
click at [658, 302] on div "12 ea" at bounding box center [655, 300] width 65 height 13
type input "12 ea"
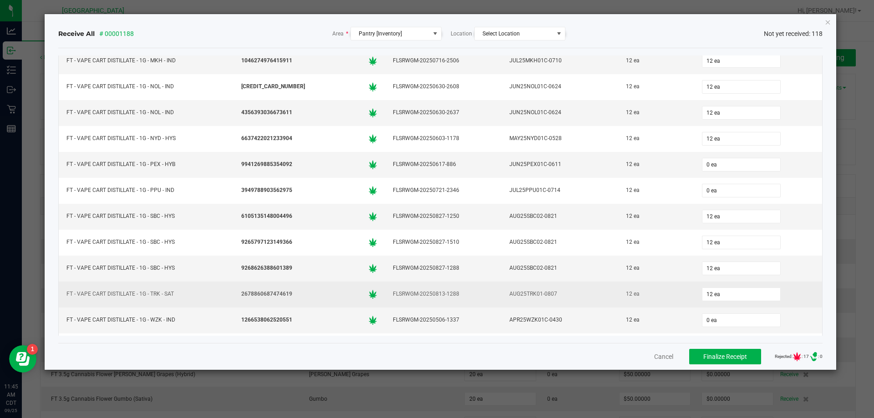
scroll to position [2130, 0]
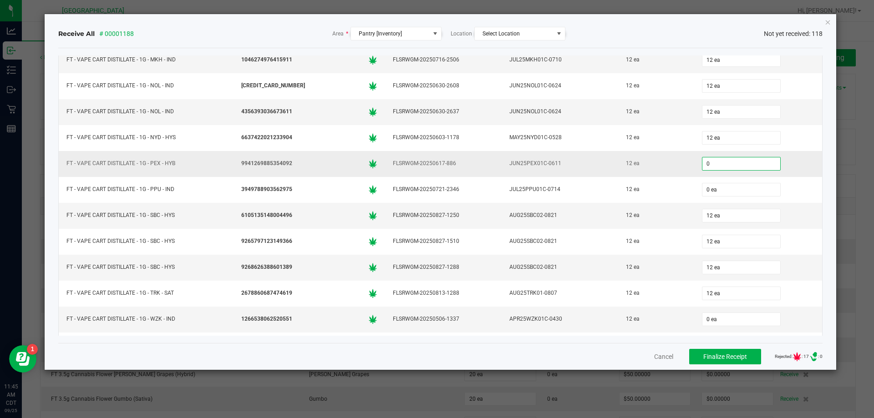
click at [730, 164] on input "0" at bounding box center [741, 163] width 78 height 13
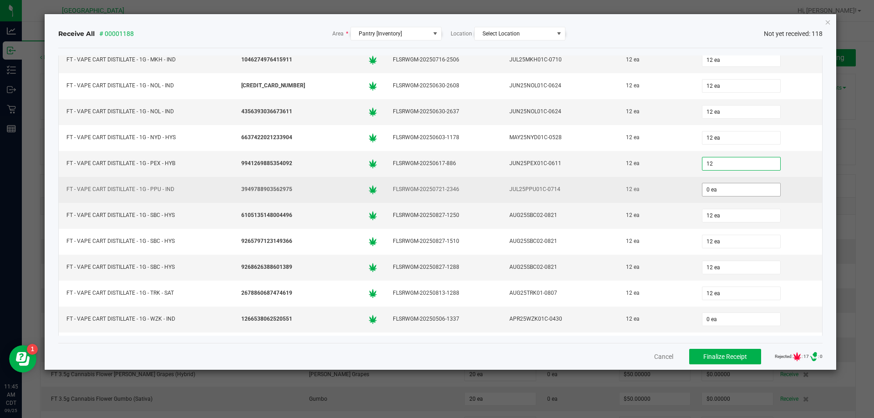
click at [728, 188] on input "0 ea" at bounding box center [741, 189] width 78 height 13
type input "12 ea"
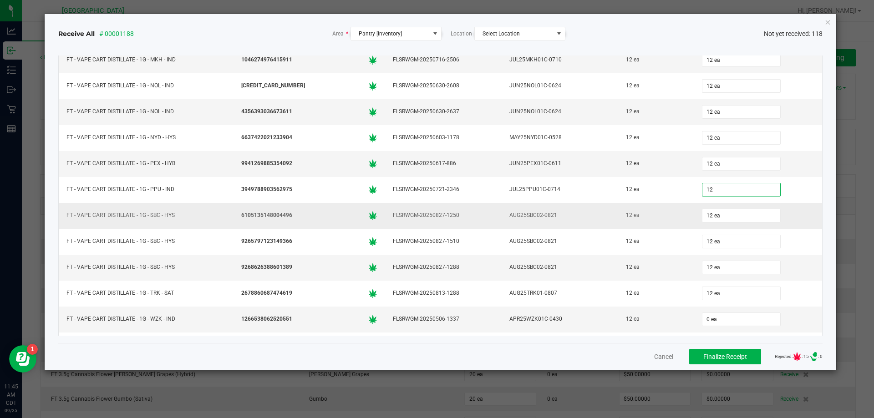
click at [677, 218] on td "12 ea" at bounding box center [656, 216] width 76 height 26
type input "12 ea"
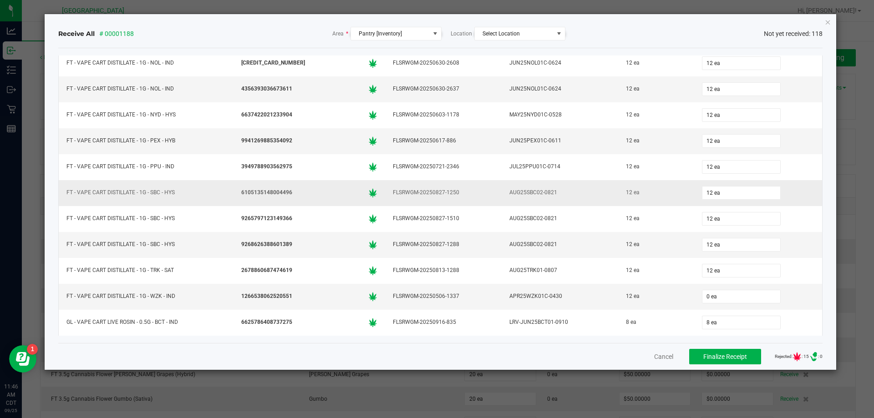
scroll to position [2175, 0]
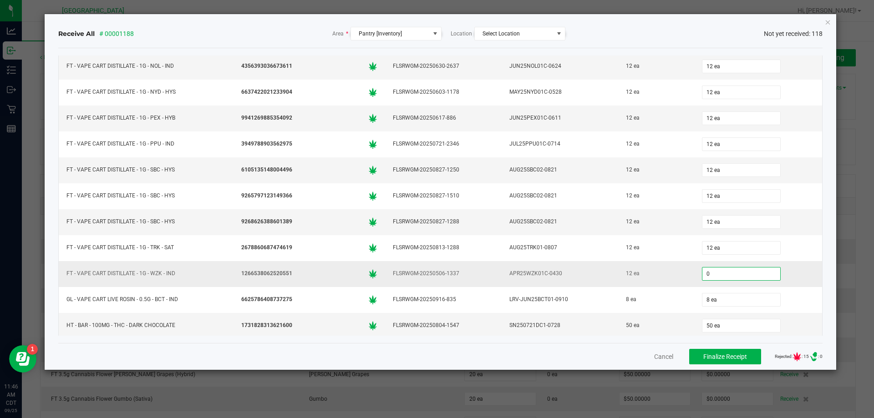
click at [720, 272] on input "0" at bounding box center [741, 274] width 78 height 13
click at [670, 277] on div "12 ea" at bounding box center [655, 273] width 65 height 13
type input "12 ea"
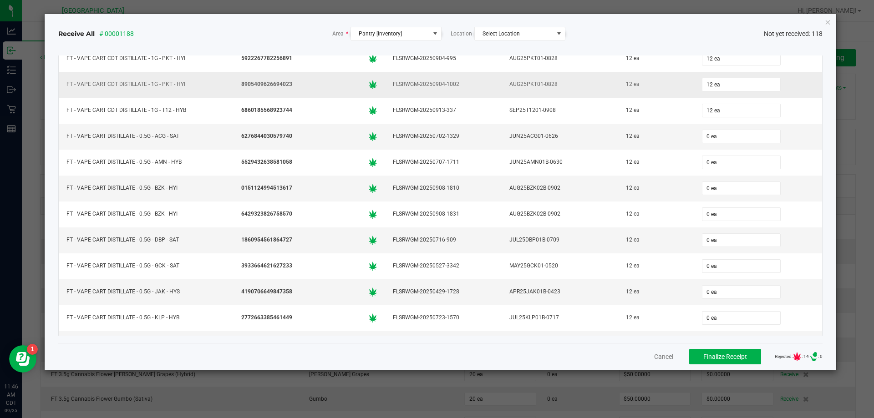
scroll to position [1447, 0]
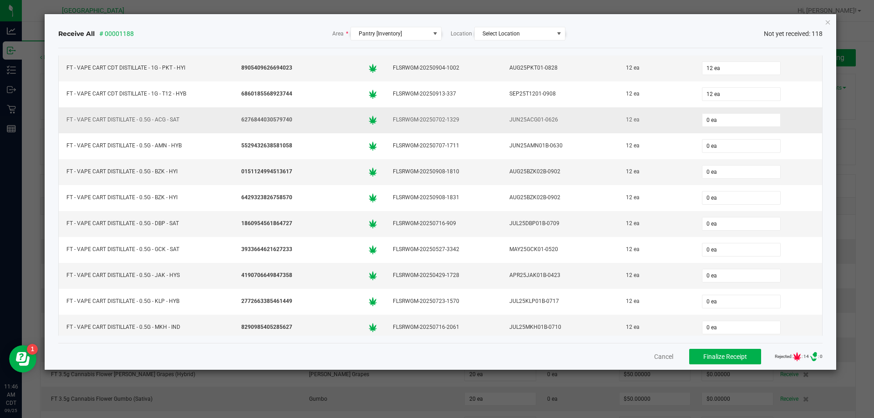
click at [575, 119] on div "JUN25ACG01-0626" at bounding box center [560, 119] width 106 height 13
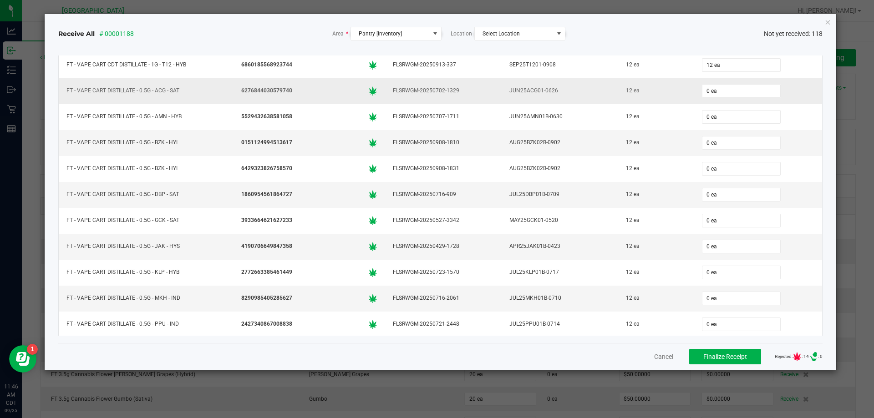
scroll to position [1493, 0]
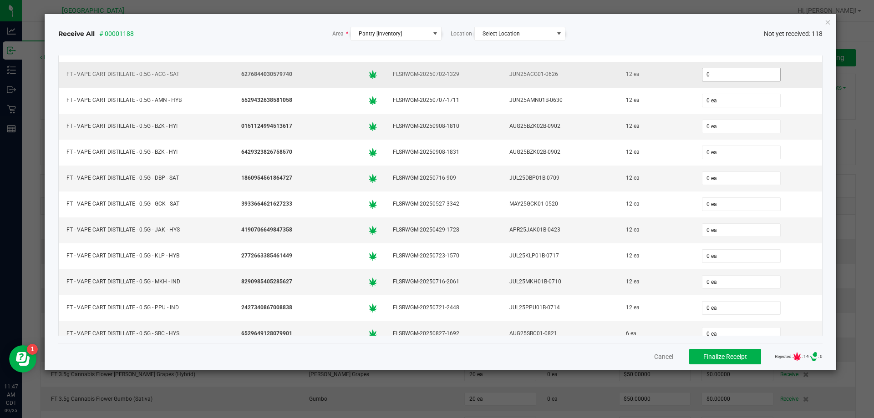
click at [718, 75] on input "0" at bounding box center [741, 74] width 78 height 13
click at [702, 72] on input "0" at bounding box center [741, 74] width 78 height 13
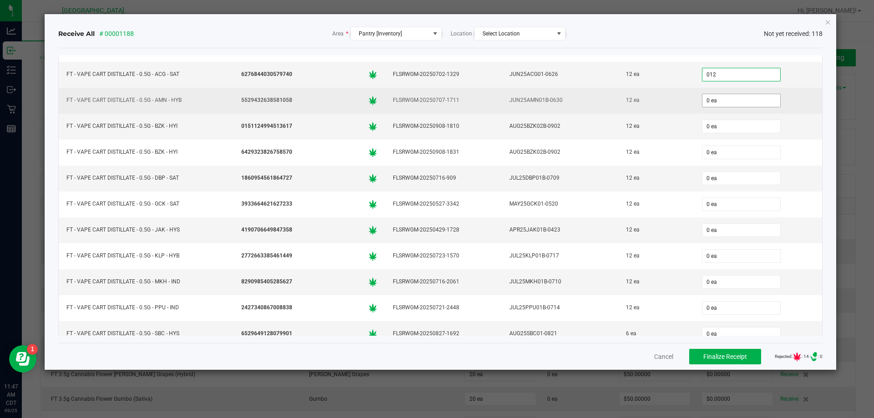
click at [711, 106] on input "0 ea" at bounding box center [741, 100] width 78 height 13
type input "12 ea"
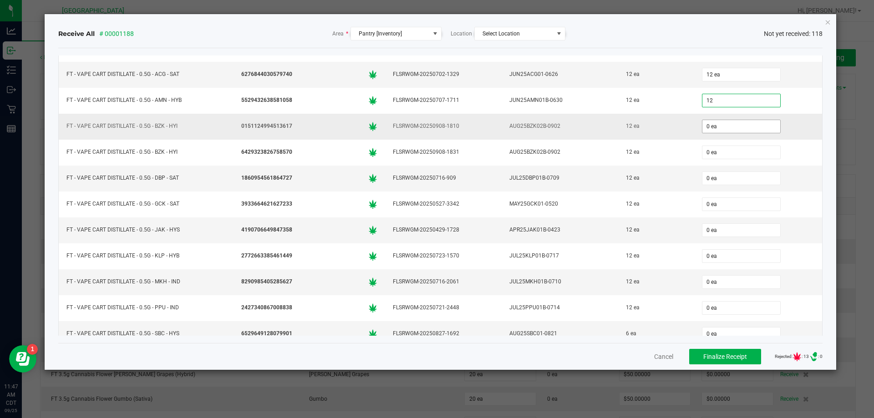
click at [716, 130] on input "0 ea" at bounding box center [741, 126] width 78 height 13
type input "12 ea"
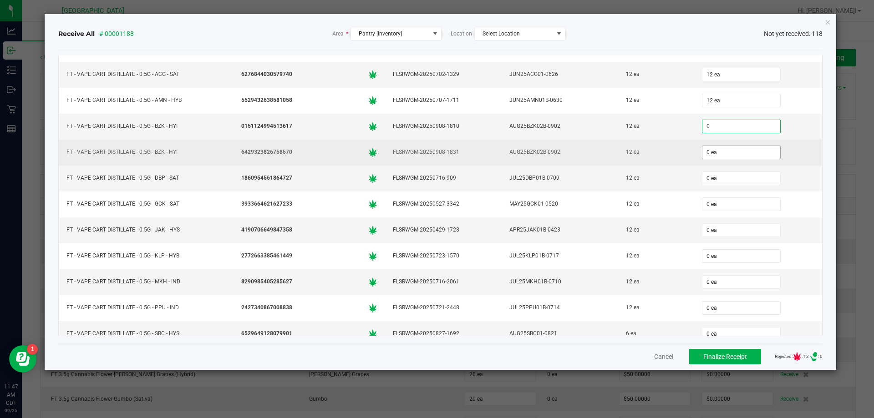
click at [715, 147] on input "0 ea" at bounding box center [741, 152] width 78 height 13
type input "0 ea"
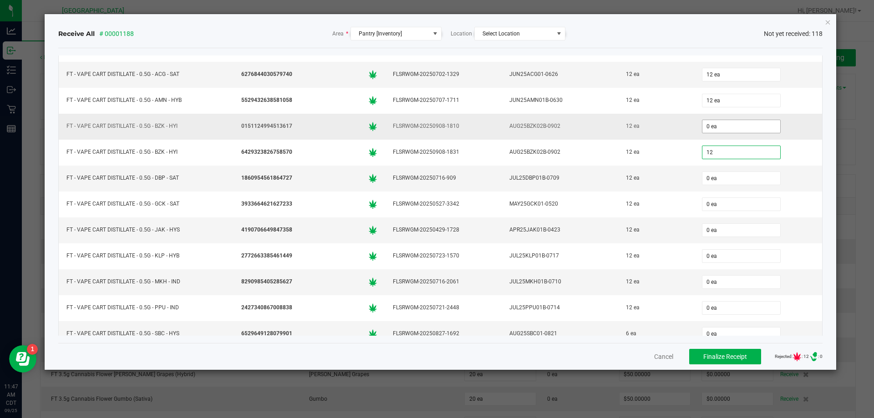
type input "12"
click at [715, 125] on input "0 ea" at bounding box center [741, 126] width 78 height 13
type input "0"
type input "12 ea"
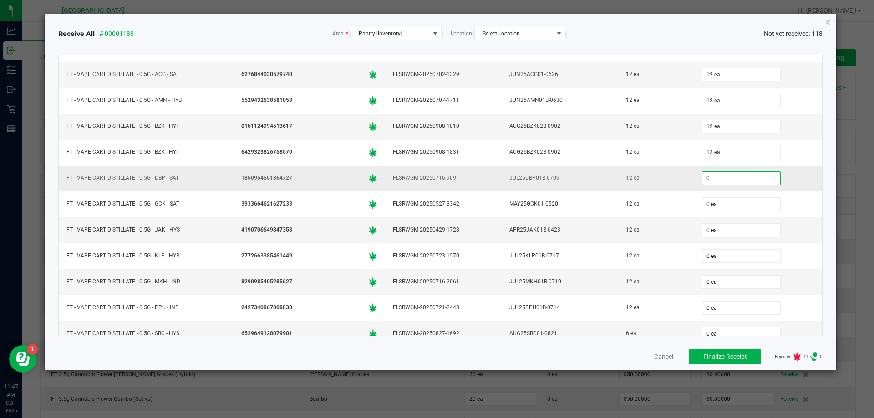
click at [713, 177] on input "0" at bounding box center [741, 178] width 78 height 13
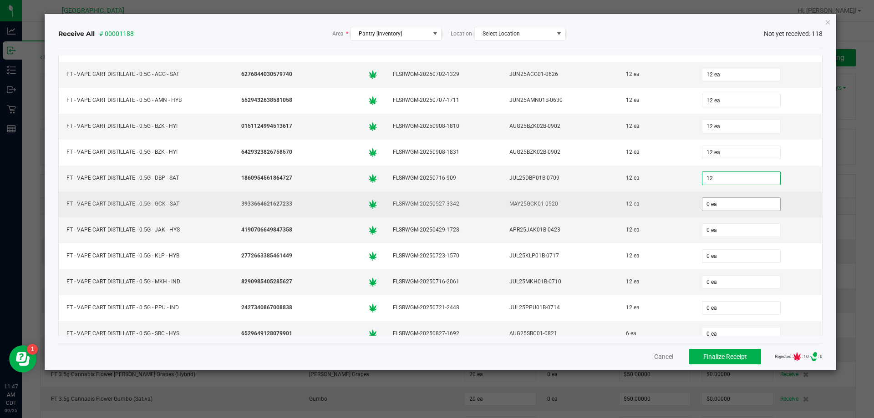
click at [715, 202] on input "0 ea" at bounding box center [741, 204] width 78 height 13
type input "12 ea"
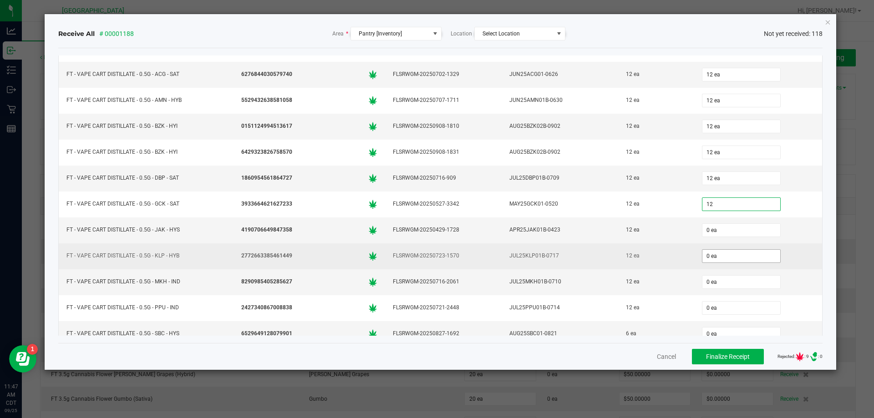
click at [711, 257] on input "0 ea" at bounding box center [741, 256] width 78 height 13
type input "12 ea"
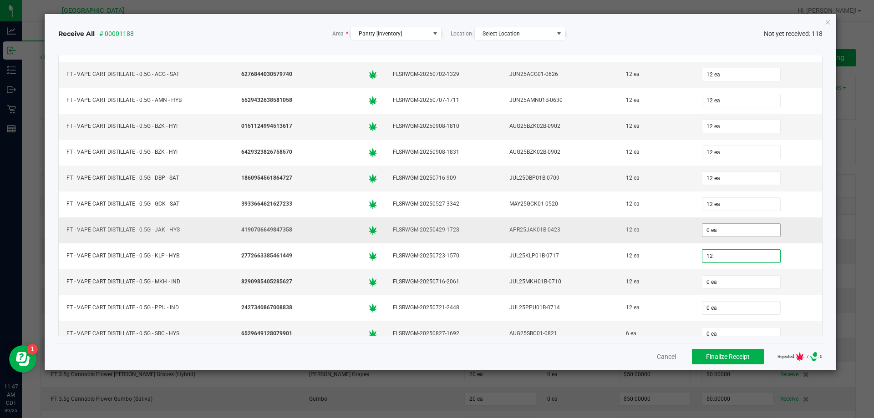
type input "12"
click at [709, 229] on input "0 ea" at bounding box center [741, 230] width 78 height 13
type input "0"
type input "12 ea"
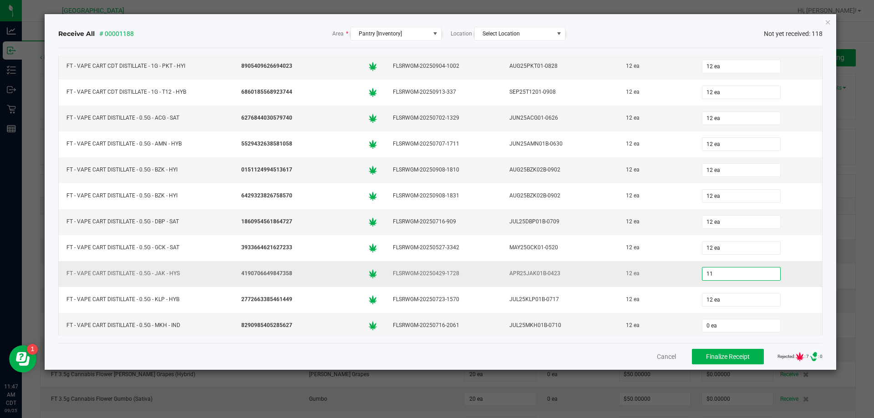
scroll to position [1447, 0]
click at [648, 272] on div "12 ea" at bounding box center [655, 275] width 65 height 13
type input "12 ea"
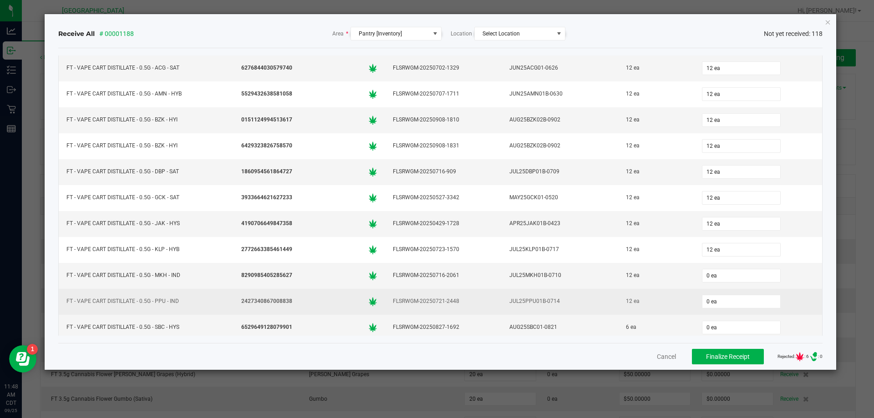
scroll to position [1538, 0]
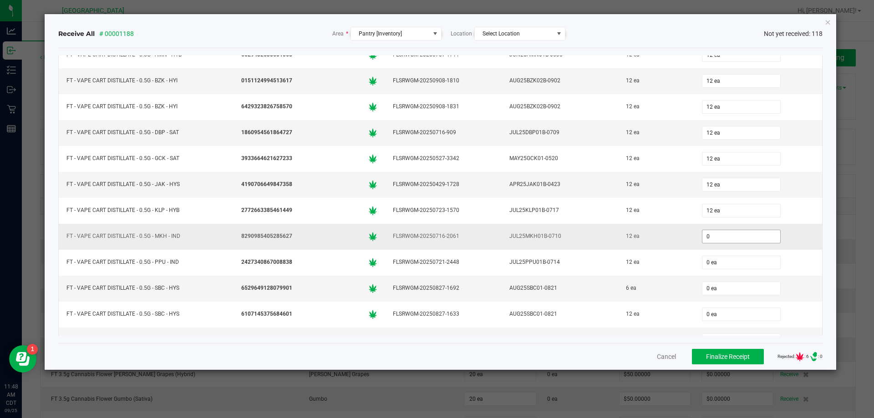
click at [718, 234] on input "0" at bounding box center [741, 236] width 78 height 13
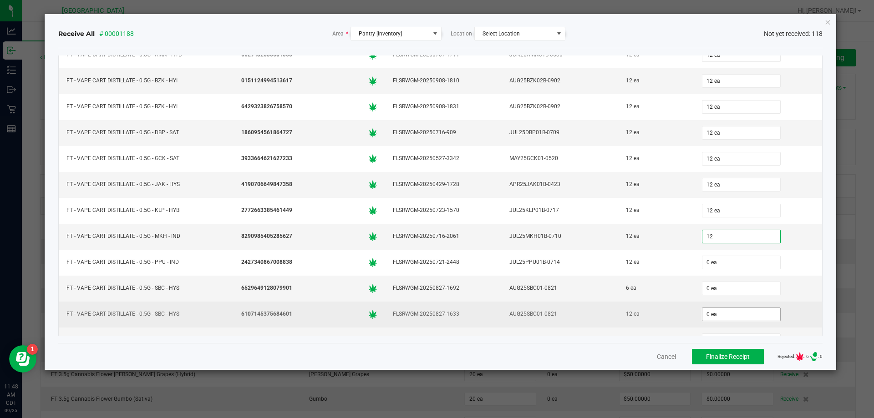
type input "12 ea"
click at [722, 314] on input "0" at bounding box center [741, 314] width 78 height 13
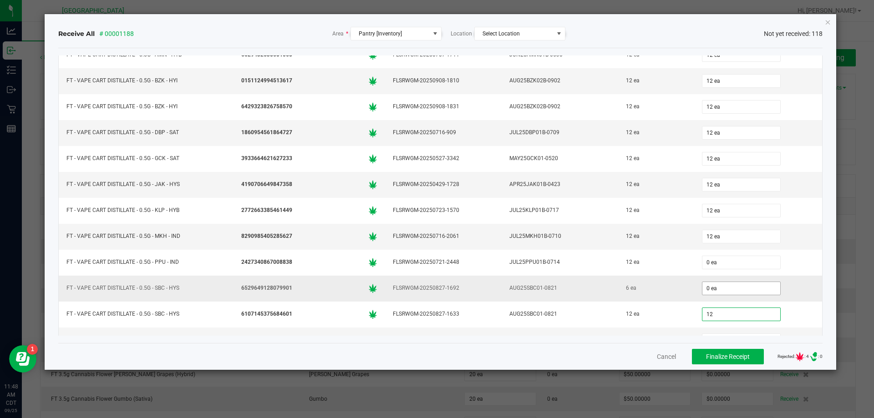
scroll to position [1584, 0]
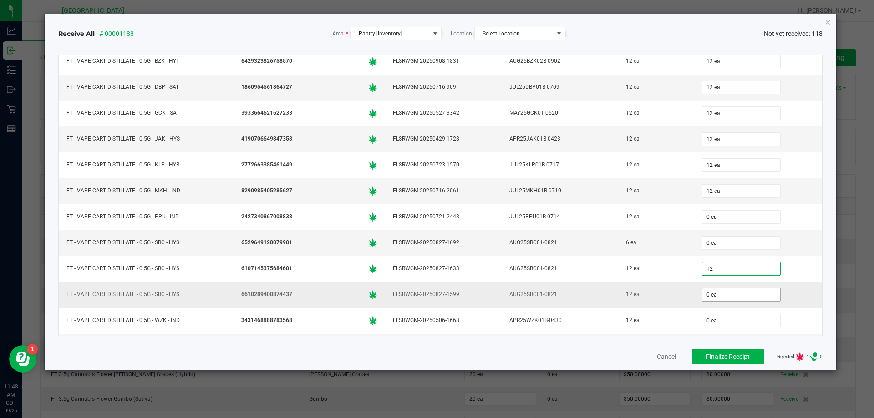
click at [721, 294] on input "0 ea" at bounding box center [741, 295] width 78 height 13
type input "12 ea"
click at [654, 296] on div "12 ea" at bounding box center [655, 294] width 65 height 13
click at [709, 244] on input "0" at bounding box center [741, 243] width 78 height 13
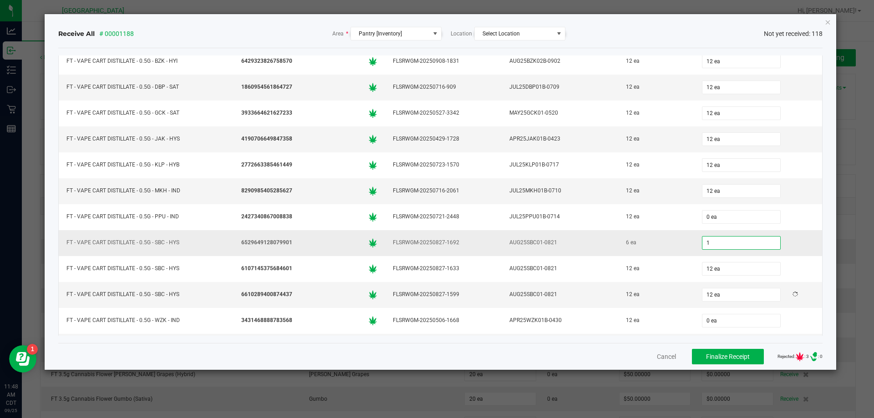
type input "6"
click at [573, 242] on div "AUG25SBC01-0821" at bounding box center [560, 242] width 106 height 13
type input "6 ea"
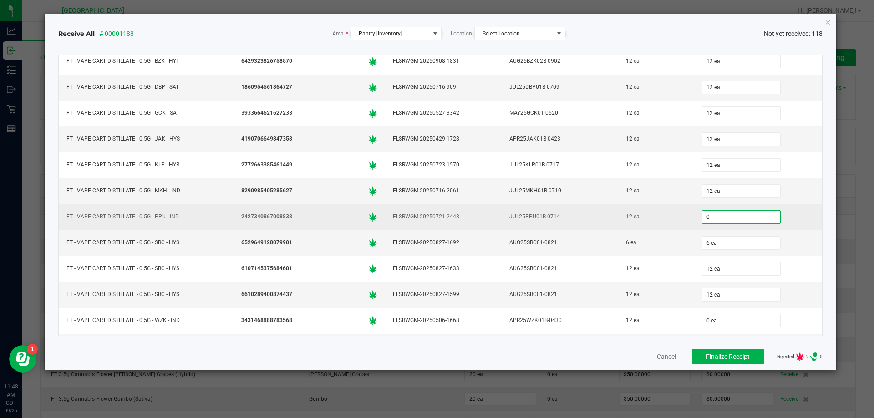
click at [725, 214] on input "0" at bounding box center [741, 217] width 78 height 13
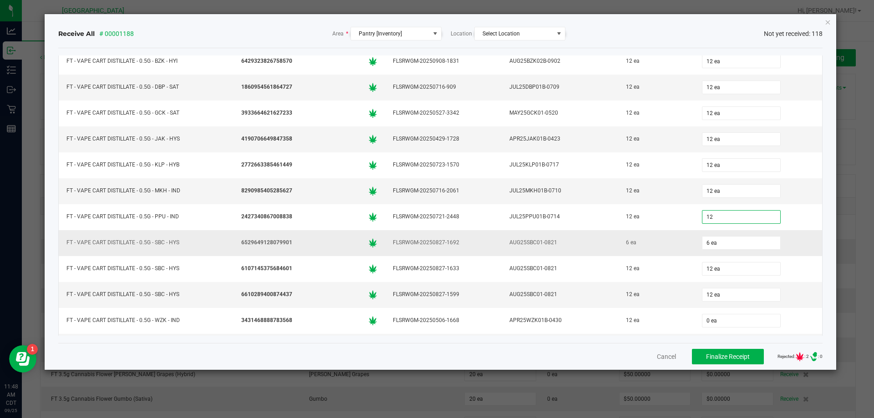
click at [664, 230] on td "6 ea" at bounding box center [656, 243] width 76 height 26
type input "12 ea"
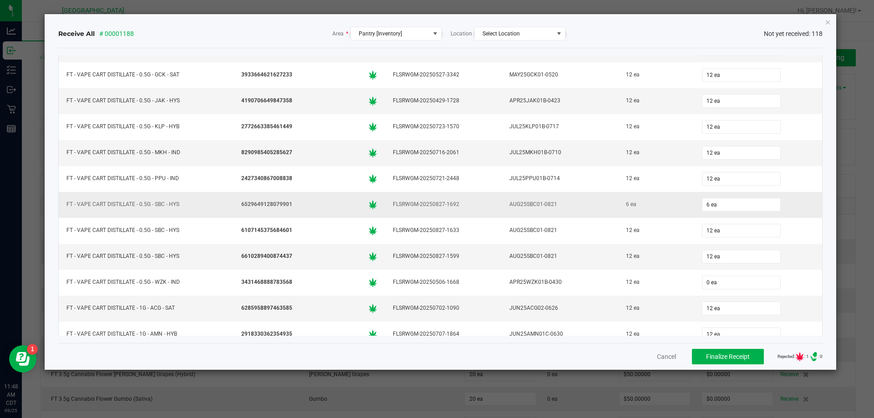
scroll to position [1675, 0]
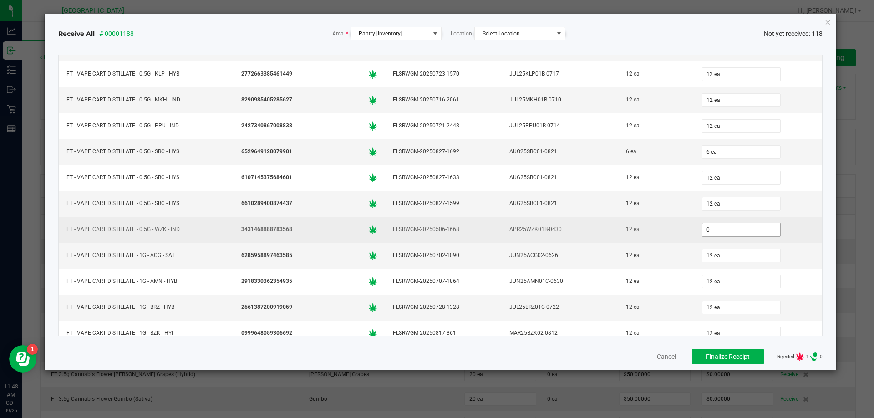
click at [718, 229] on input "0" at bounding box center [741, 229] width 78 height 13
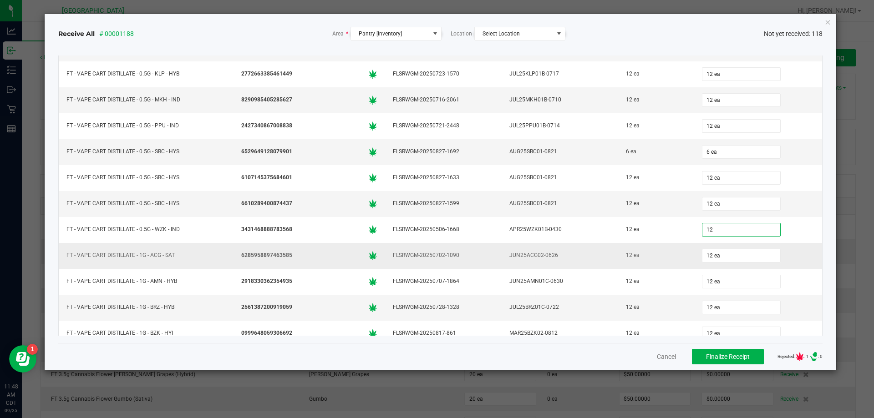
click at [655, 244] on td "12 ea" at bounding box center [656, 256] width 76 height 26
type input "12 ea"
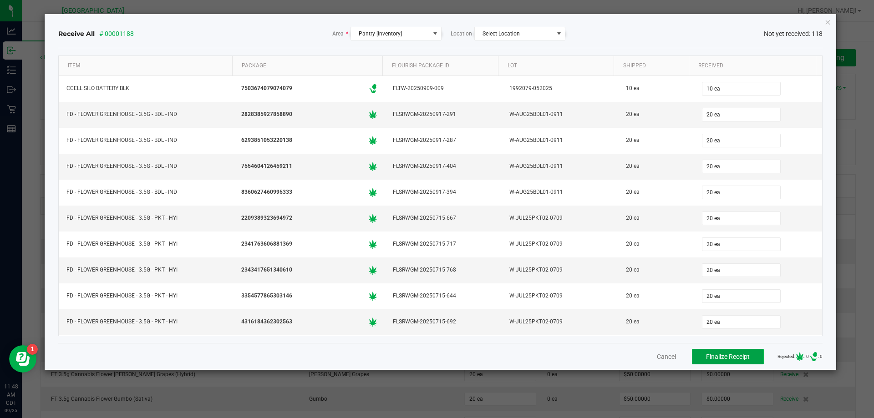
click at [728, 359] on span "Finalize Receipt" at bounding box center [728, 356] width 44 height 7
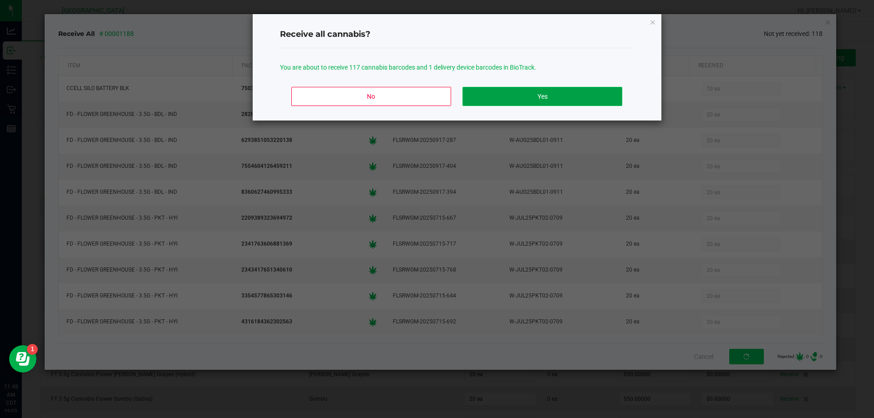
click at [557, 102] on button "Yes" at bounding box center [541, 96] width 159 height 19
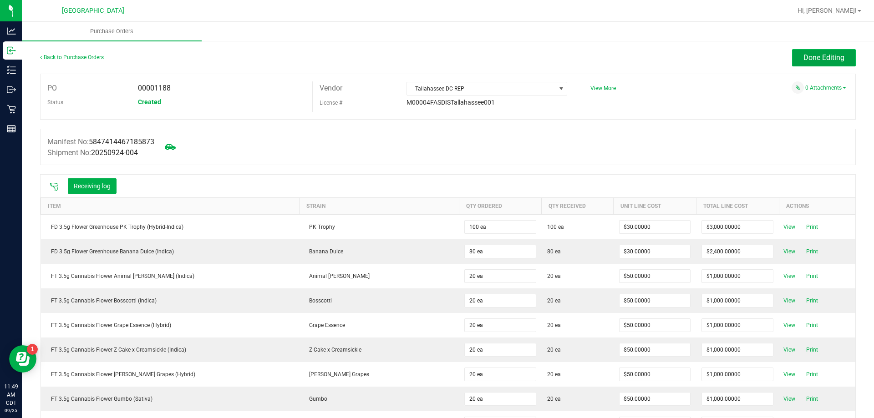
click at [825, 57] on span "Done Editing" at bounding box center [823, 57] width 41 height 9
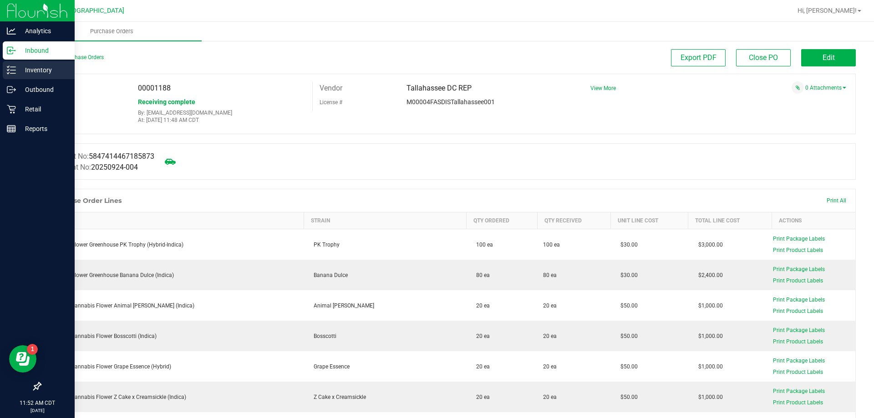
click at [29, 72] on p "Inventory" at bounding box center [43, 70] width 55 height 11
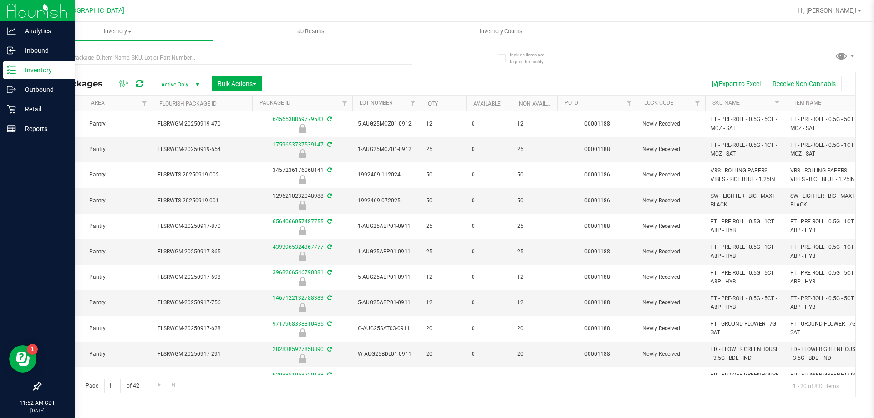
scroll to position [0, 354]
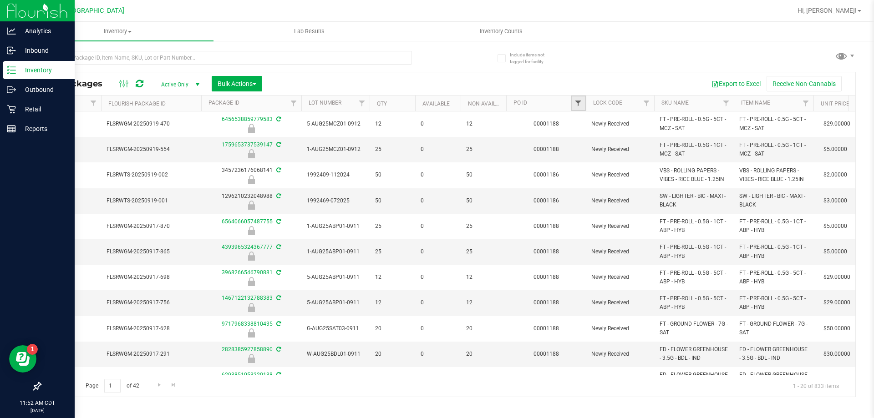
click at [579, 105] on span "Filter" at bounding box center [577, 103] width 7 height 7
click at [589, 124] on input "text" at bounding box center [623, 124] width 94 height 14
click at [576, 137] on button "Filter" at bounding box center [598, 147] width 44 height 20
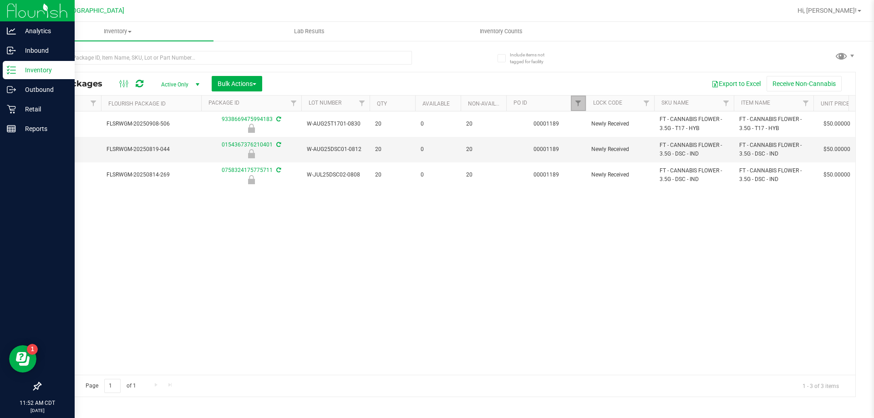
click at [583, 104] on link "Filter" at bounding box center [578, 103] width 15 height 15
click at [606, 123] on input "1189" at bounding box center [623, 124] width 94 height 14
type input "1188"
click at [576, 137] on button "Filter" at bounding box center [598, 147] width 44 height 20
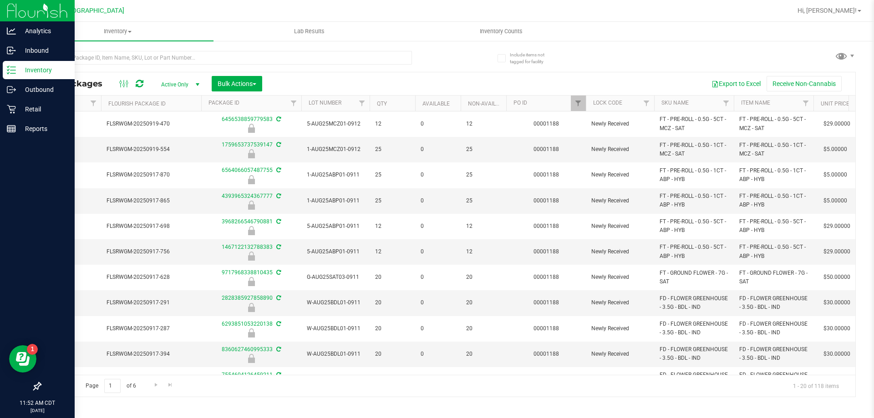
click at [17, 72] on p "Inventory" at bounding box center [43, 70] width 55 height 11
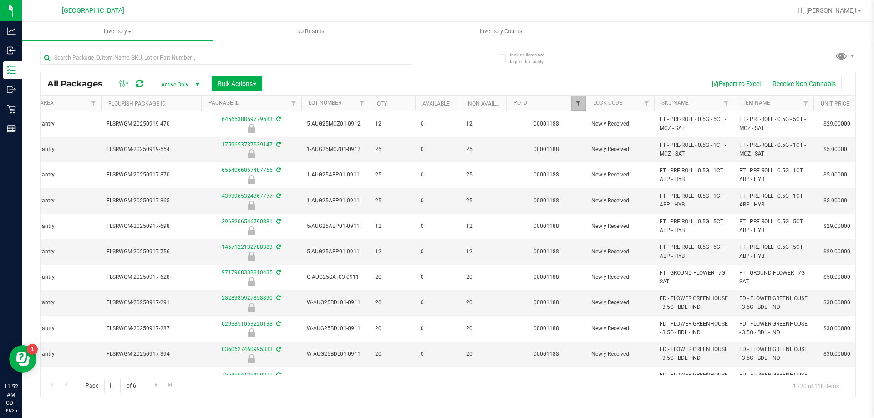
click at [580, 104] on span "Filter" at bounding box center [577, 103] width 7 height 7
click at [644, 147] on button "Clear" at bounding box center [648, 147] width 44 height 20
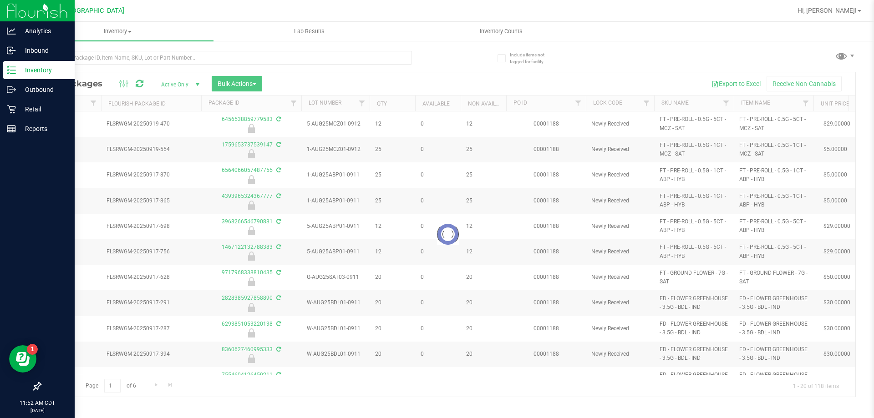
click at [17, 72] on p "Inventory" at bounding box center [43, 70] width 55 height 11
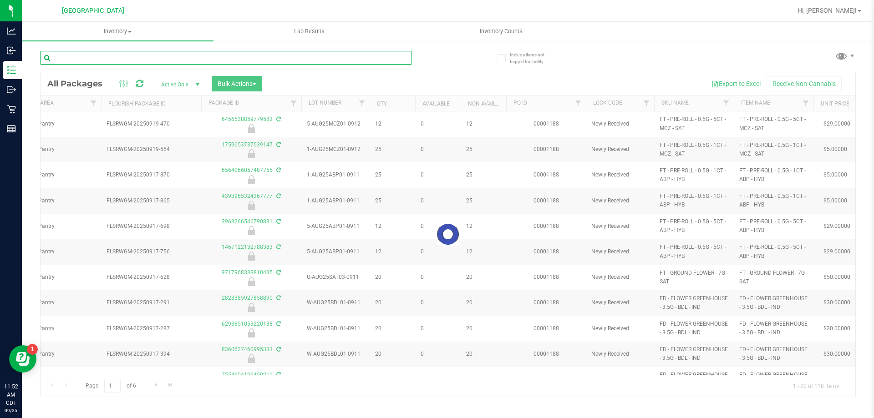
click at [177, 59] on input "text" at bounding box center [226, 58] width 372 height 14
